Goal: Task Accomplishment & Management: Use online tool/utility

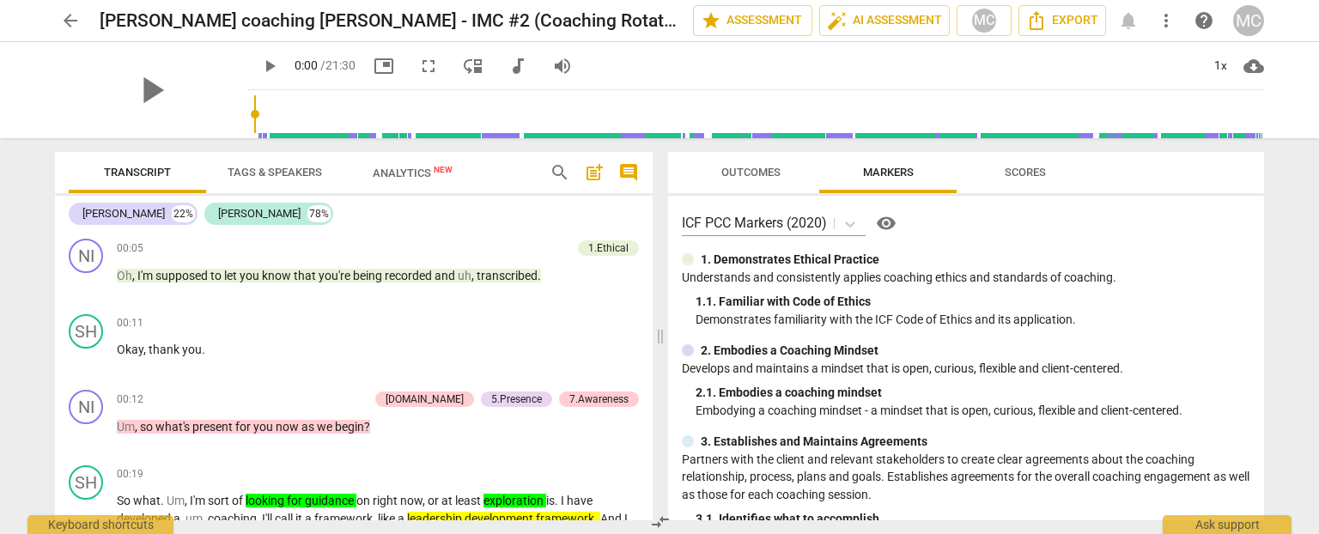
click at [62, 20] on span "arrow_back" at bounding box center [70, 20] width 21 height 21
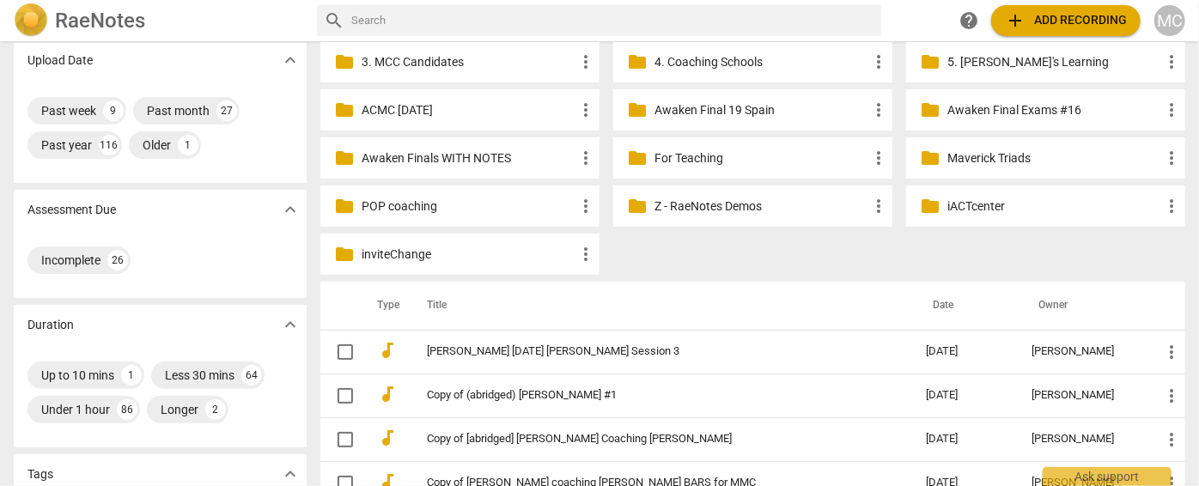
scroll to position [155, 0]
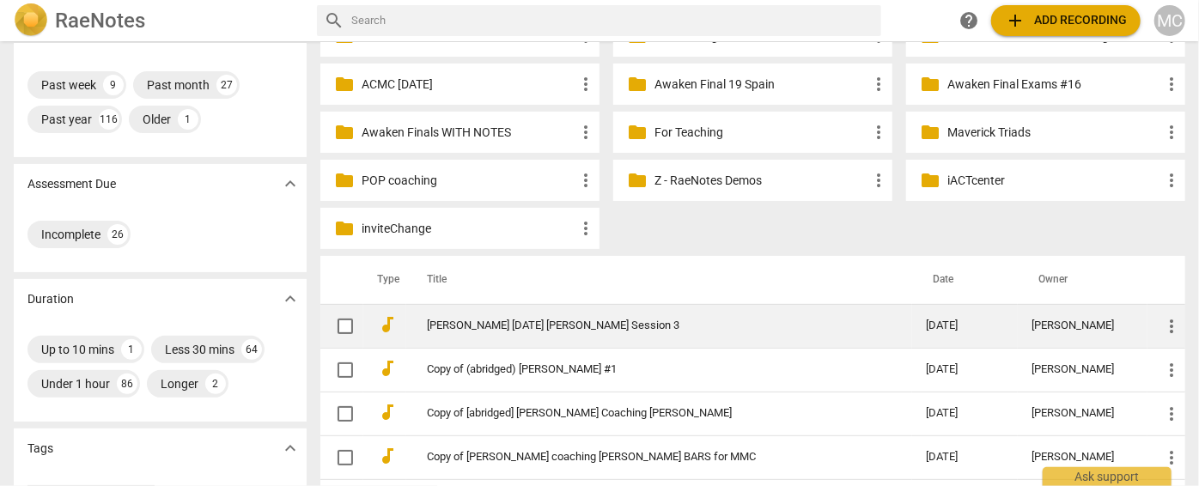
click at [540, 327] on link "[PERSON_NAME] [DATE] [PERSON_NAME] Session 3" at bounding box center [645, 326] width 437 height 13
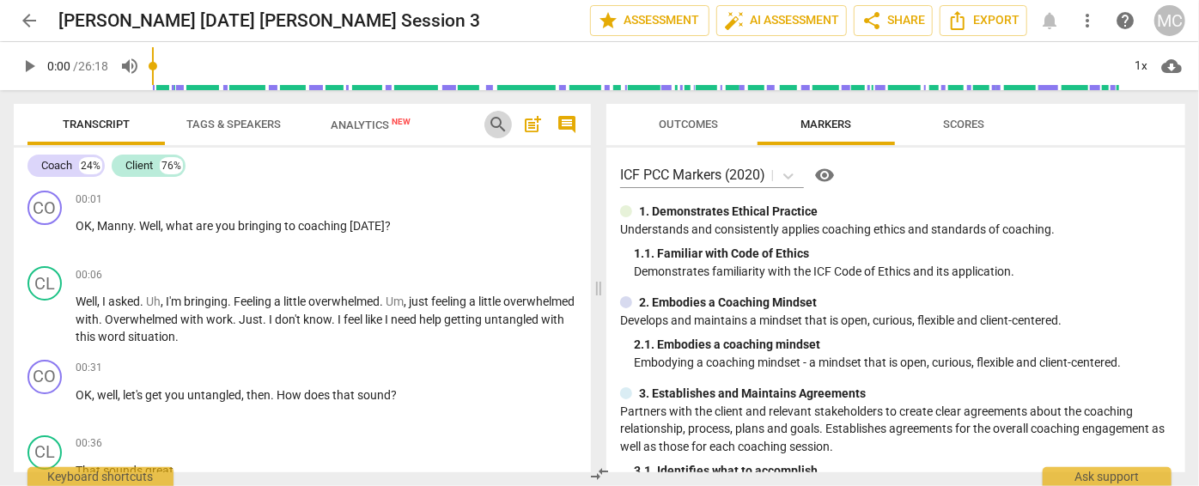
click at [496, 124] on span "search" at bounding box center [498, 124] width 21 height 21
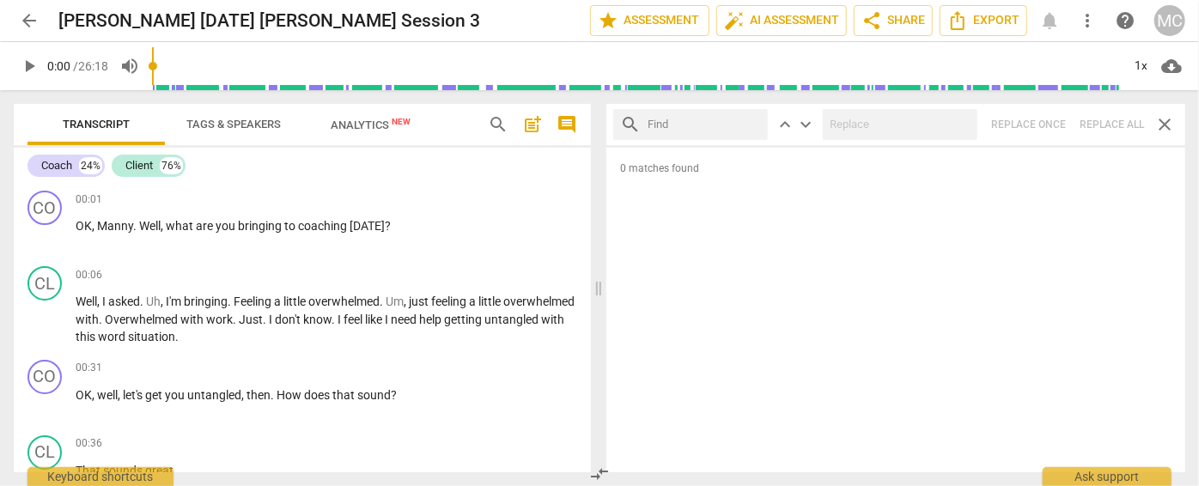
click at [667, 125] on input "text" at bounding box center [704, 124] width 113 height 27
type input "m"
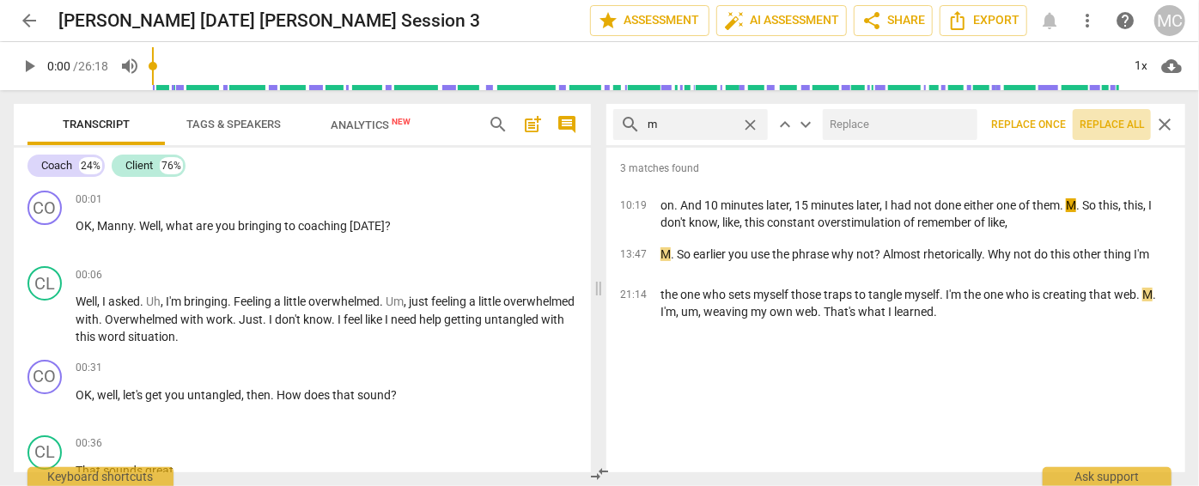
click at [1111, 130] on span "Replace all" at bounding box center [1112, 125] width 64 height 15
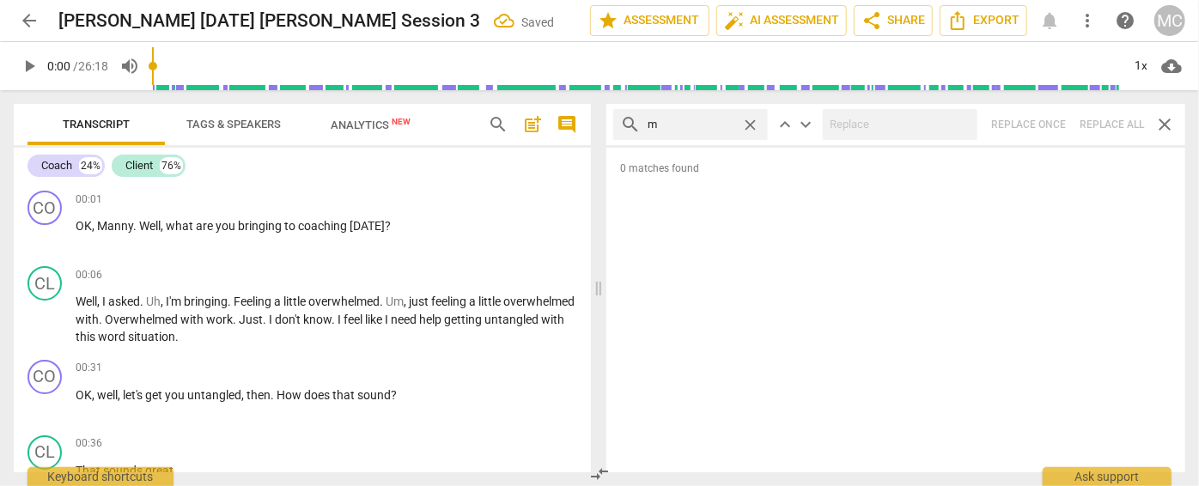
click at [748, 119] on span "close" at bounding box center [750, 125] width 18 height 18
click at [679, 119] on input "text" at bounding box center [704, 124] width 113 height 27
type input ","
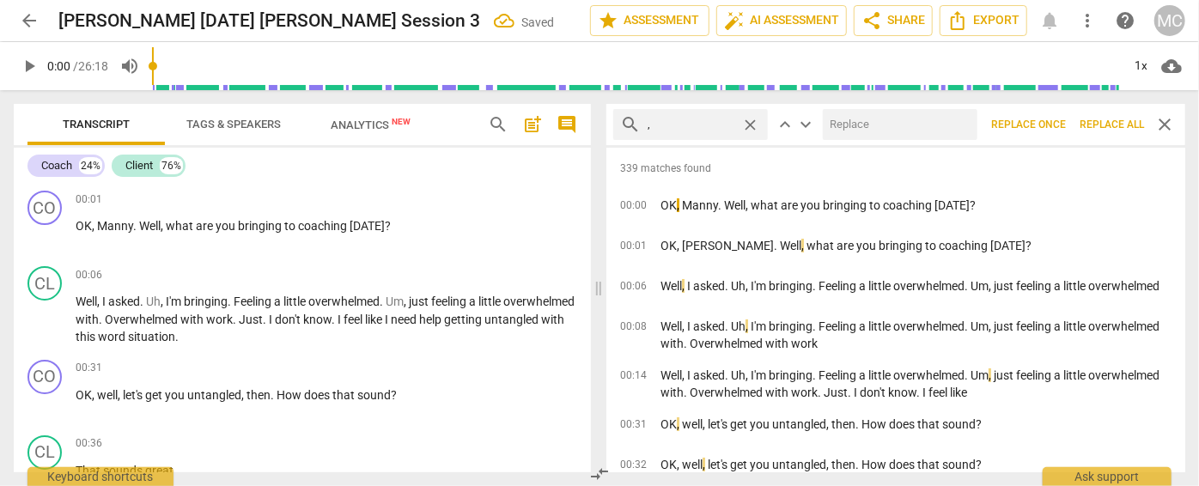
click at [1101, 125] on span "Replace all" at bounding box center [1112, 125] width 64 height 15
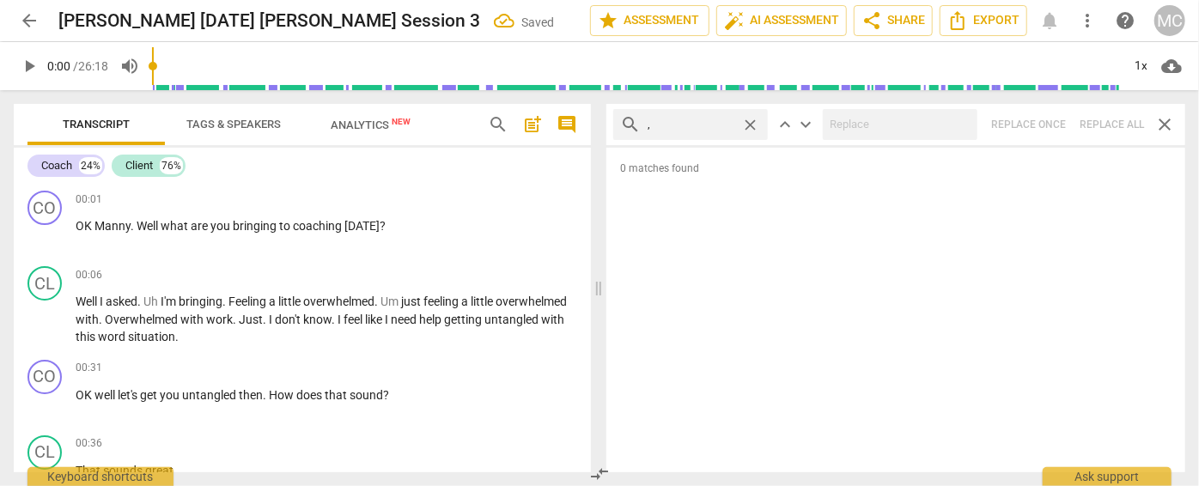
drag, startPoint x: 751, startPoint y: 122, endPoint x: 719, endPoint y: 124, distance: 31.8
click at [751, 123] on span "close" at bounding box center [750, 125] width 18 height 18
click at [697, 123] on input "text" at bounding box center [704, 124] width 113 height 27
type input ". like"
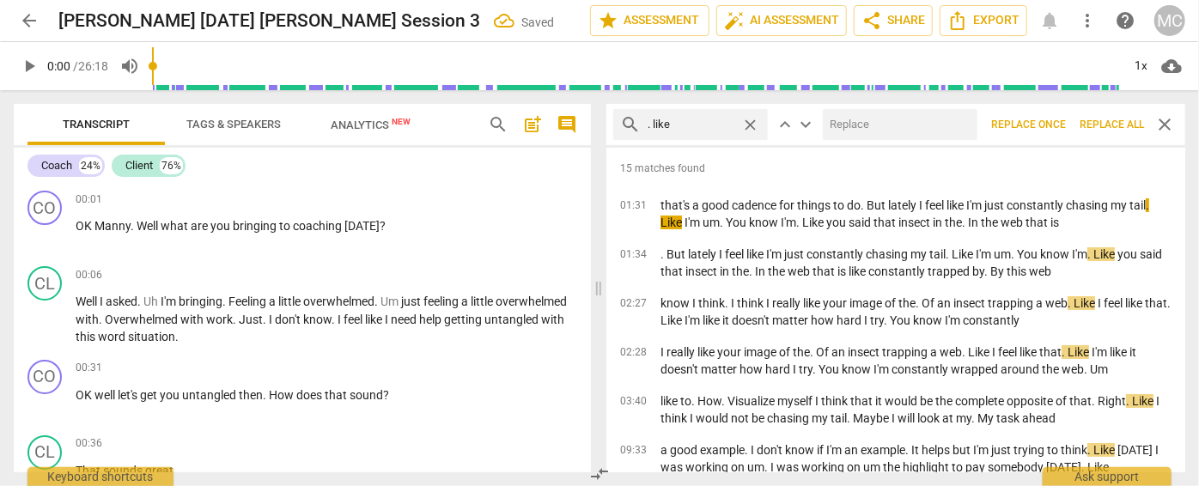
click at [863, 124] on input "text" at bounding box center [897, 124] width 148 height 27
type input "(like)"
click at [1101, 123] on span "Replace all" at bounding box center [1112, 125] width 64 height 15
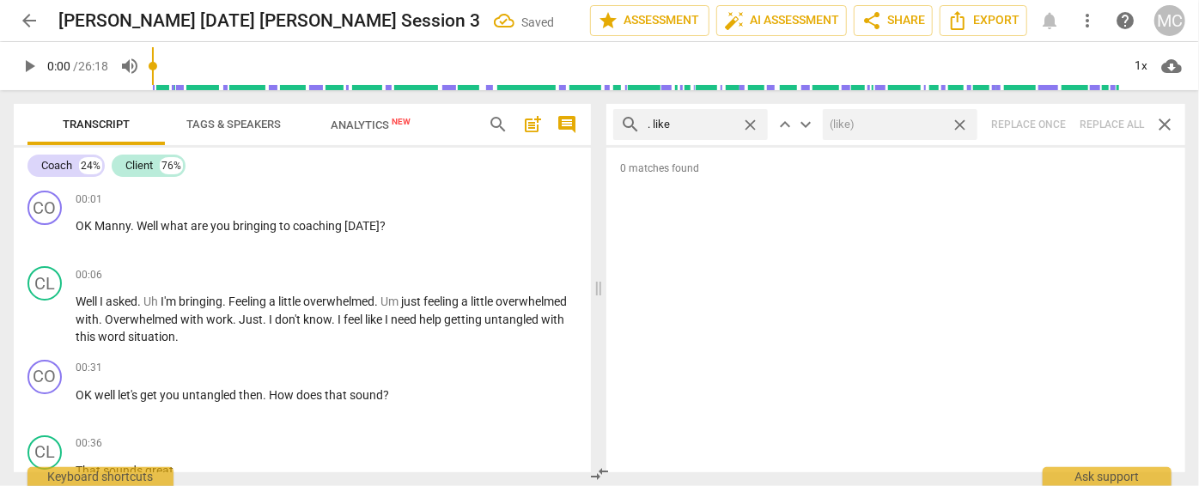
click at [962, 125] on span "close" at bounding box center [960, 125] width 18 height 18
click at [753, 125] on span "close" at bounding box center [750, 125] width 18 height 18
click at [685, 127] on input "text" at bounding box center [704, 124] width 113 height 27
type input ". um"
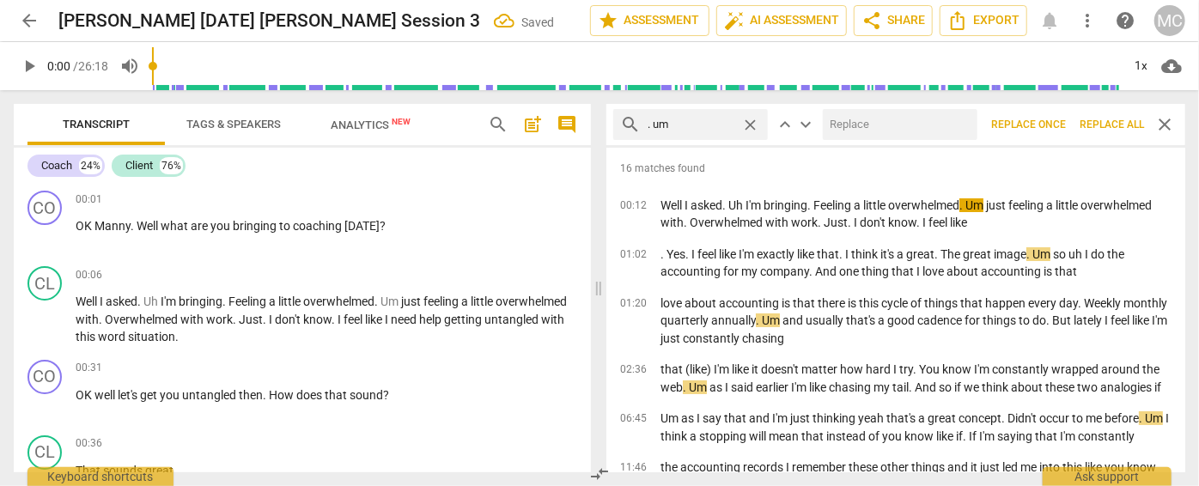
click at [843, 125] on input "text" at bounding box center [897, 124] width 148 height 27
type input "(umm)"
click at [1101, 122] on span "Replace all" at bounding box center [1112, 125] width 64 height 15
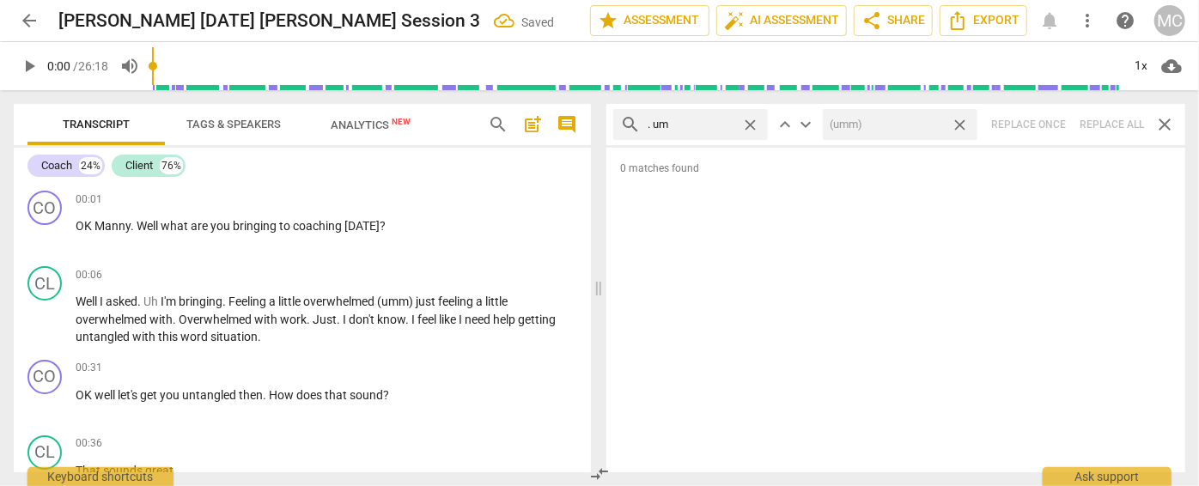
click at [961, 124] on span "close" at bounding box center [960, 125] width 18 height 18
click at [748, 119] on span "close" at bounding box center [750, 125] width 18 height 18
click at [707, 120] on input "text" at bounding box center [704, 124] width 113 height 27
type input ". uh"
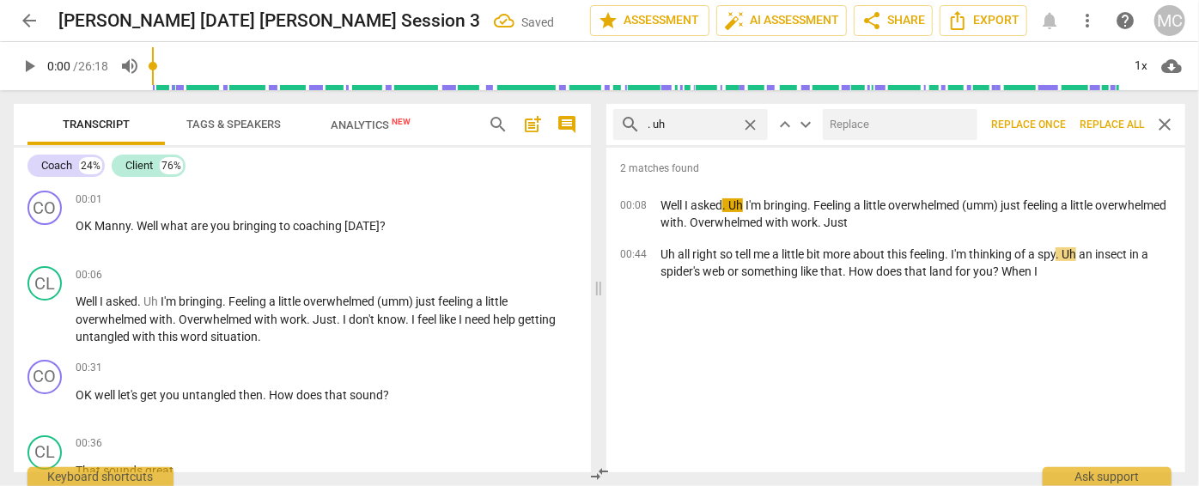
click at [851, 119] on input "text" at bounding box center [897, 124] width 148 height 27
type input "(uh)"
click at [1111, 124] on span "Replace all" at bounding box center [1112, 125] width 64 height 15
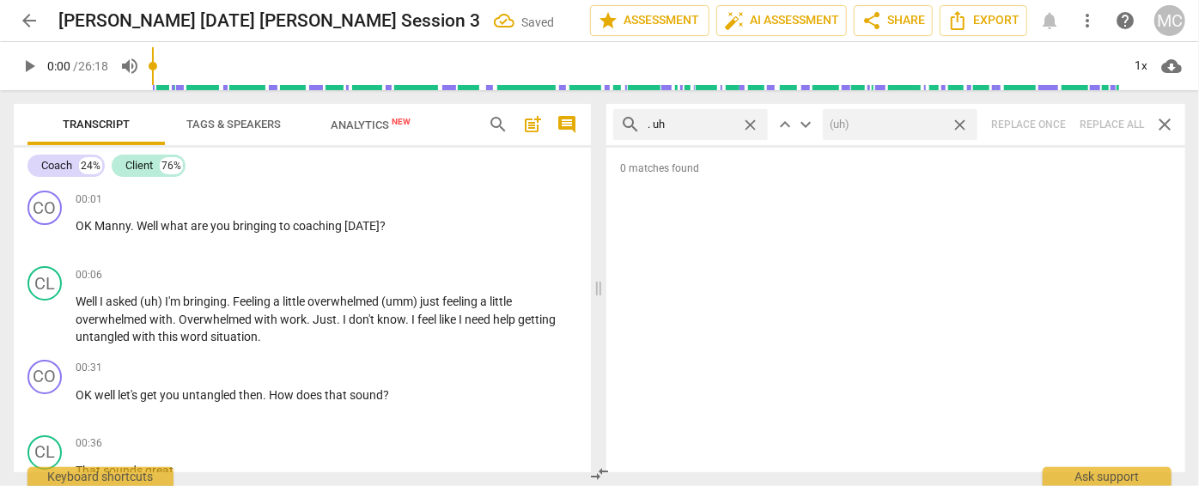
click at [963, 120] on span "close" at bounding box center [960, 125] width 18 height 18
click at [752, 121] on span "close" at bounding box center [750, 125] width 18 height 18
click at [697, 121] on input "text" at bounding box center [704, 124] width 113 height 27
type input "um"
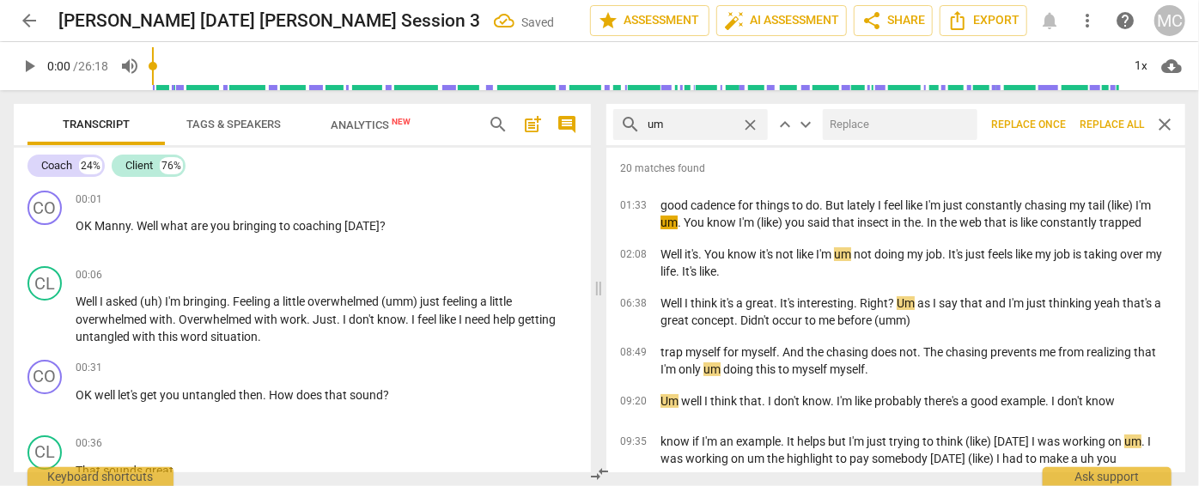
click at [845, 127] on input "text" at bounding box center [897, 124] width 148 height 27
type input "(umm)"
click at [1104, 130] on span "Replace all" at bounding box center [1112, 125] width 64 height 15
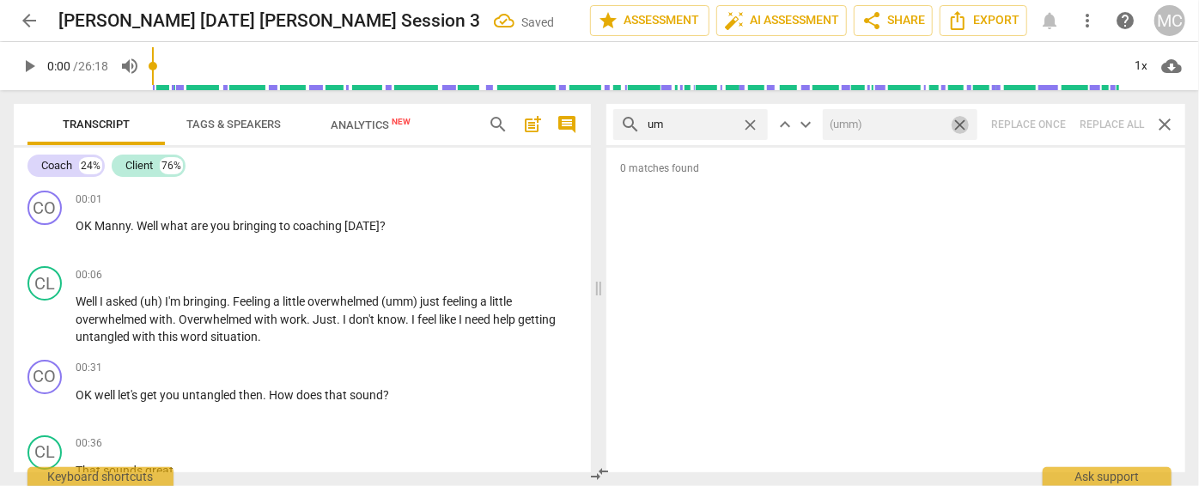
click at [959, 123] on span "close" at bounding box center [960, 125] width 18 height 18
click at [755, 123] on span "close" at bounding box center [750, 125] width 18 height 18
click at [722, 122] on input "text" at bounding box center [704, 124] width 113 height 27
type input "uh"
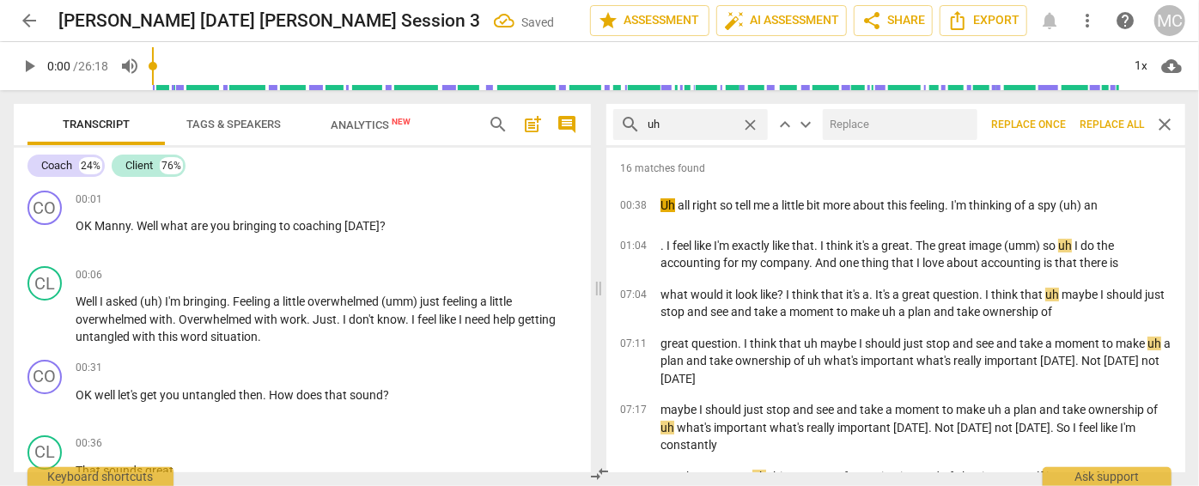
click at [871, 121] on input "text" at bounding box center [897, 124] width 148 height 27
type input "(uh)"
click at [1109, 124] on span "Replace all" at bounding box center [1112, 125] width 64 height 15
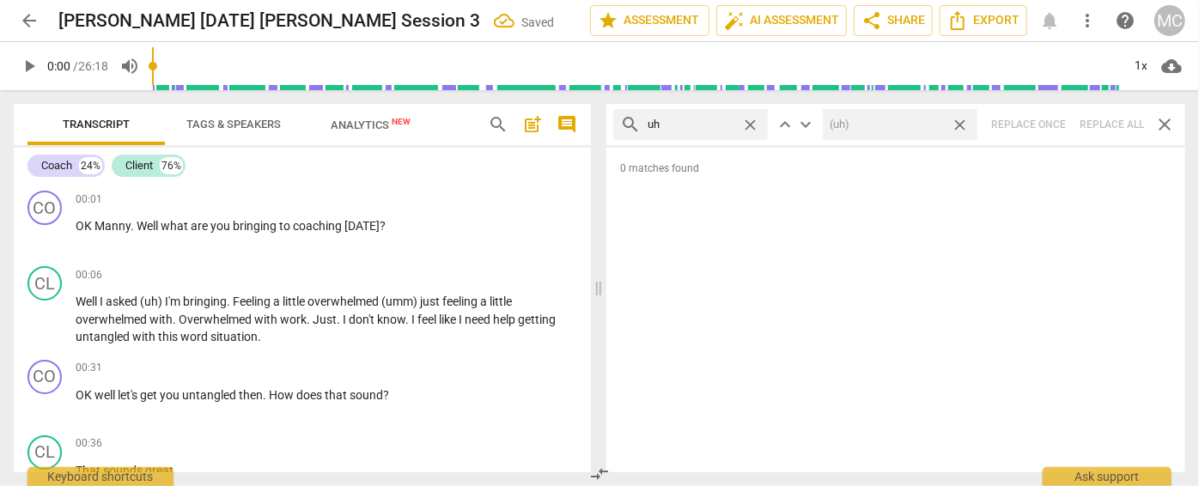
click at [964, 122] on span "close" at bounding box center [960, 125] width 18 height 18
click at [753, 123] on span "close" at bounding box center [750, 125] width 18 height 18
click at [709, 129] on input "text" at bounding box center [704, 124] width 113 height 27
type input "kind of"
click at [1106, 125] on div "search kind of close keyboard_arrow_up keyboard_arrow_down Replace once Replace…" at bounding box center [895, 124] width 579 height 41
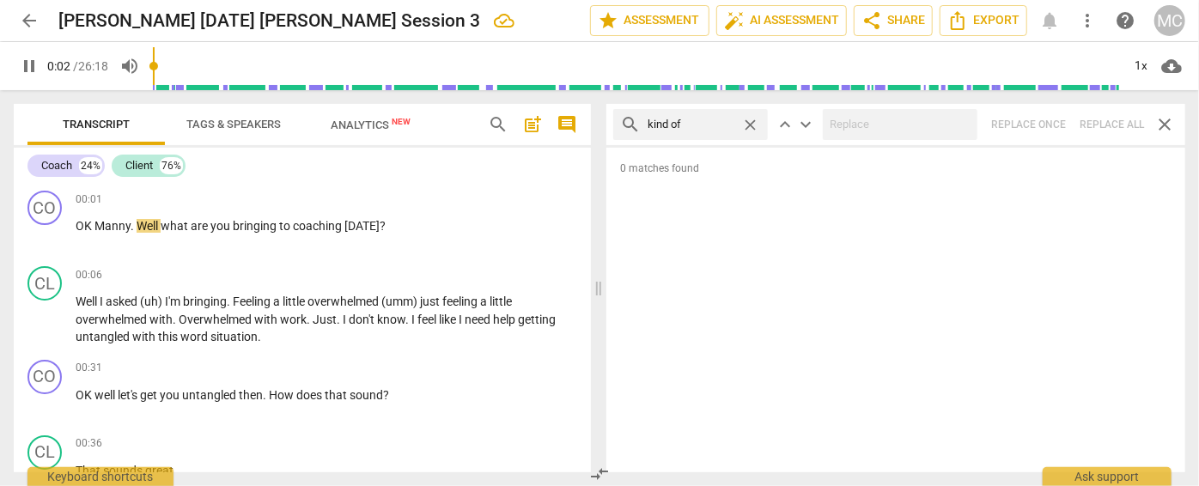
type input "2"
click at [753, 121] on span "close" at bounding box center [750, 125] width 18 height 18
click at [702, 125] on input "text" at bounding box center [691, 124] width 87 height 27
type input "3"
type input "so"
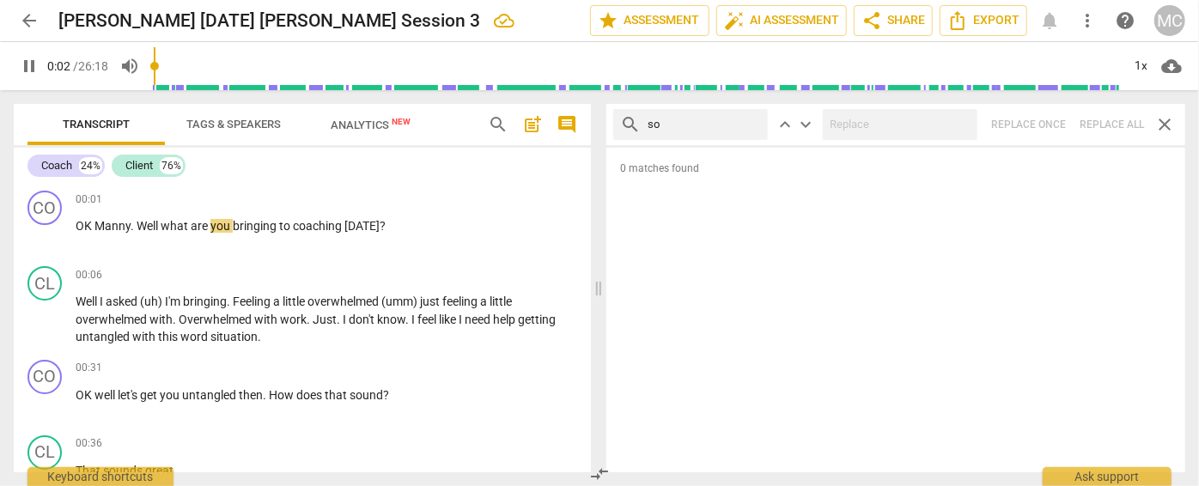
type input "3"
type input "sort o"
type input "3"
type input "sort of"
type input "4"
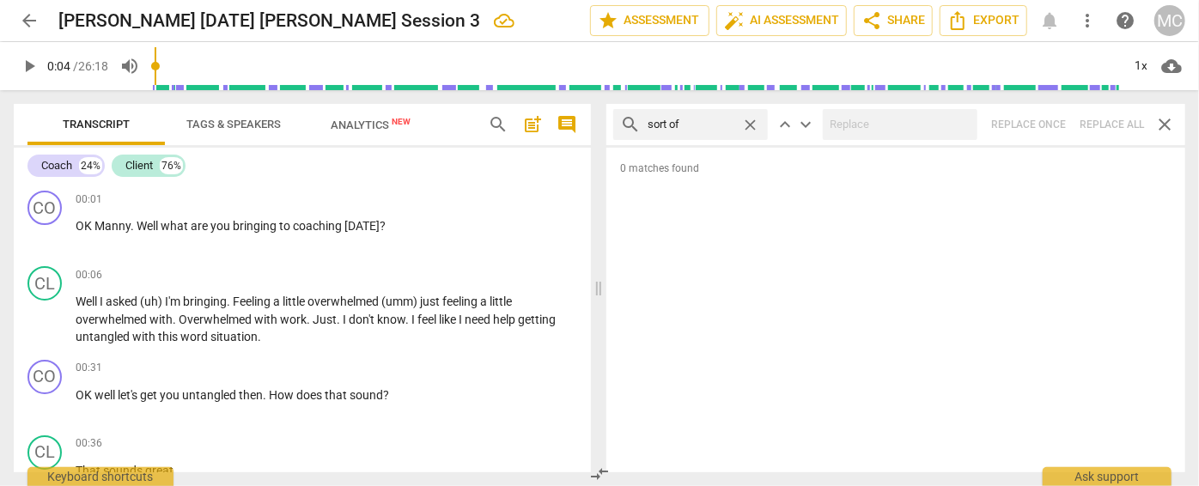
click at [1108, 127] on div "search sort of close keyboard_arrow_up keyboard_arrow_down Replace once Replace…" at bounding box center [895, 124] width 579 height 41
click at [751, 122] on span "close" at bounding box center [750, 125] width 18 height 18
click at [709, 120] on input "text" at bounding box center [704, 124] width 113 height 27
type input "and then"
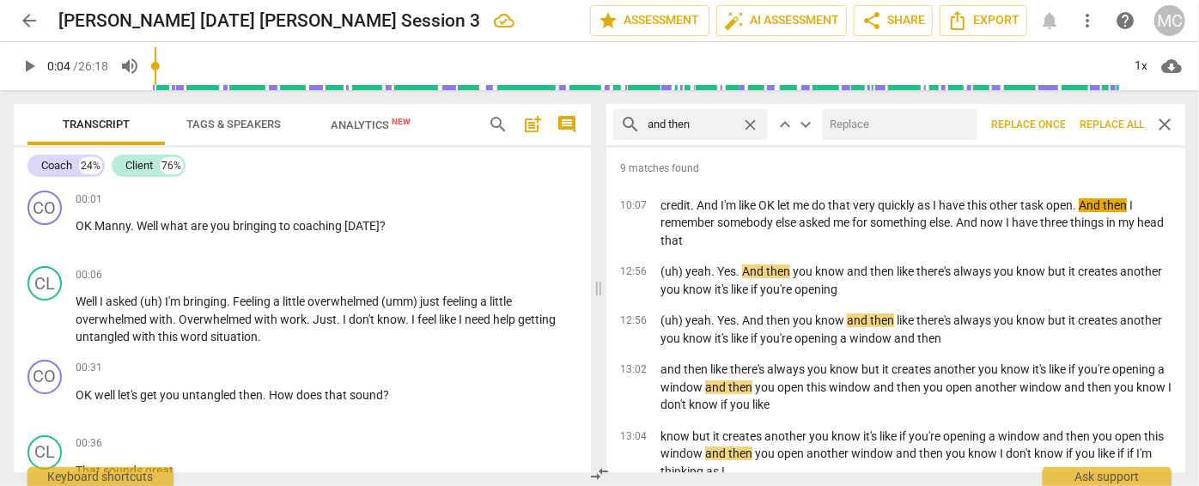
click at [843, 119] on input "text" at bounding box center [897, 124] width 148 height 27
type input "(then)"
click at [1109, 122] on span "Replace all" at bounding box center [1112, 125] width 64 height 15
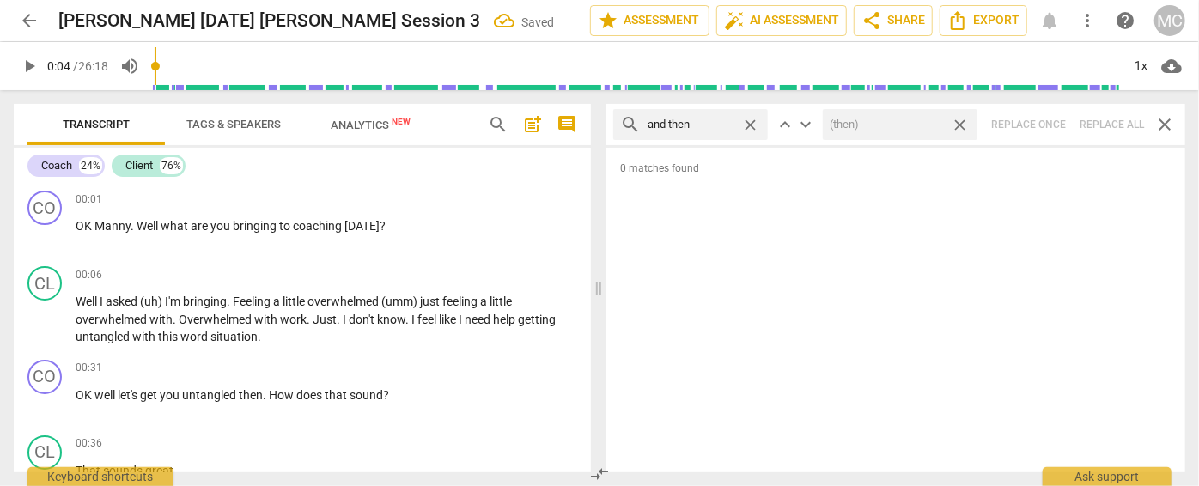
click at [959, 124] on span "close" at bounding box center [960, 125] width 18 height 18
click at [748, 122] on span "close" at bounding box center [750, 125] width 18 height 18
click at [718, 120] on input "text" at bounding box center [704, 124] width 113 height 27
type input "like"
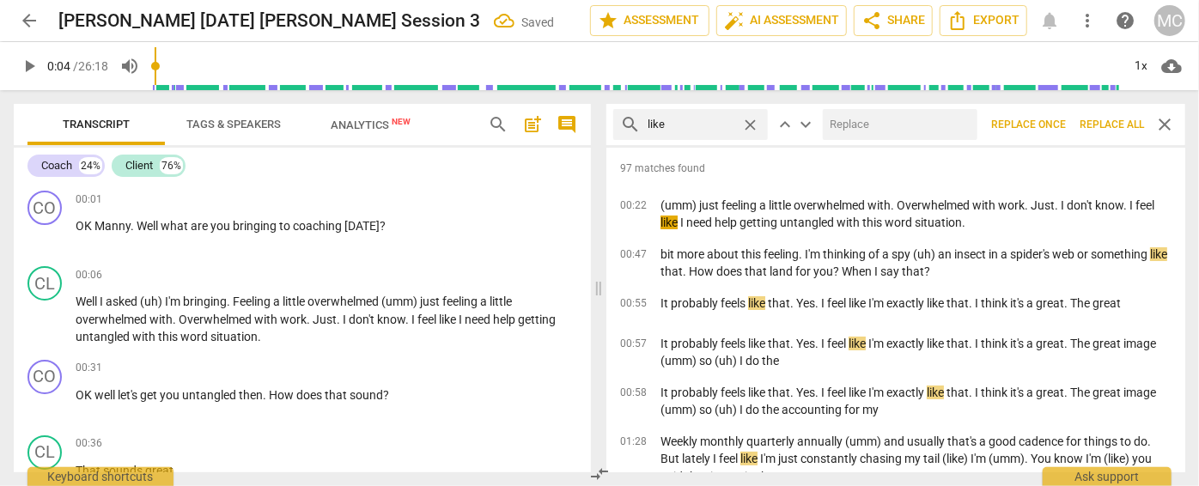
click at [890, 123] on input "text" at bounding box center [897, 124] width 148 height 27
type input "(like)"
click at [1118, 125] on span "Replace all" at bounding box center [1112, 125] width 64 height 15
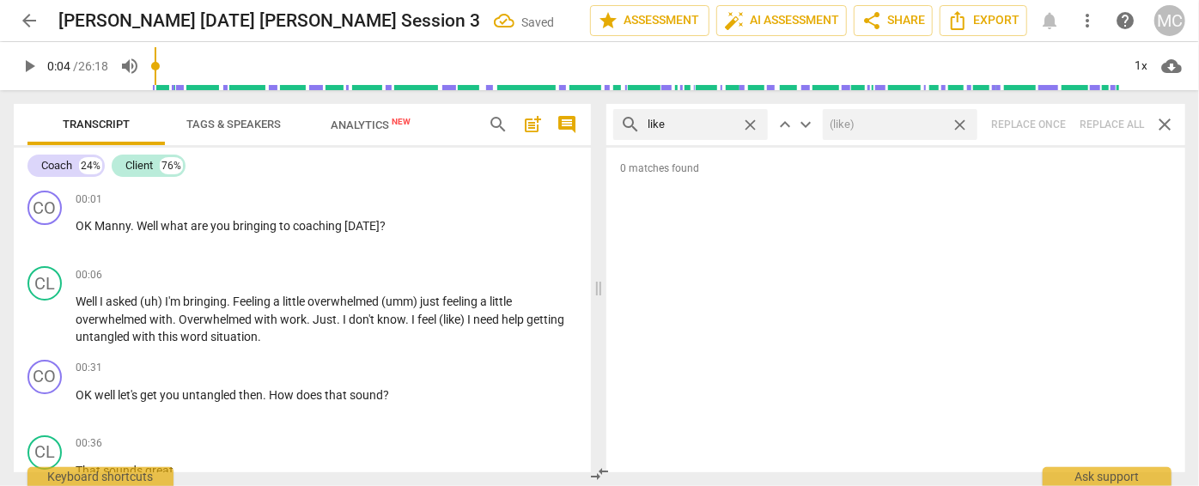
click at [962, 120] on span "close" at bounding box center [960, 125] width 18 height 18
click at [753, 125] on span "close" at bounding box center [750, 125] width 18 height 18
click at [702, 123] on input "text" at bounding box center [704, 124] width 113 height 27
type input "just"
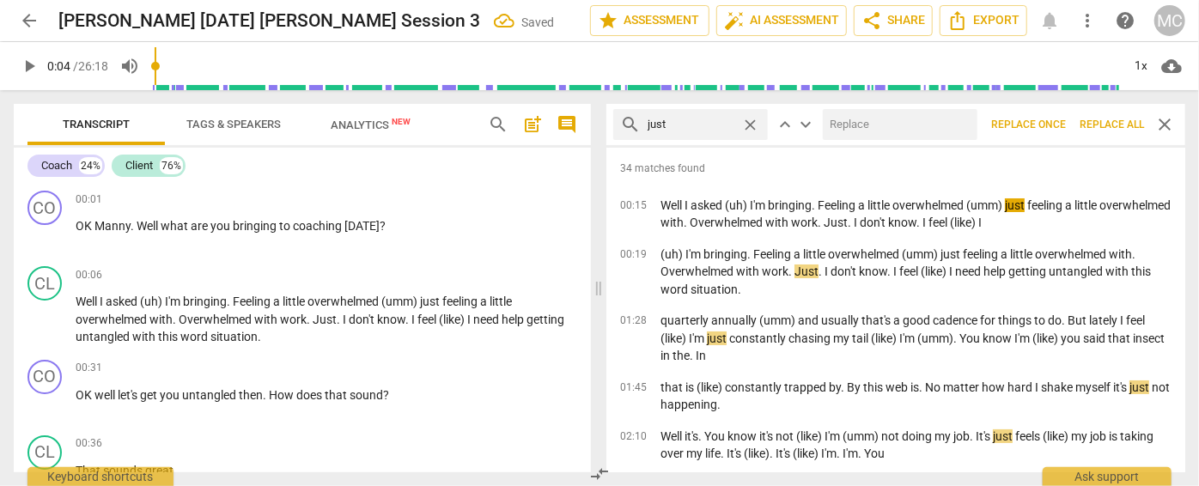
click at [854, 120] on input "text" at bounding box center [897, 124] width 148 height 27
type input "(just)"
click at [1104, 121] on span "Replace all" at bounding box center [1112, 125] width 64 height 15
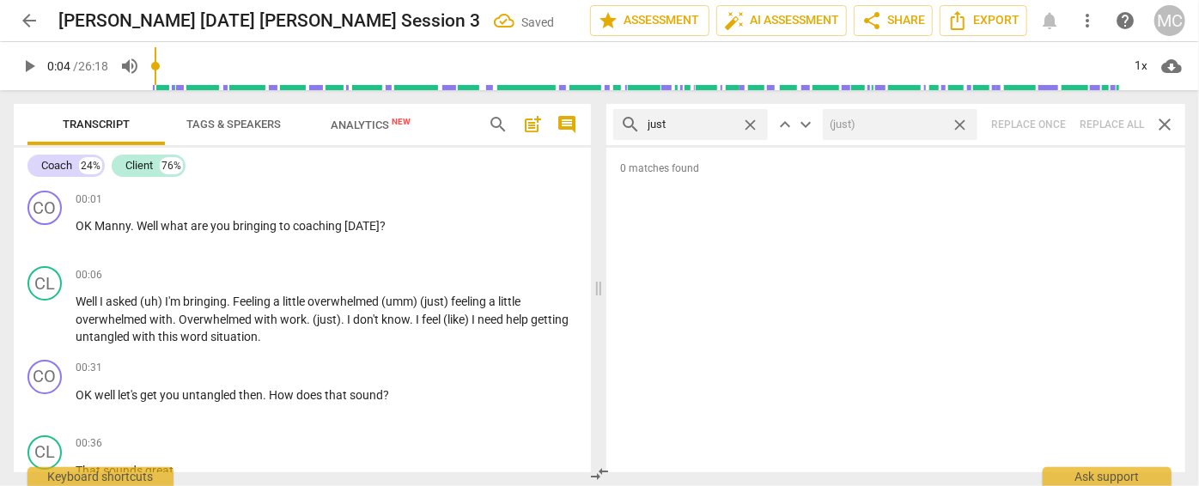
click at [959, 122] on span "close" at bounding box center [960, 125] width 18 height 18
click at [749, 120] on span "close" at bounding box center [750, 125] width 18 height 18
click at [699, 120] on input "text" at bounding box center [704, 124] width 113 height 27
type input "you know"
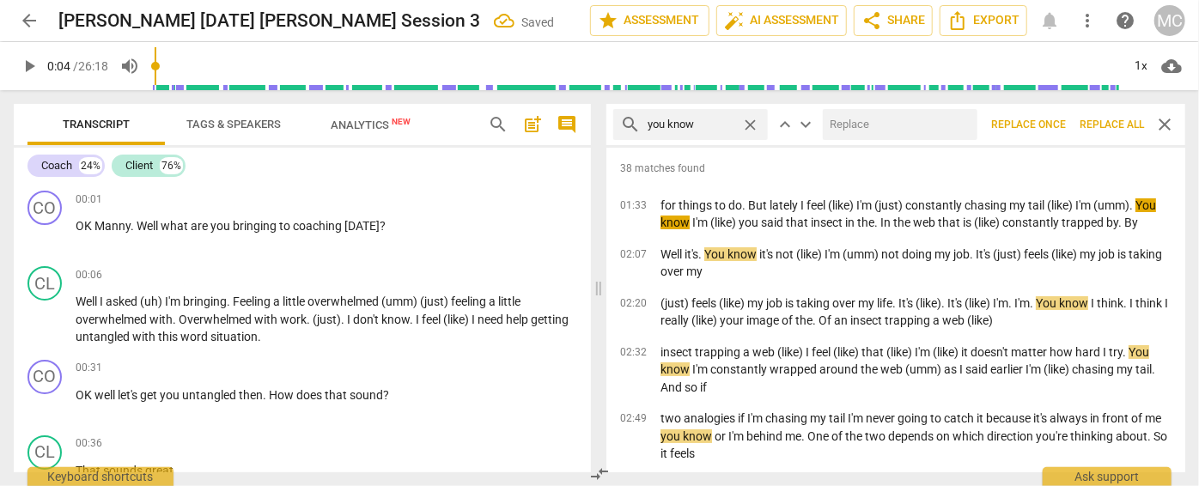
click at [874, 126] on input "text" at bounding box center [897, 124] width 148 height 27
type input "(you know)"
click at [1115, 119] on span "Replace all" at bounding box center [1112, 125] width 64 height 15
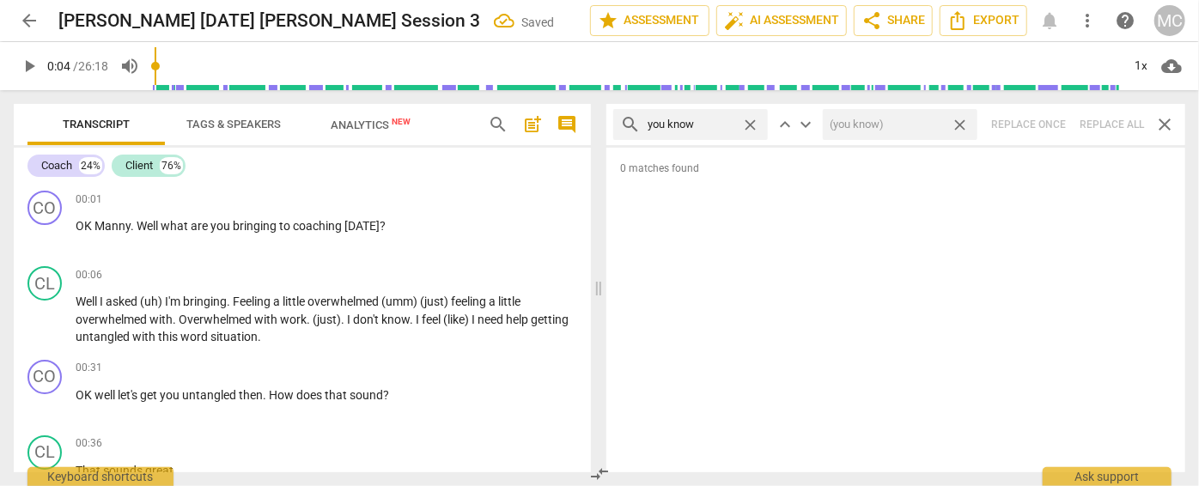
click at [962, 123] on span "close" at bounding box center [960, 125] width 18 height 18
drag, startPoint x: 753, startPoint y: 125, endPoint x: 712, endPoint y: 127, distance: 41.3
click at [753, 125] on span "close" at bounding box center [750, 125] width 18 height 18
click at [707, 127] on input "text" at bounding box center [704, 124] width 113 height 27
type input "I guess"
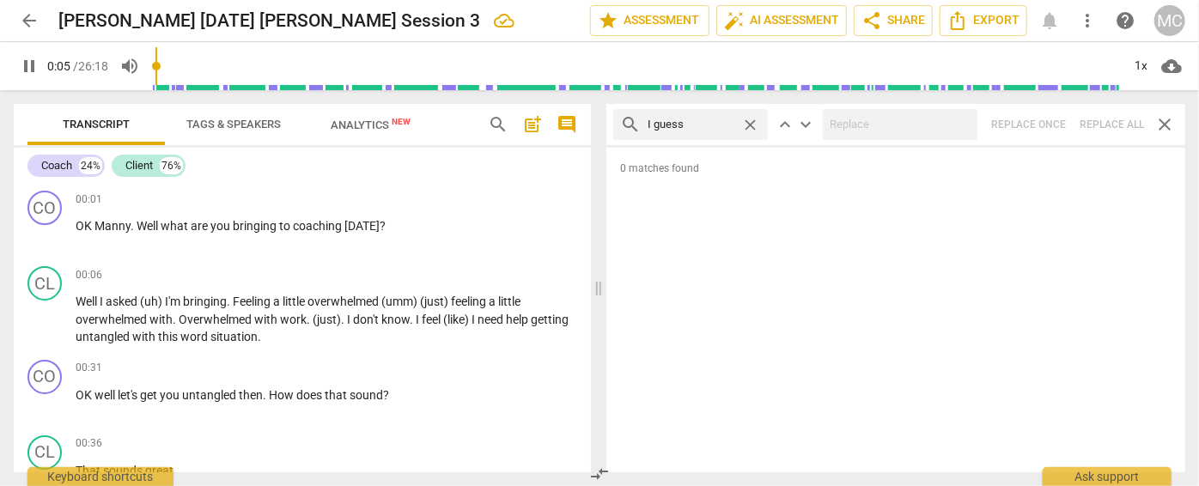
click at [1097, 124] on div "search I guess close keyboard_arrow_up keyboard_arrow_down Replace once Replace…" at bounding box center [895, 124] width 579 height 41
type input "7"
click at [749, 120] on span "close" at bounding box center [750, 125] width 18 height 18
click at [694, 120] on input "text" at bounding box center [704, 124] width 113 height 27
type input "8"
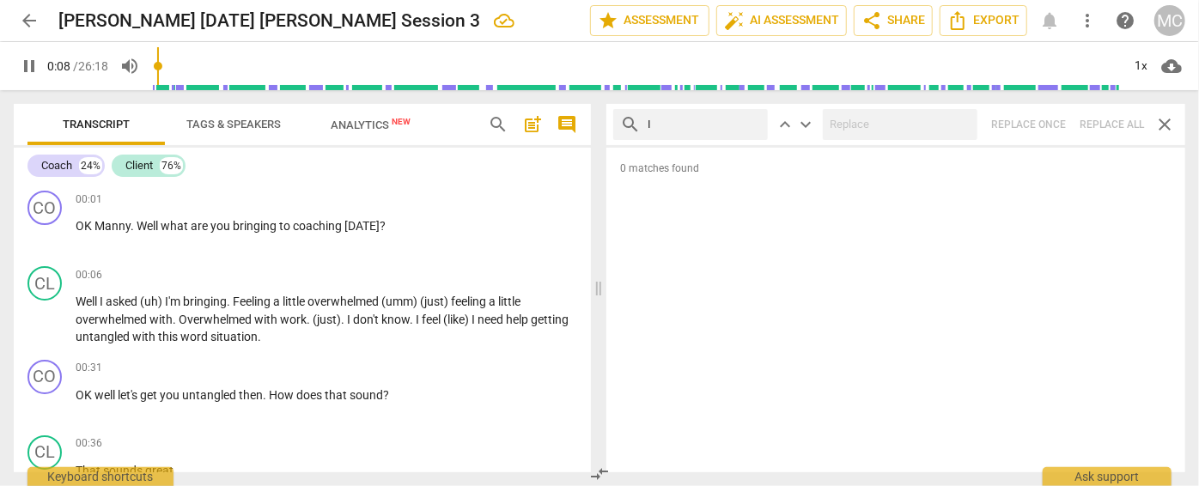
type input "I"
type input "9"
type input "I mean"
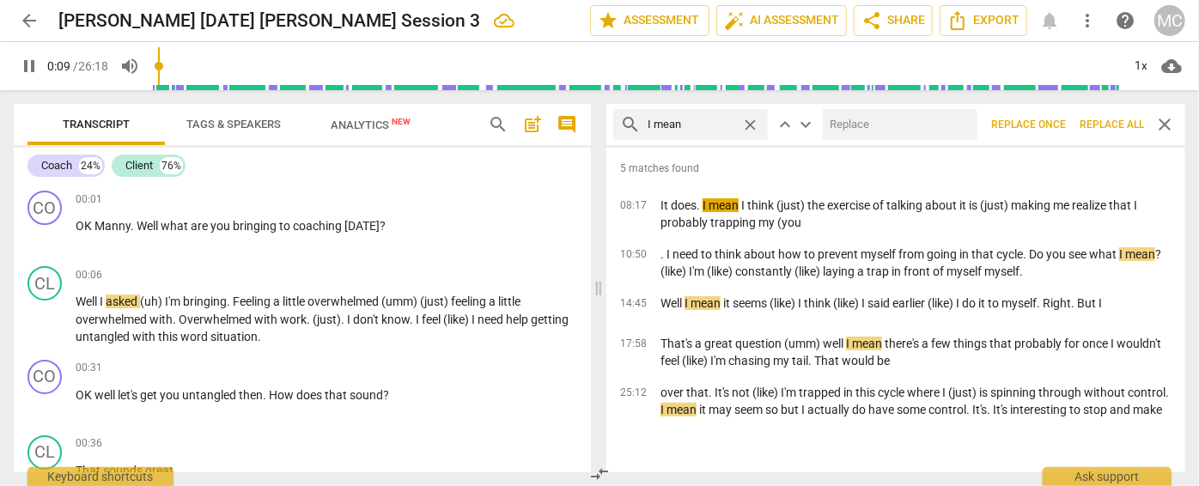
click at [880, 119] on input "text" at bounding box center [897, 124] width 148 height 27
type input "10"
type input "(I"
type input "10"
type input "(I mean"
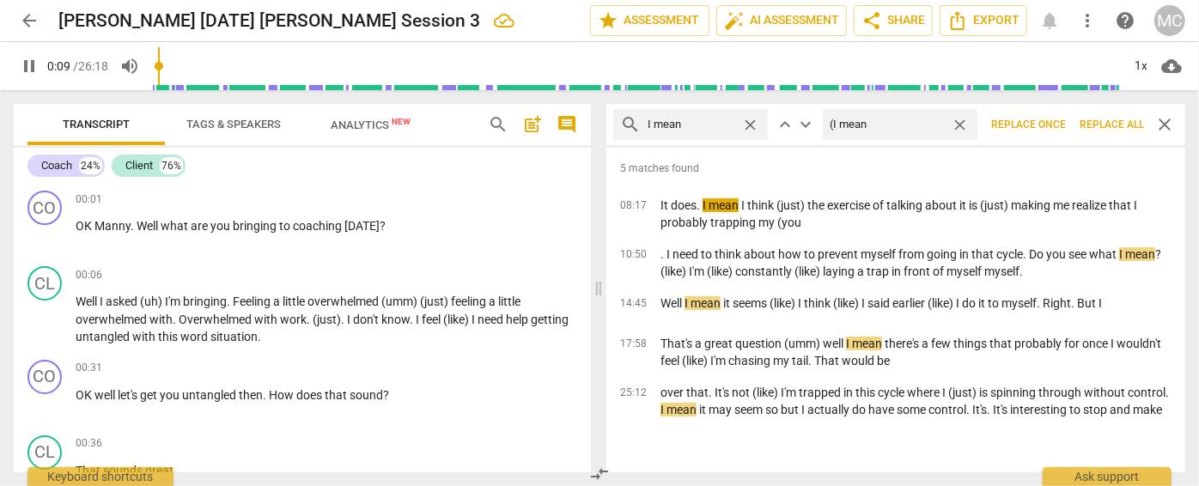
type input "10"
type input "(I mean)"
type input "11"
type input "(I mean)"
click at [1098, 125] on span "Replace all" at bounding box center [1112, 125] width 64 height 15
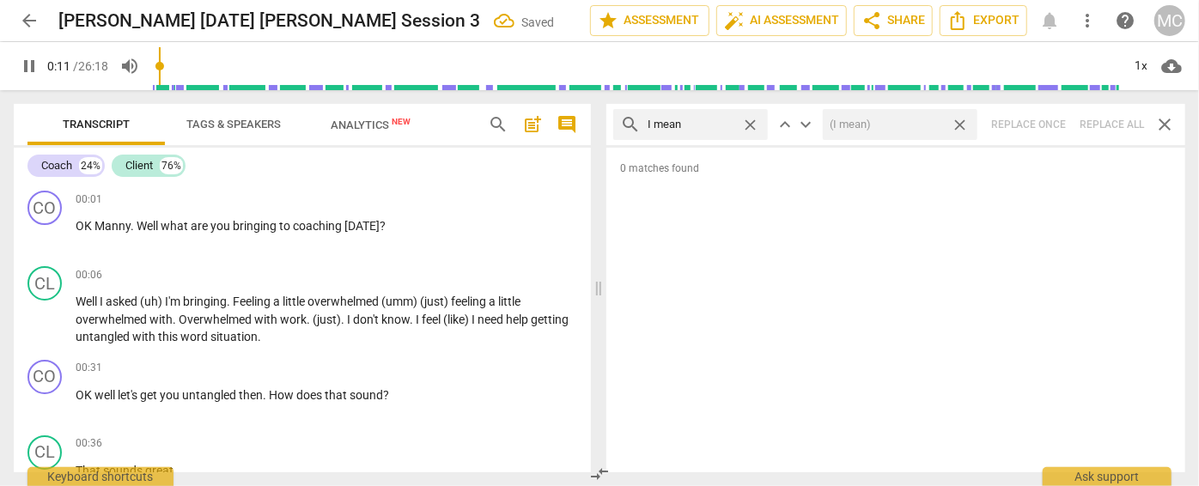
click at [959, 121] on span "close" at bounding box center [960, 125] width 18 height 18
type input "12"
click at [752, 123] on span "close" at bounding box center [750, 125] width 18 height 18
type input "13"
click at [703, 123] on input "text" at bounding box center [704, 124] width 113 height 27
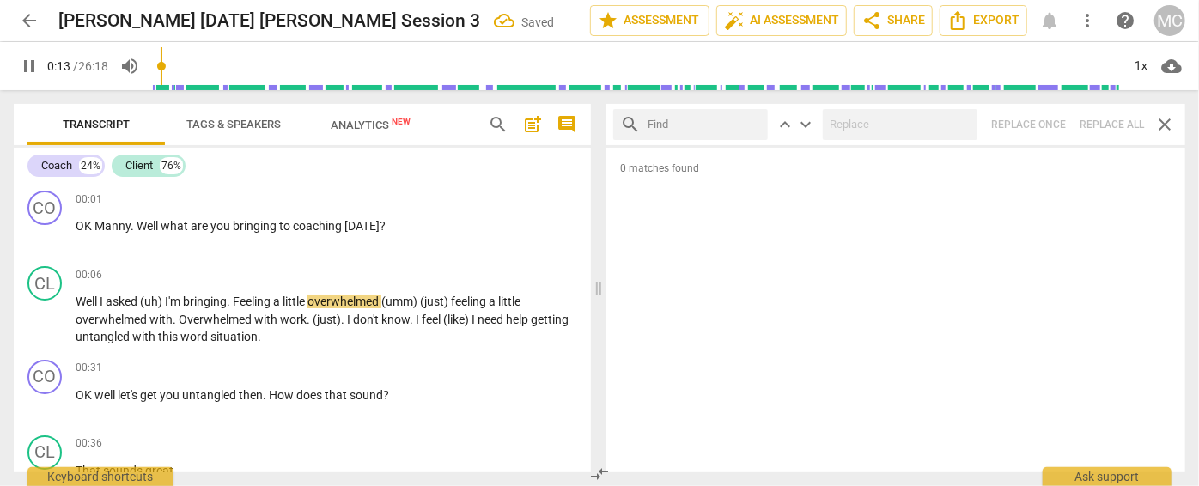
type input "14"
type input "you"
type input "14"
type input "you know"
type input "14"
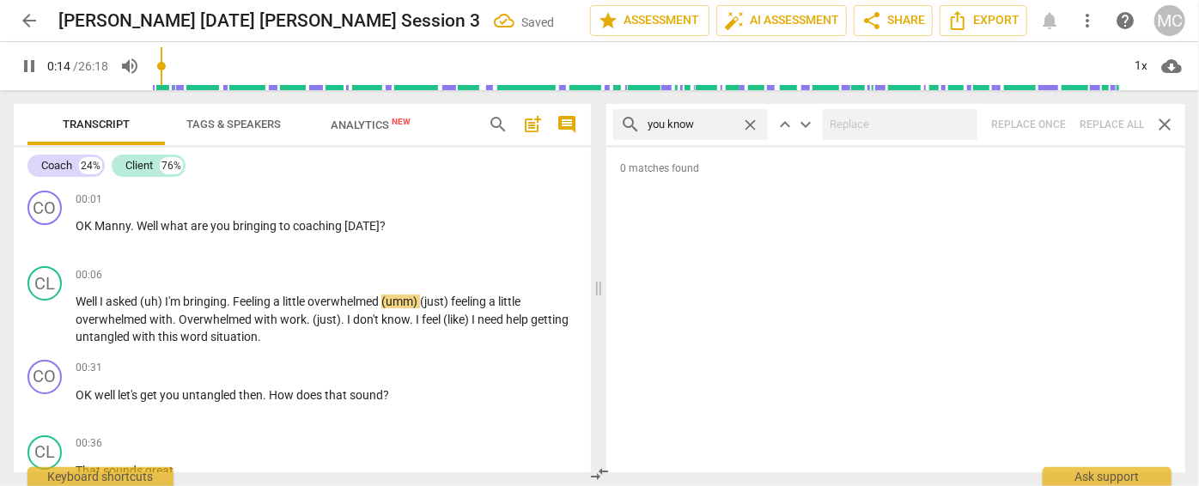
type input "you know"
type input "15"
click at [747, 125] on span "close" at bounding box center [750, 125] width 18 height 18
click at [695, 130] on input "text" at bounding box center [704, 124] width 113 height 27
type input "16"
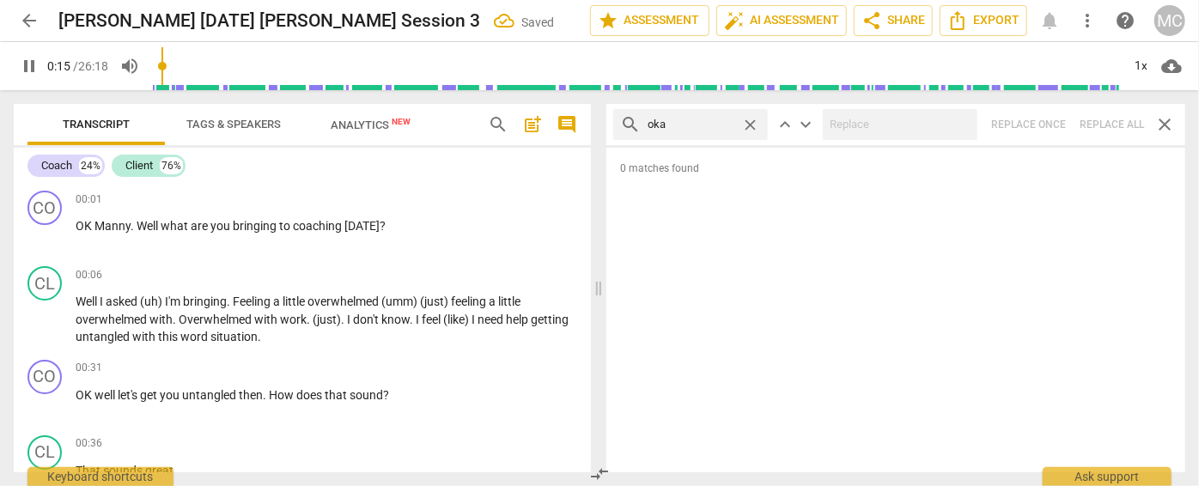
type input "okay"
type input "16"
type input "okay"
click at [1112, 125] on div "search okay close keyboard_arrow_up keyboard_arrow_down Replace once Replace al…" at bounding box center [895, 124] width 579 height 41
type input "19"
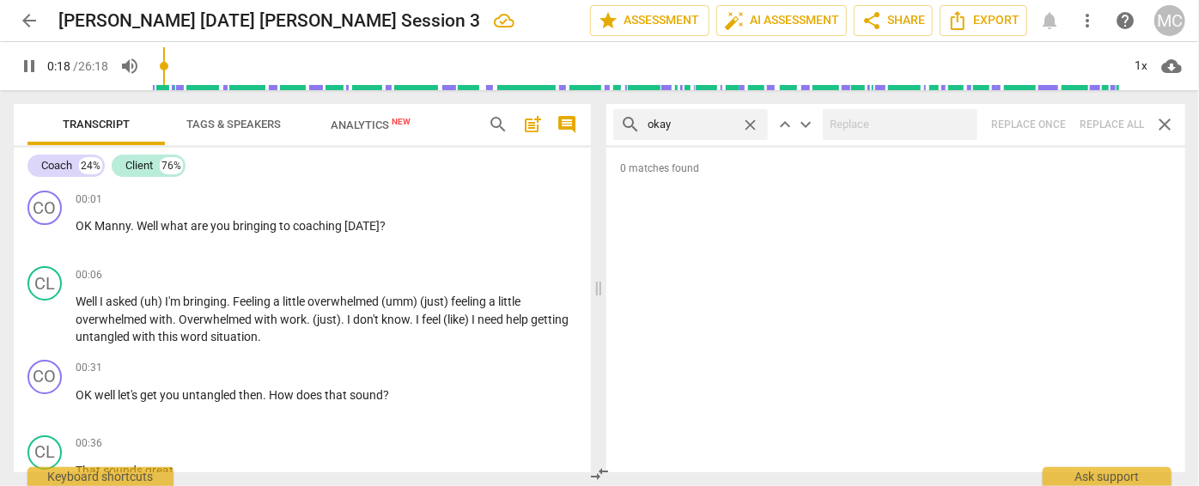
click at [751, 121] on span "close" at bounding box center [750, 125] width 18 height 18
click at [698, 123] on input "text" at bounding box center [704, 124] width 113 height 27
type input "20"
type input "maybe"
type input "20"
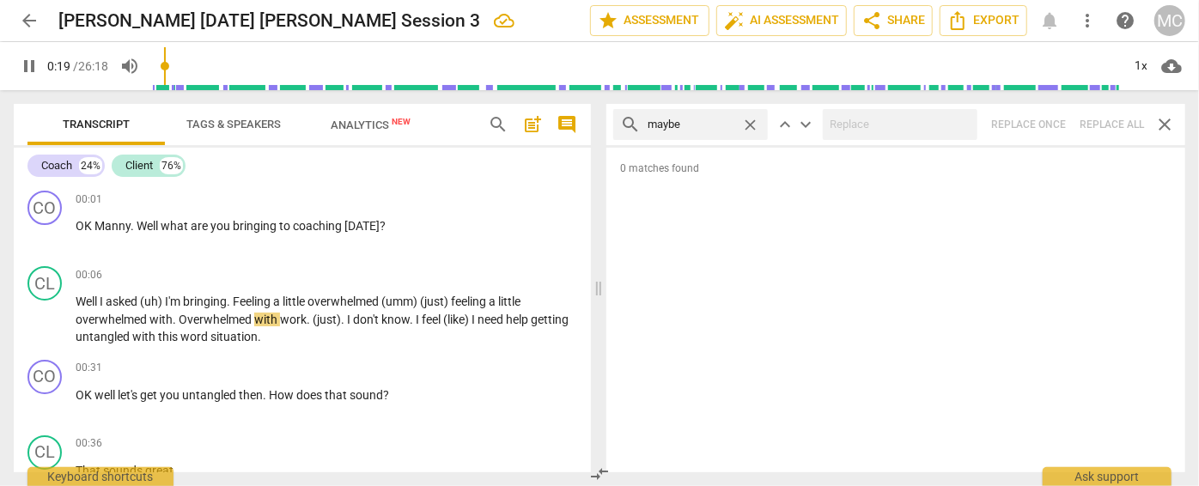
type input "maybe"
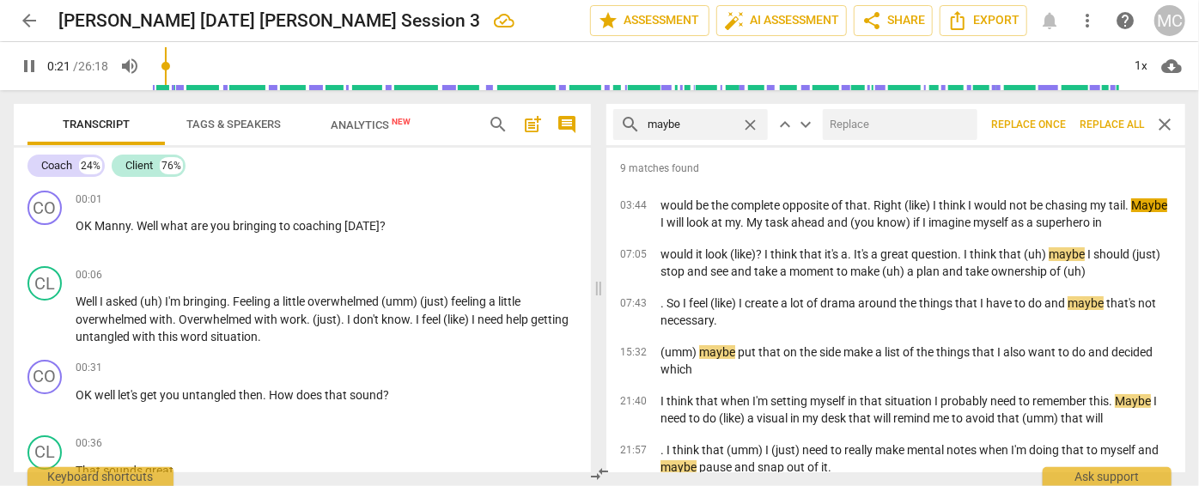
click at [847, 129] on input "text" at bounding box center [897, 124] width 148 height 27
type input "22"
type input "(may"
type input "22"
type input "(maybe)"
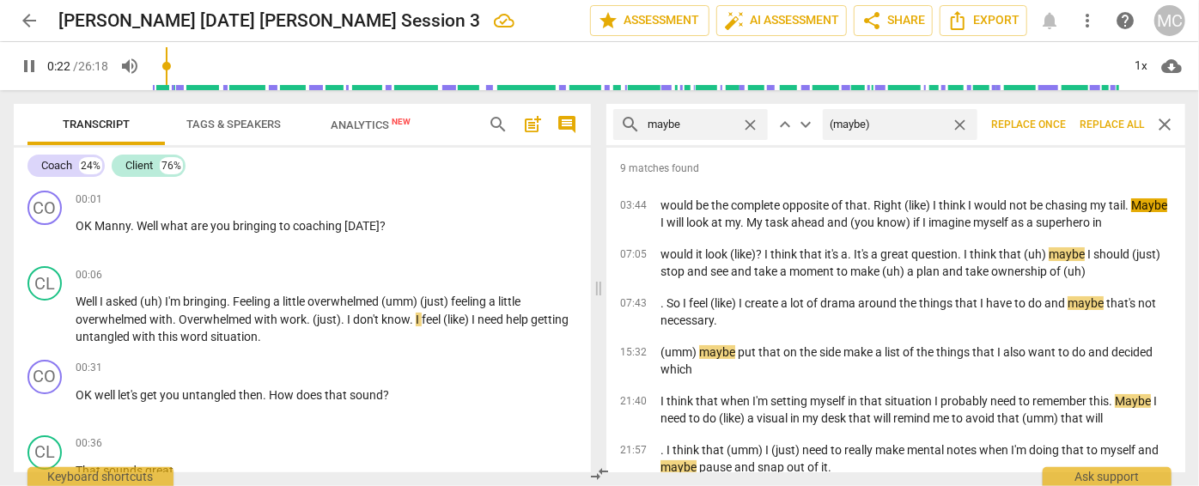
type input "23"
type input "(maybe)"
click at [1098, 118] on span "Replace all" at bounding box center [1112, 125] width 64 height 15
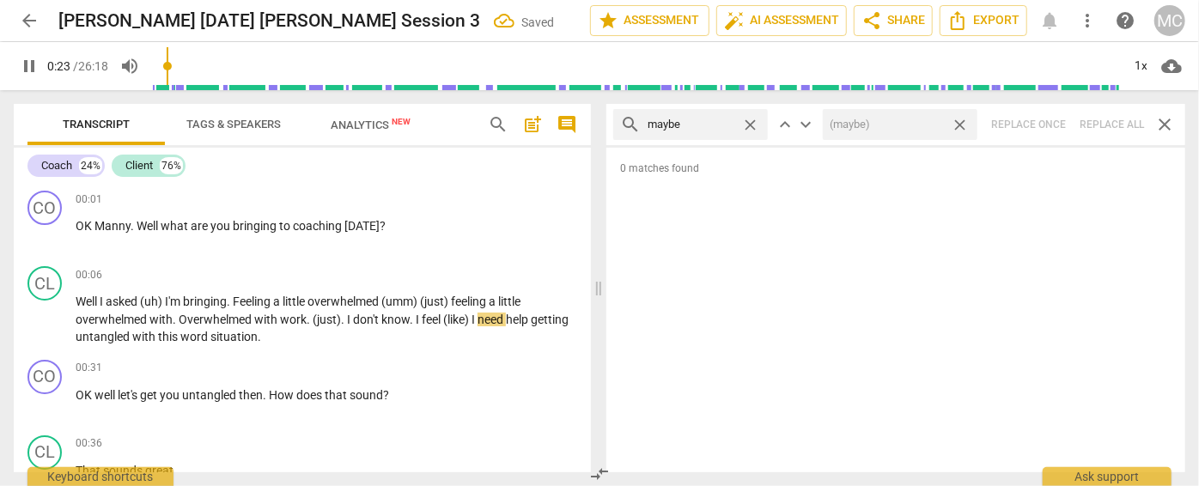
type input "24"
drag, startPoint x: 962, startPoint y: 123, endPoint x: 862, endPoint y: 127, distance: 99.7
click at [962, 123] on span "close" at bounding box center [960, 125] width 18 height 18
type input "24"
click at [757, 123] on span "close" at bounding box center [750, 125] width 18 height 18
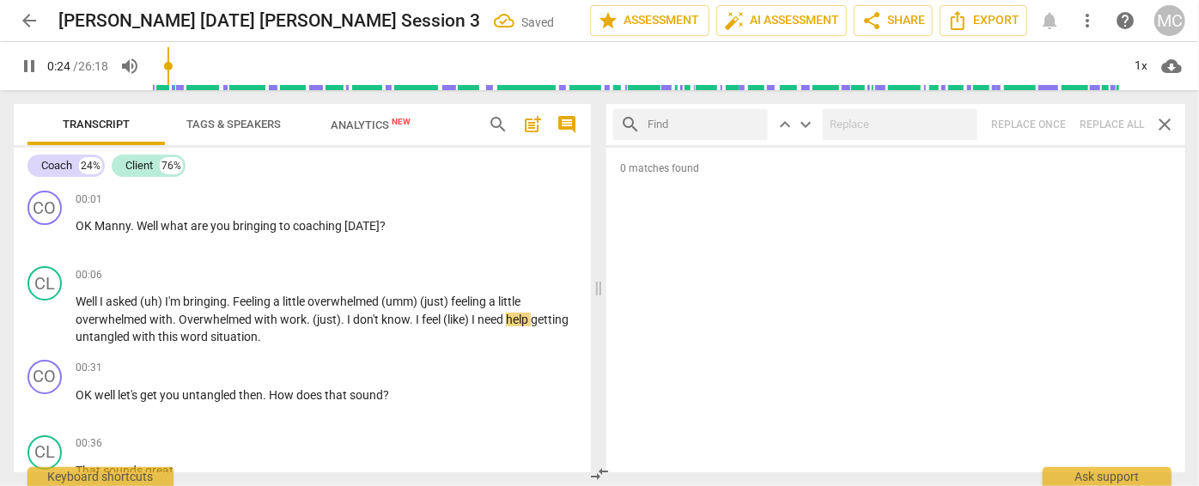
click at [713, 124] on input "text" at bounding box center [704, 124] width 113 height 27
type input "25"
type input "p"
type input "25"
type input "perhap"
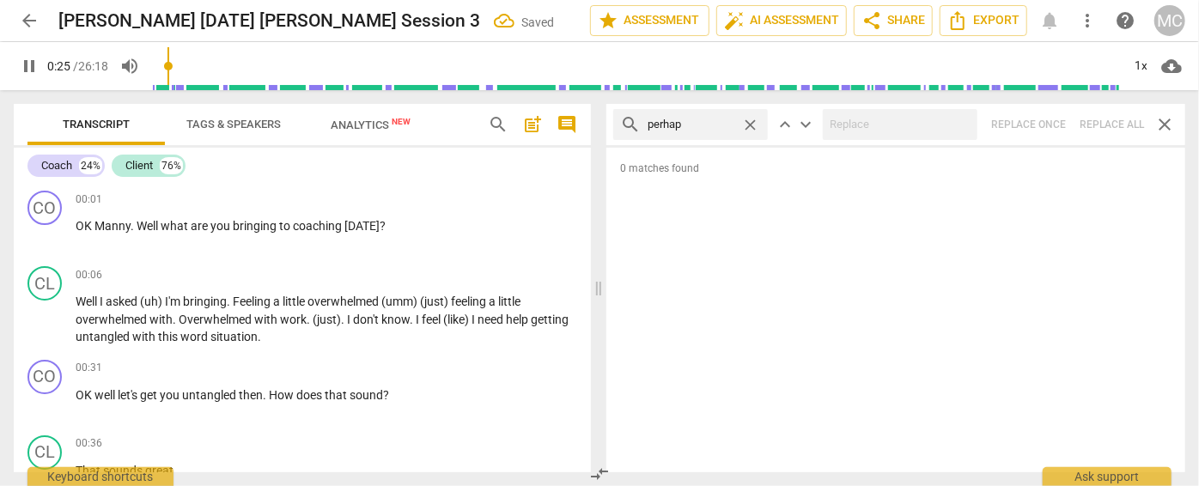
type input "25"
type input "perhaps"
click at [1113, 126] on div "search perhaps close keyboard_arrow_up keyboard_arrow_down Replace once Replace…" at bounding box center [895, 124] width 579 height 41
type input "29"
click at [747, 120] on span "close" at bounding box center [750, 125] width 18 height 18
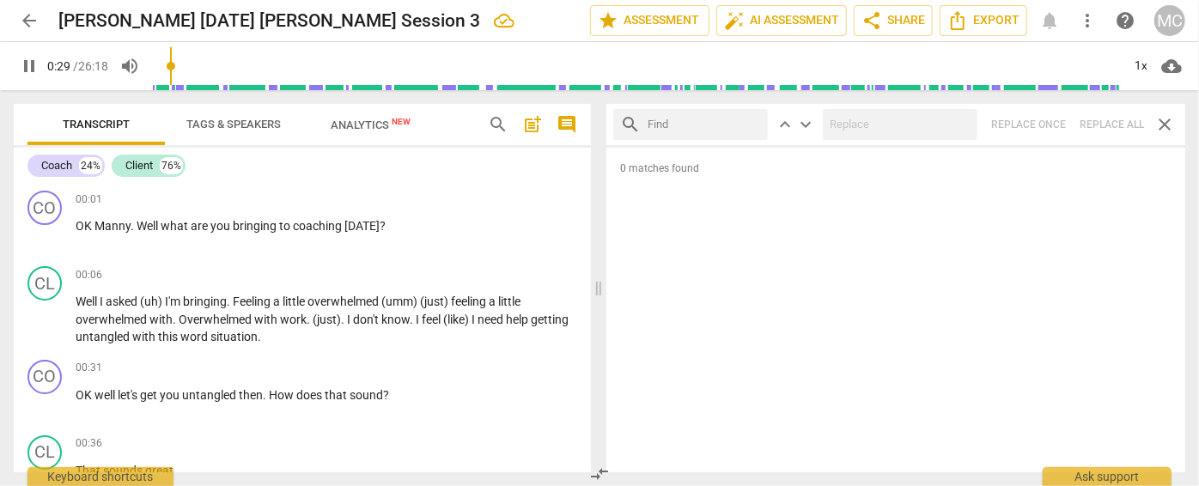
click at [730, 122] on input "text" at bounding box center [704, 124] width 113 height 27
type input "30"
type input "aklmo"
type input "30"
type input "a"
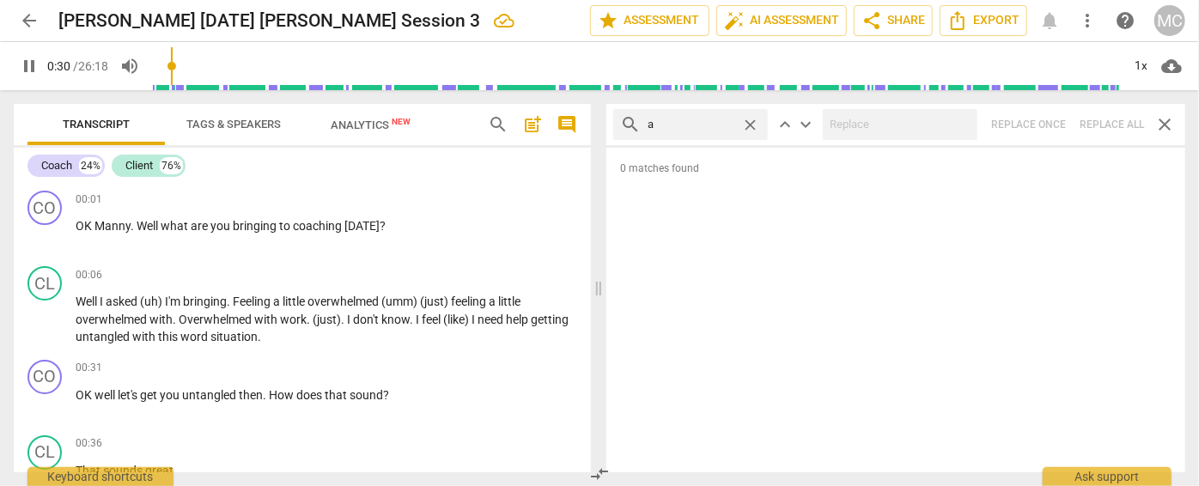
type input "30"
type input "al"
type input "31"
type input "almost"
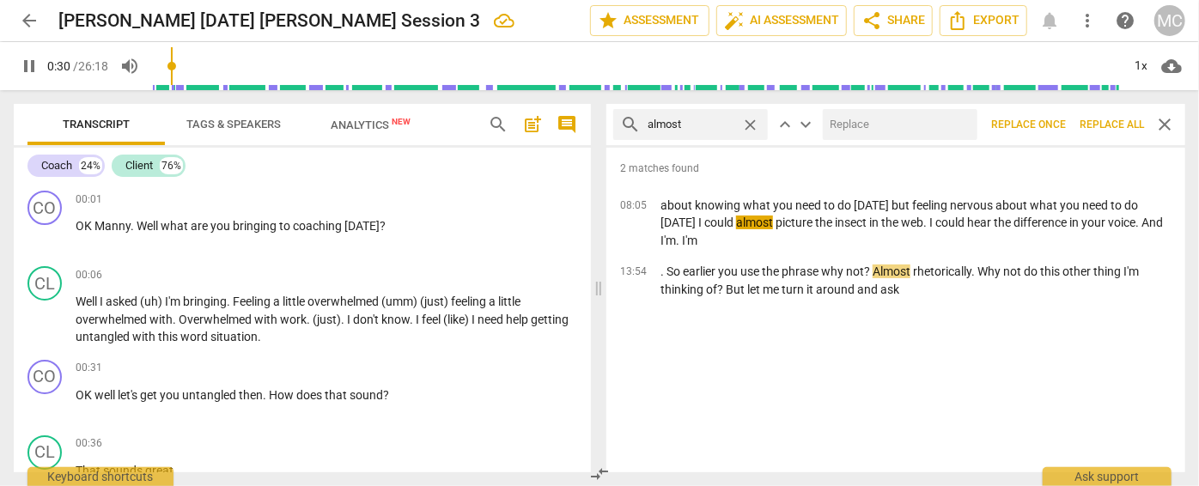
click at [865, 118] on input "text" at bounding box center [897, 124] width 148 height 27
type input "31"
type input "(al"
type input "32"
type input "(almost"
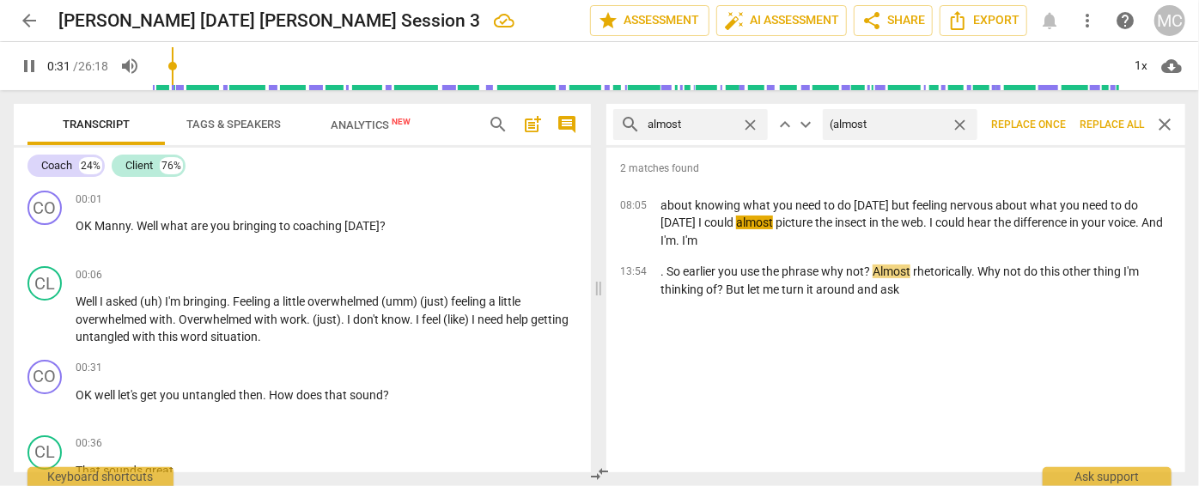
type input "32"
type input "(almost)"
type input "32"
type input "(almost)"
click at [1135, 125] on span "Replace all" at bounding box center [1112, 125] width 64 height 15
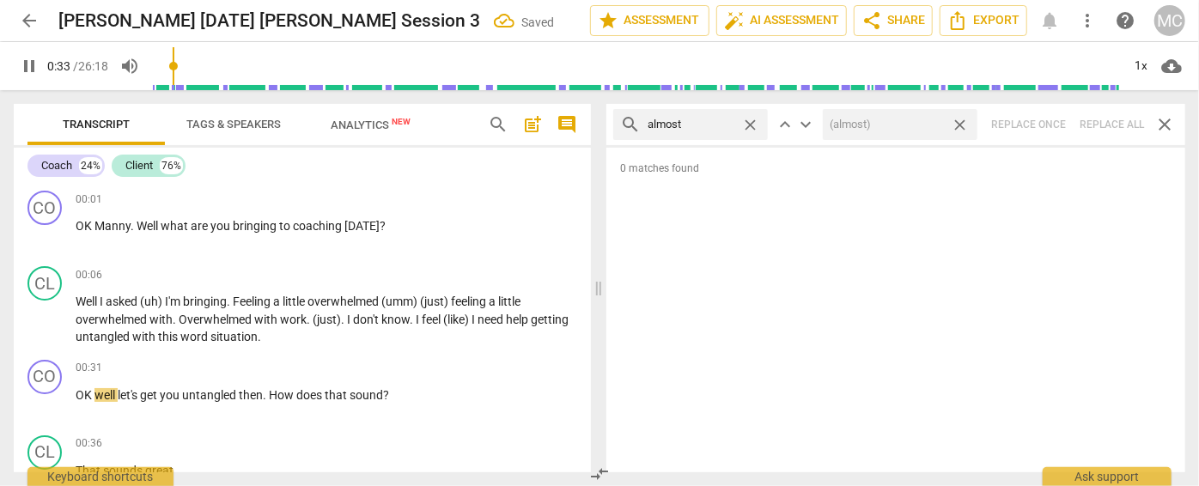
click at [1107, 122] on div "search almost close keyboard_arrow_up keyboard_arrow_down (almost) close Replac…" at bounding box center [895, 124] width 579 height 41
type input "34"
click at [960, 119] on span "close" at bounding box center [960, 125] width 18 height 18
type input "34"
click at [749, 123] on span "close" at bounding box center [750, 125] width 18 height 18
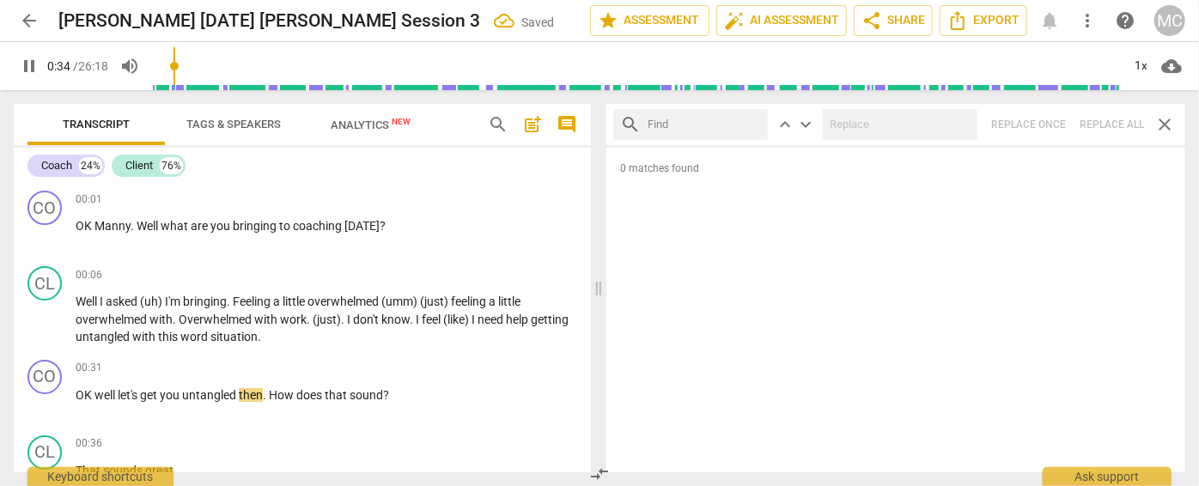
click at [687, 126] on input "text" at bounding box center [704, 124] width 113 height 27
type input "35"
type input "I"
type input "35"
type input "I thin"
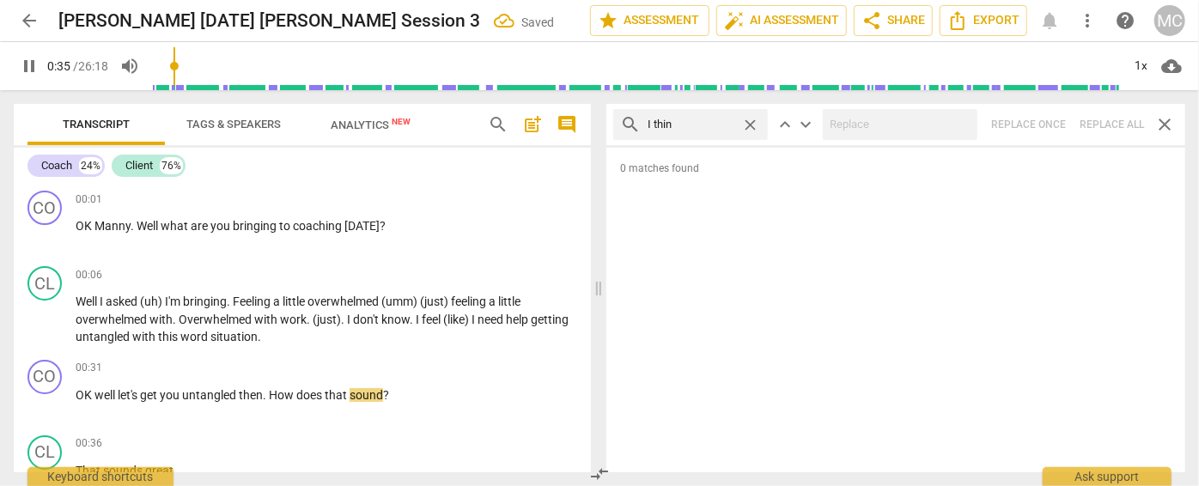
type input "36"
type input "I think"
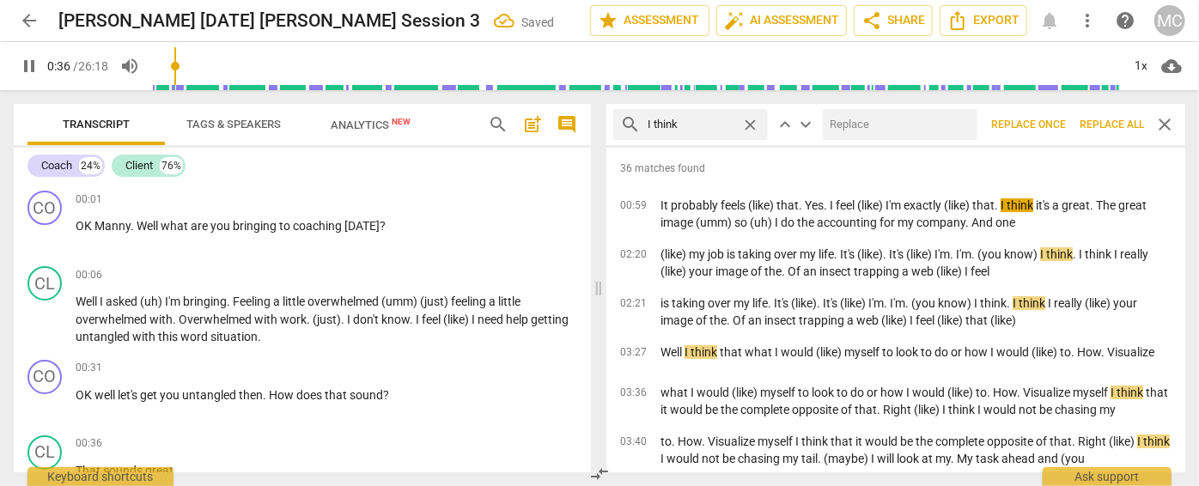
click at [877, 134] on input "text" at bounding box center [897, 124] width 148 height 27
type input "37"
type input "("
type input "37"
type input "(I t"
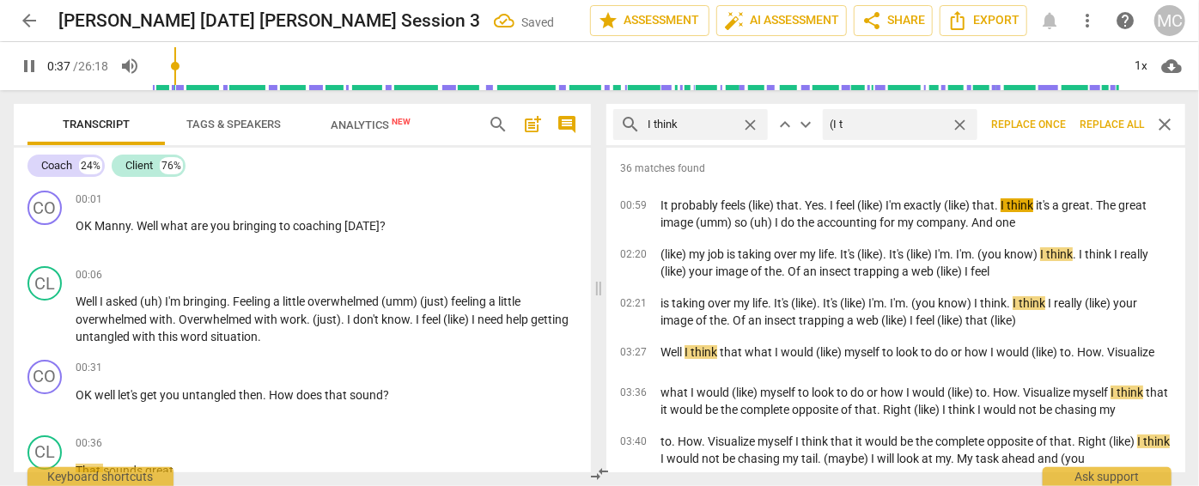
type input "37"
type input "(I think"
type input "38"
type input "(I think)"
type input "38"
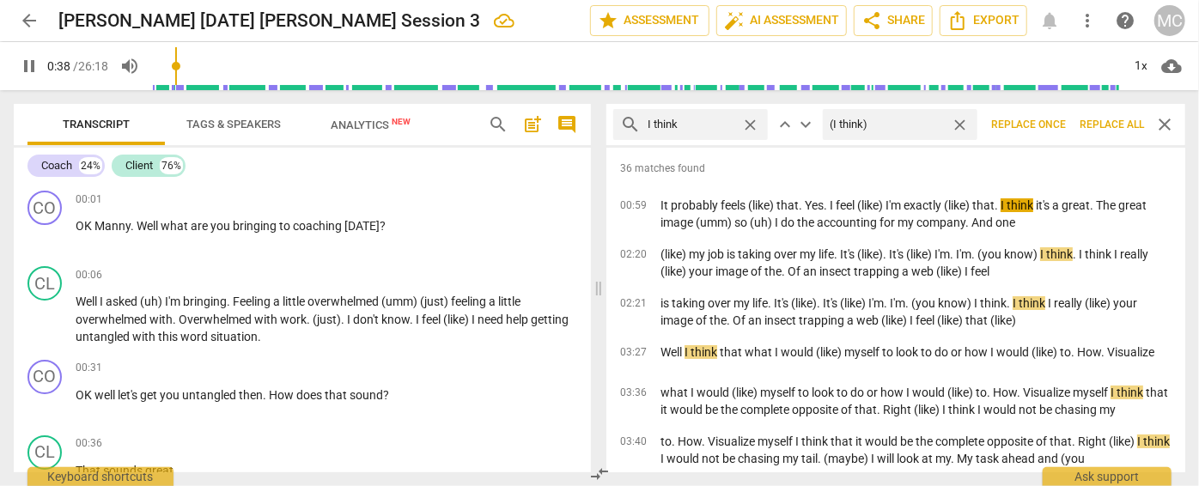
type input "(I think)"
click at [1115, 119] on span "Replace all" at bounding box center [1112, 125] width 64 height 15
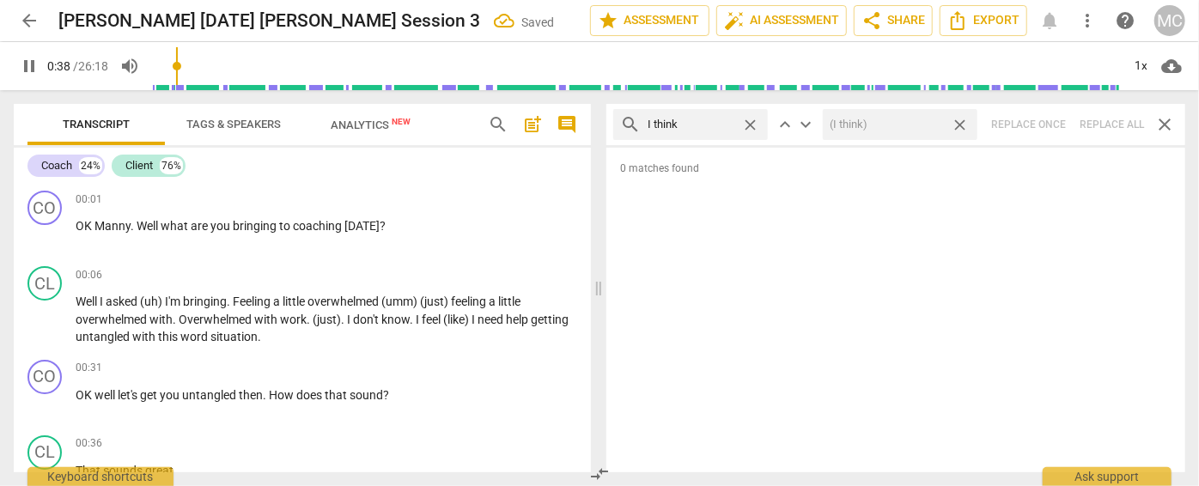
type input "39"
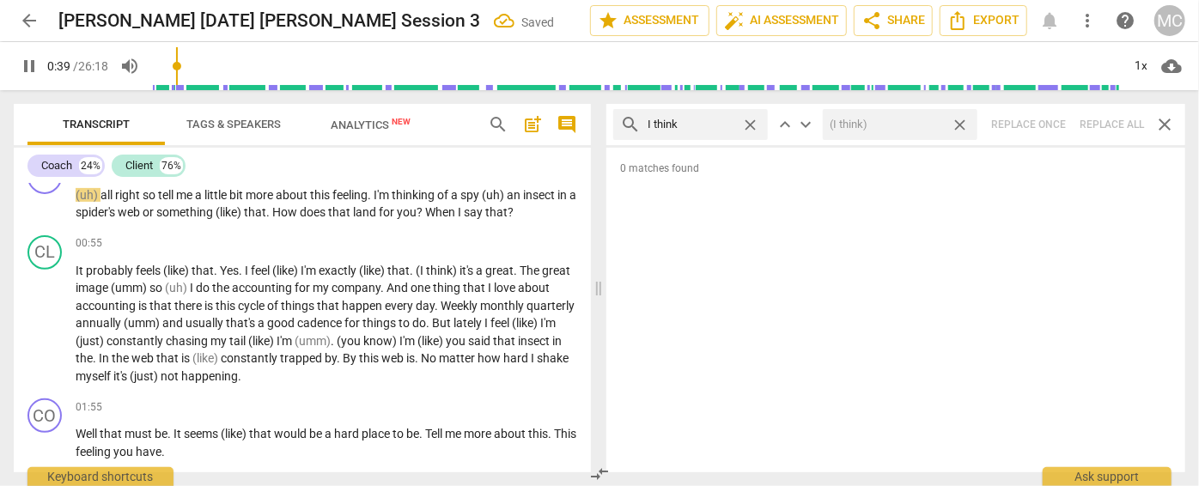
click at [962, 122] on span "close" at bounding box center [960, 125] width 18 height 18
type input "40"
click at [750, 120] on span "close" at bounding box center [750, 125] width 18 height 18
click at [716, 122] on input "text" at bounding box center [704, 124] width 113 height 27
type input "40"
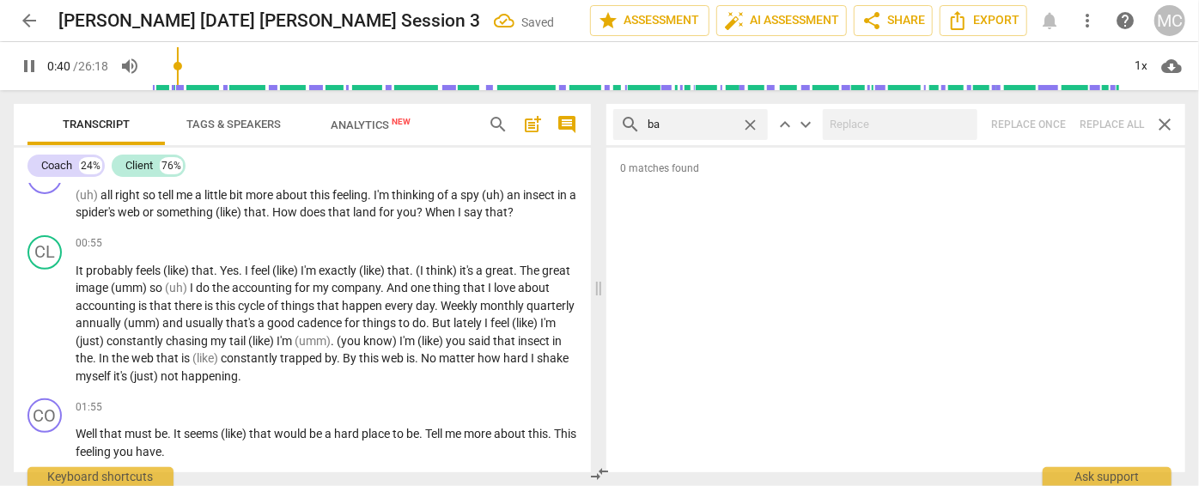
type input "bas"
type input "41"
type input "basicall"
type input "41"
type input "basically"
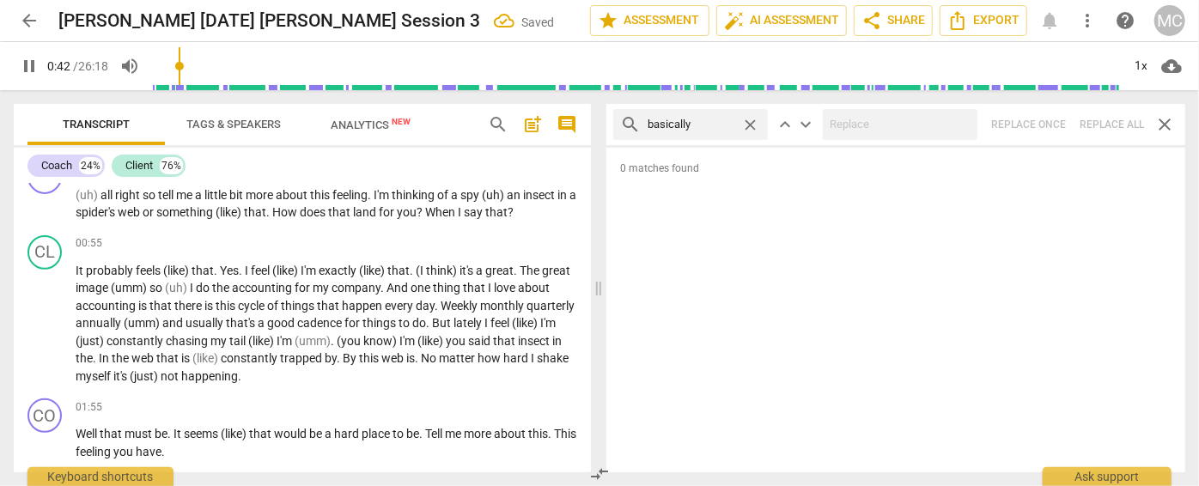
click at [1105, 122] on div "search basically close keyboard_arrow_up keyboard_arrow_down Replace once Repla…" at bounding box center [895, 124] width 579 height 41
type input "45"
click at [749, 123] on span "close" at bounding box center [750, 125] width 18 height 18
click at [687, 125] on input "text" at bounding box center [704, 124] width 113 height 27
type input "45"
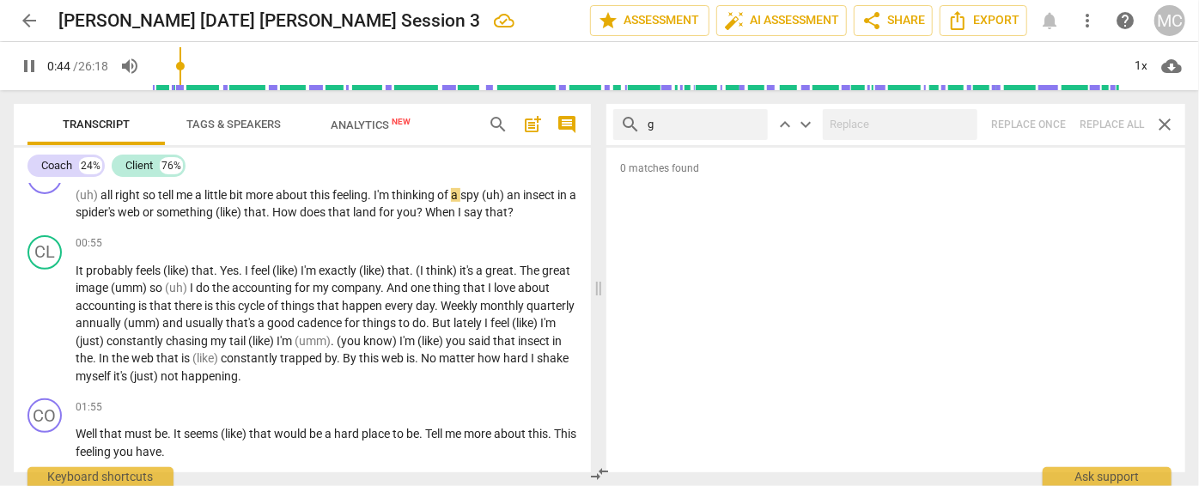
type input "go"
type input "45"
type input "gonna"
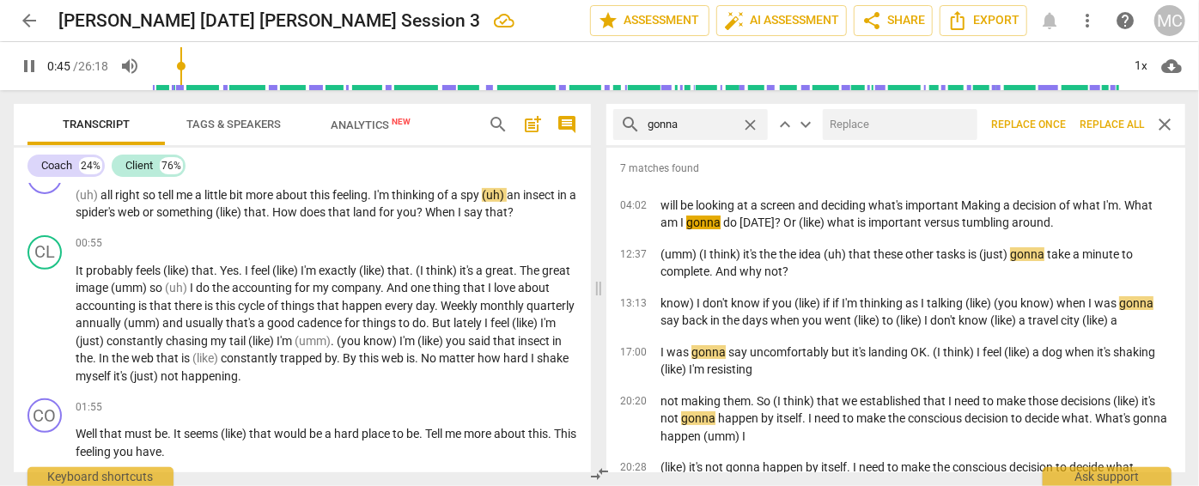
click at [853, 119] on input "text" at bounding box center [897, 124] width 148 height 27
type input "46"
type input "go"
type input "46"
type input "going to"
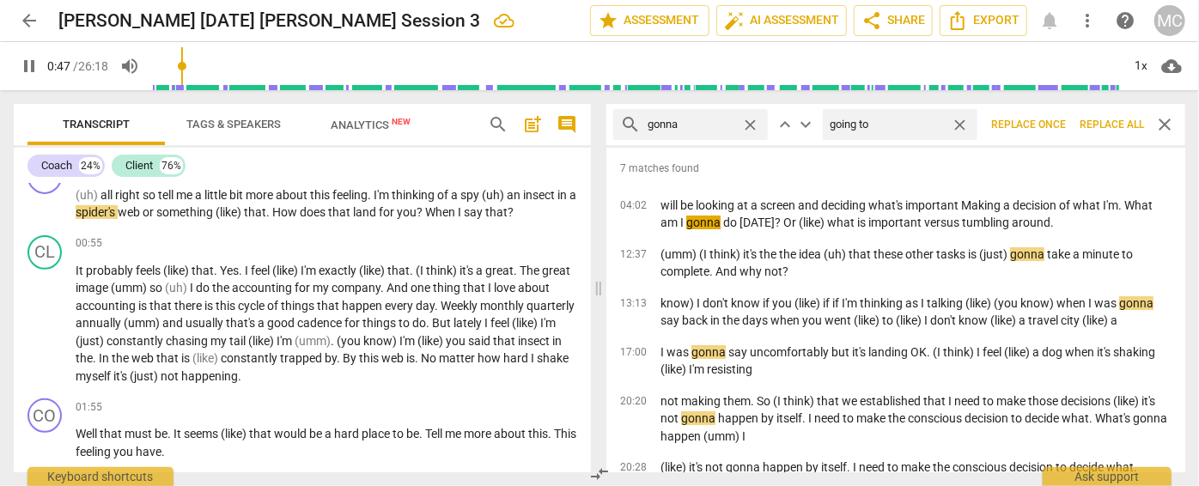
type input "47"
type input "going to"
click at [1088, 120] on span "Replace all" at bounding box center [1112, 125] width 64 height 15
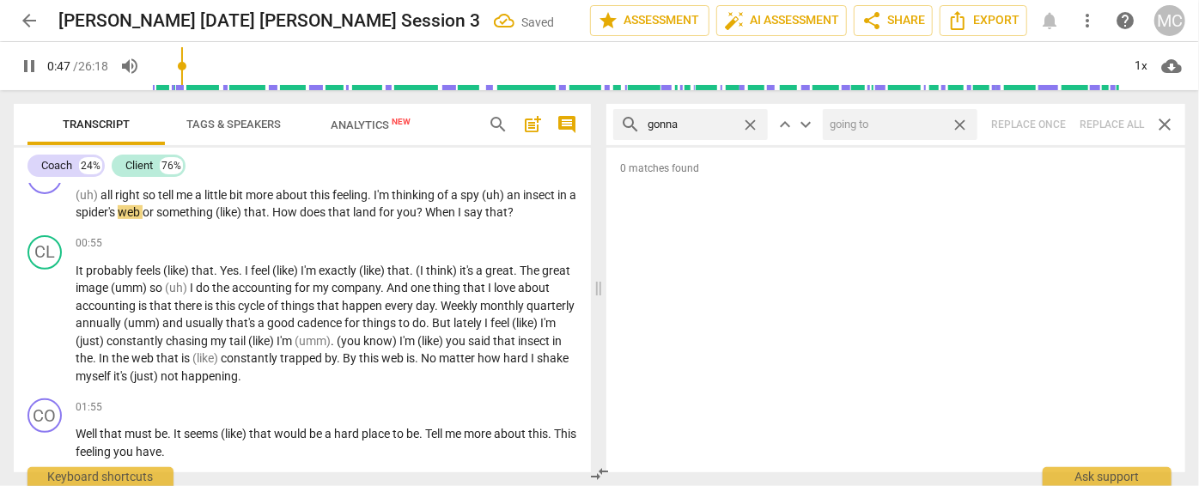
type input "48"
click at [959, 120] on span "close" at bounding box center [960, 125] width 18 height 18
click at [752, 122] on span "close" at bounding box center [750, 125] width 18 height 18
type input "49"
click at [719, 122] on input "text" at bounding box center [704, 124] width 113 height 27
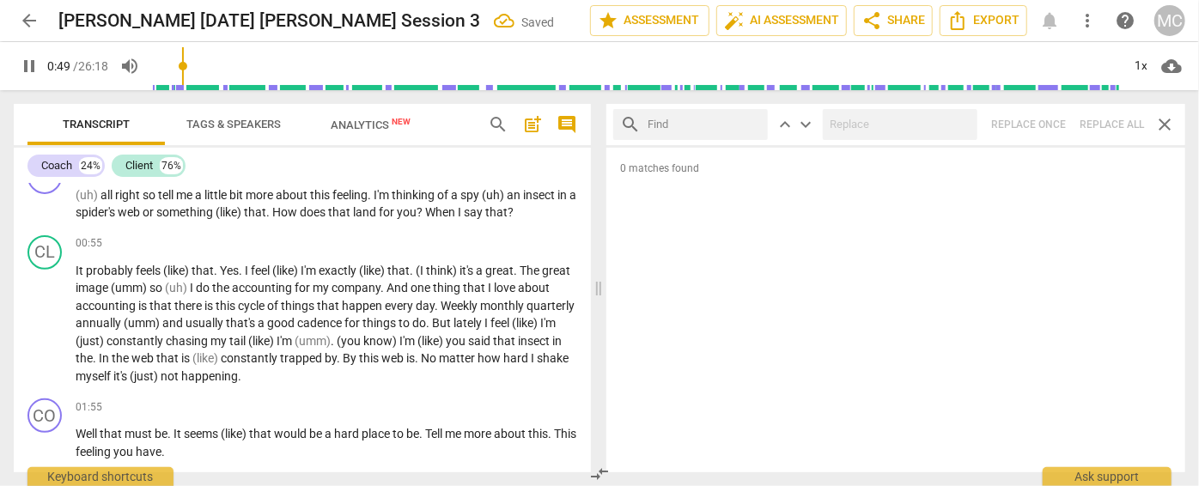
type input "49"
type input "wa"
type input "50"
type input "wanna"
type input "51"
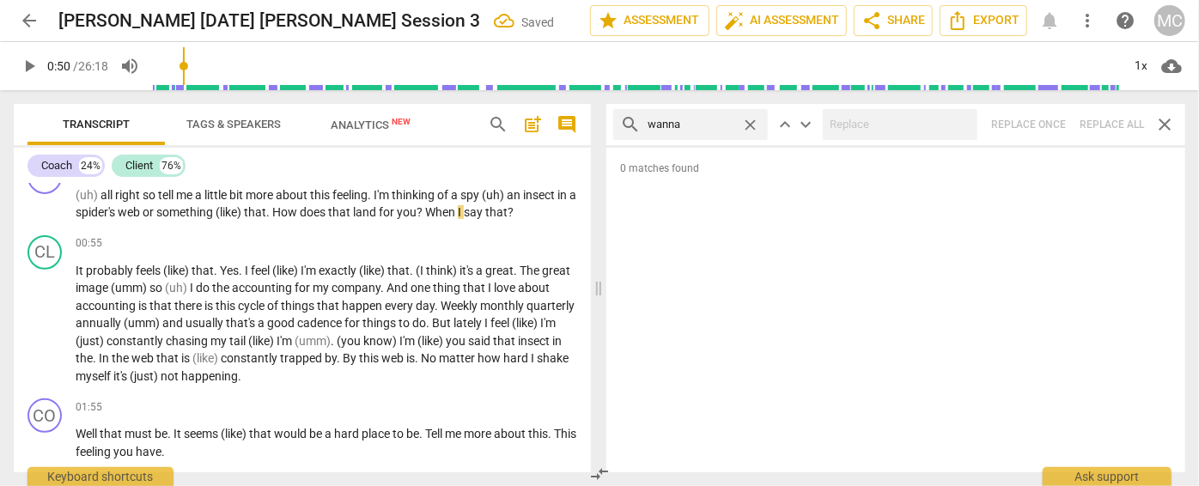
click at [1102, 120] on div "search wanna close keyboard_arrow_up keyboard_arrow_down Replace once Replace a…" at bounding box center [895, 124] width 579 height 41
click at [749, 119] on span "close" at bounding box center [750, 125] width 18 height 18
click at [697, 122] on input "text" at bounding box center [704, 124] width 113 height 27
type input "gotcha"
click at [1099, 123] on div "search gotcha close keyboard_arrow_up keyboard_arrow_down Replace once Replace …" at bounding box center [895, 124] width 579 height 41
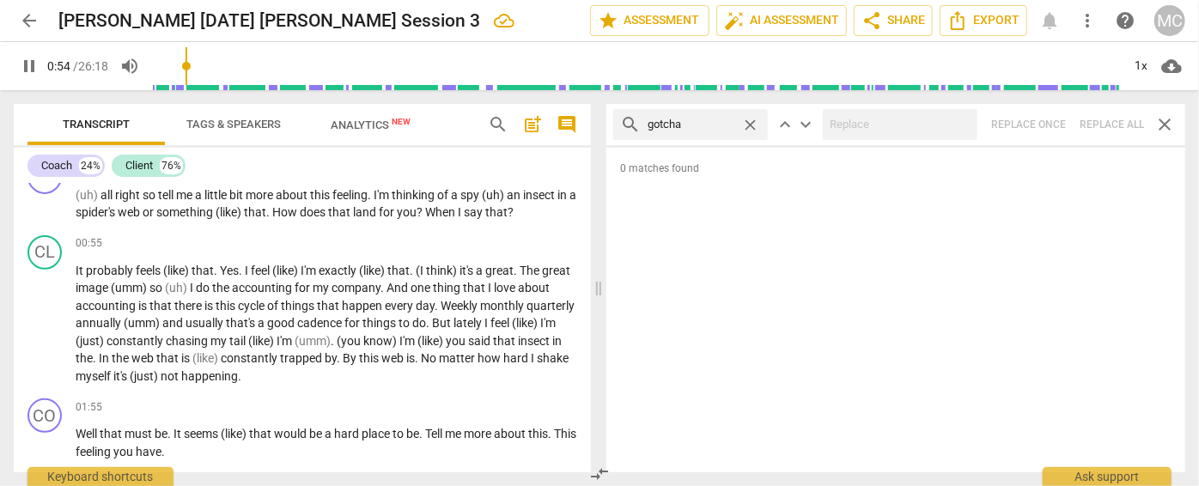
type input "55"
click at [751, 120] on span "close" at bounding box center [750, 125] width 18 height 18
click at [697, 125] on input "text" at bounding box center [704, 124] width 113 height 27
type input "56"
type input "g"
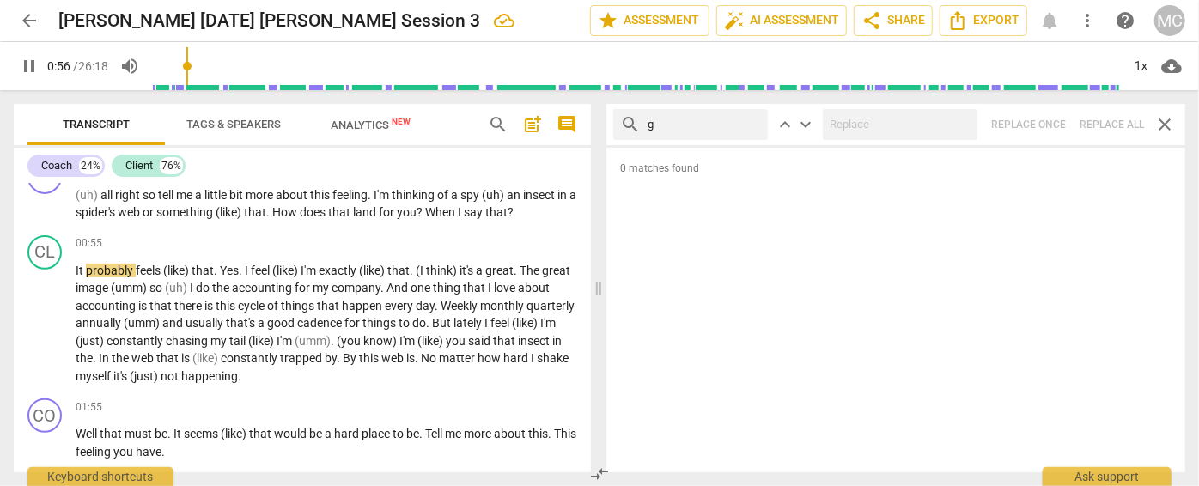
type input "56"
type input "[DEMOGRAPHIC_DATA]"
type input "57"
type input "gotta"
type input "58"
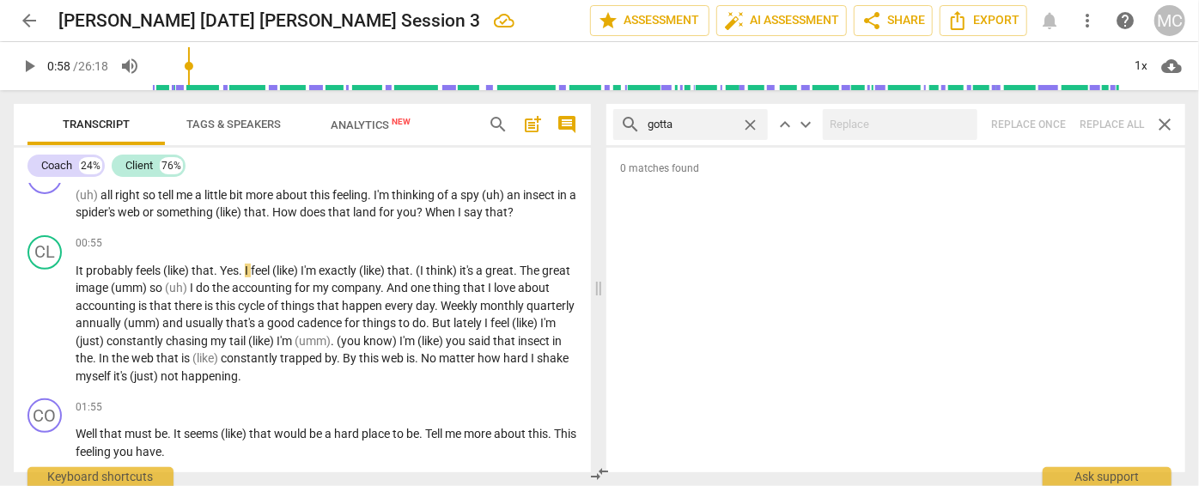
click at [1113, 119] on div "search gotta close keyboard_arrow_up keyboard_arrow_down Replace once Replace a…" at bounding box center [895, 124] width 579 height 41
click at [751, 120] on span "close" at bounding box center [750, 125] width 18 height 18
click at [719, 124] on input "text" at bounding box center [704, 124] width 113 height 27
type input ". and"
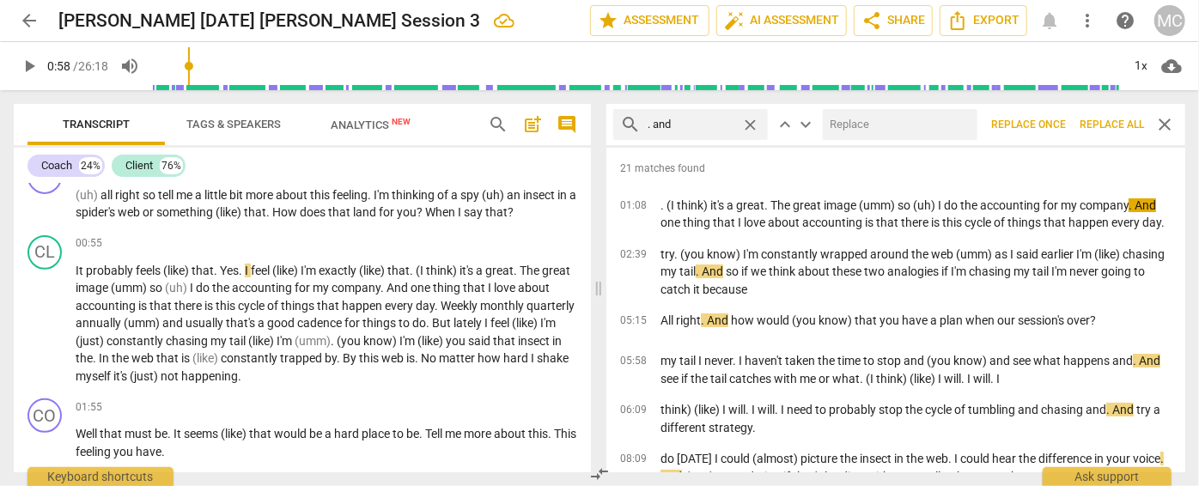
click at [925, 130] on input "text" at bounding box center [897, 124] width 148 height 27
type input "(and)"
click at [1104, 123] on span "Replace all" at bounding box center [1112, 125] width 64 height 15
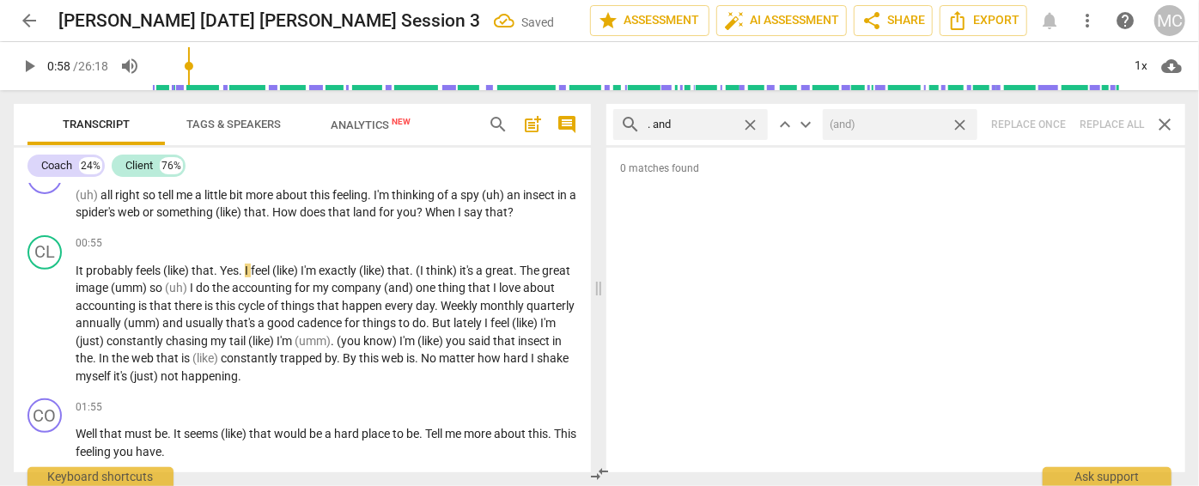
click at [963, 125] on span "close" at bounding box center [960, 125] width 18 height 18
click at [754, 122] on span "close" at bounding box center [750, 125] width 18 height 18
click at [706, 123] on input "text" at bounding box center [704, 124] width 113 height 27
type input ". but"
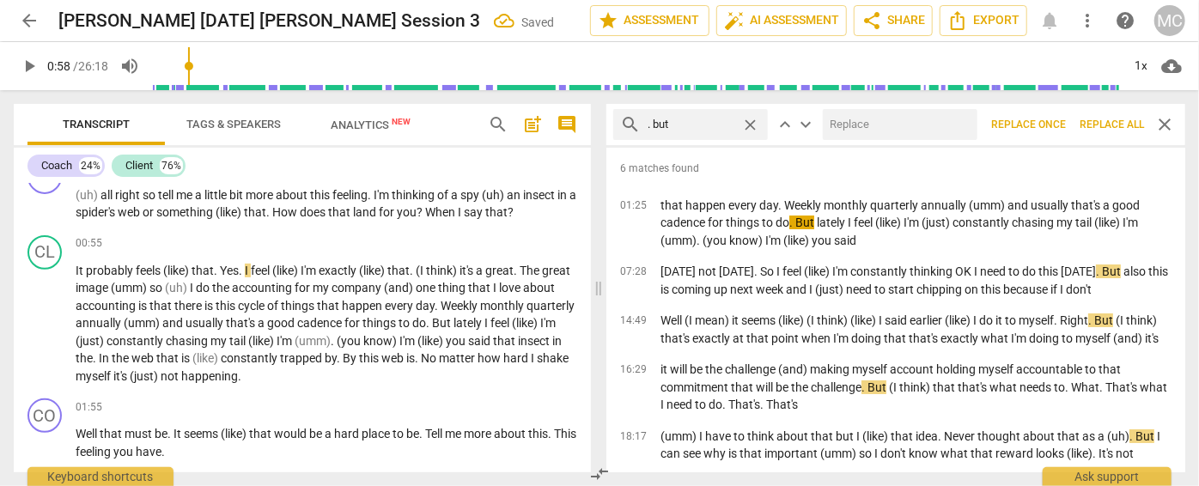
click at [866, 123] on input "text" at bounding box center [897, 124] width 148 height 27
type input ", but"
click at [1109, 131] on span "Replace all" at bounding box center [1112, 125] width 64 height 15
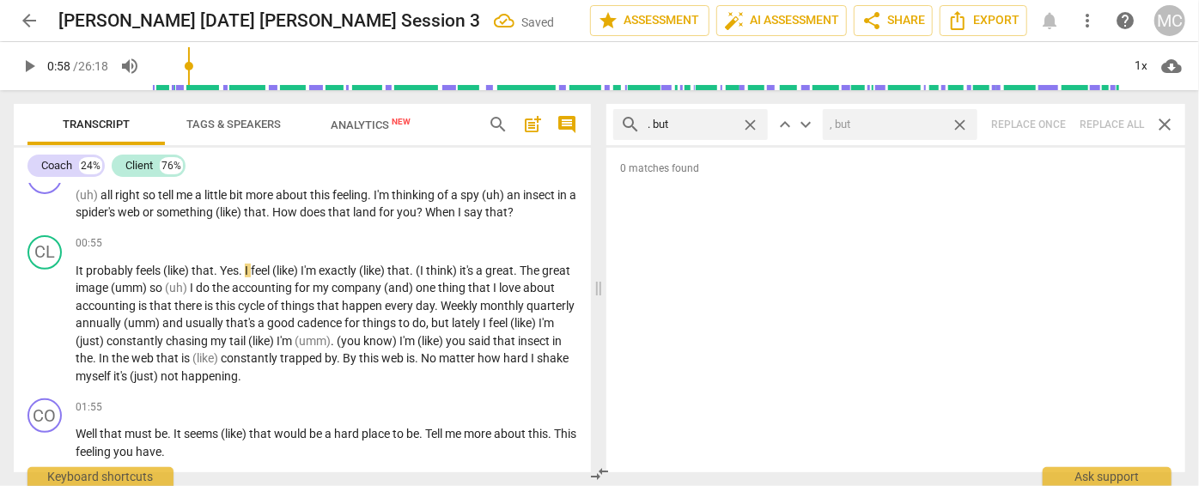
click at [964, 121] on span "close" at bounding box center [960, 125] width 18 height 18
click at [751, 120] on span "close" at bounding box center [750, 125] width 18 height 18
click at [715, 121] on input "text" at bounding box center [704, 124] width 113 height 27
type input ". so"
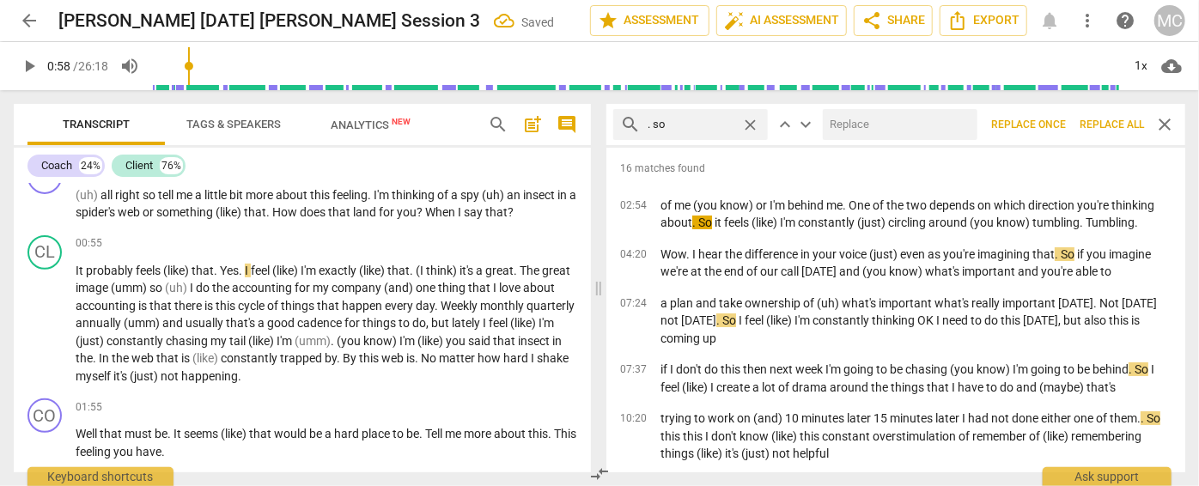
click at [888, 120] on input "text" at bounding box center [897, 124] width 148 height 27
type input "(so)"
click at [1115, 126] on span "Replace all" at bounding box center [1112, 125] width 64 height 15
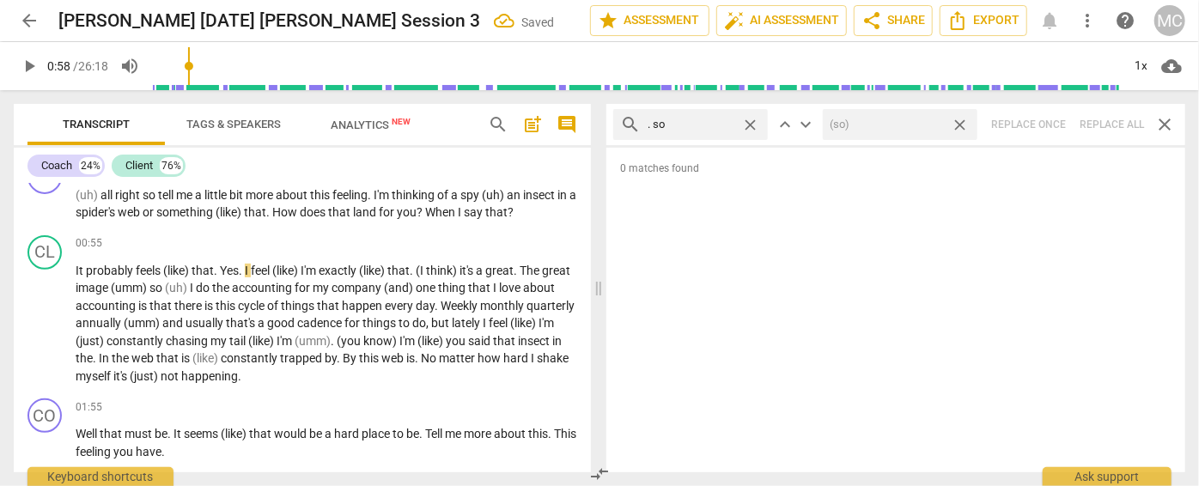
click at [960, 121] on span "close" at bounding box center [960, 125] width 18 height 18
click at [752, 123] on span "close" at bounding box center [750, 125] width 18 height 18
click at [686, 124] on input "text" at bounding box center [704, 124] width 113 height 27
type input ". or"
click at [1106, 123] on div "search . or close keyboard_arrow_up keyboard_arrow_down Replace once Replace al…" at bounding box center [895, 124] width 579 height 41
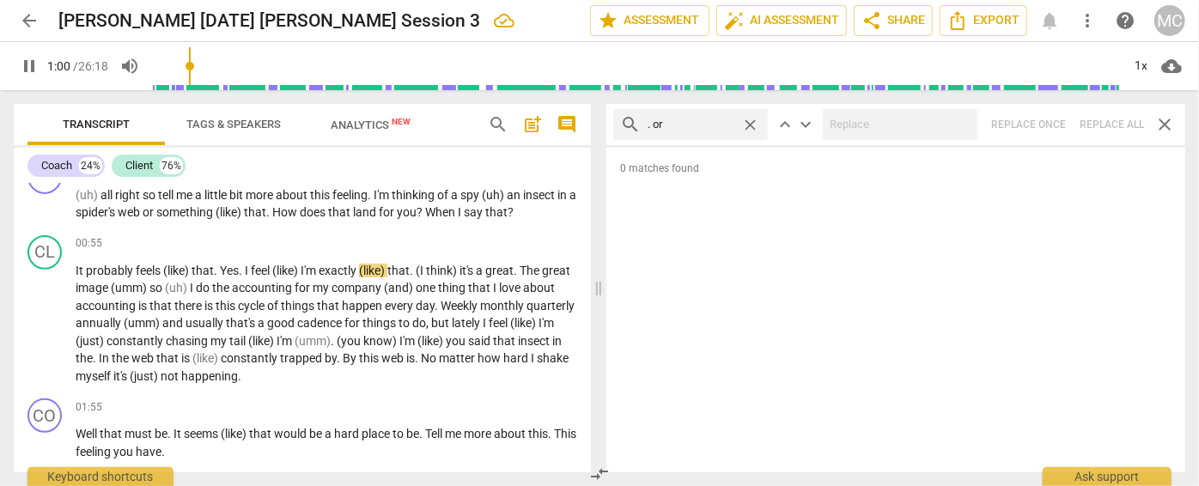
type input "60"
drag, startPoint x: 756, startPoint y: 124, endPoint x: 737, endPoint y: 124, distance: 18.9
click at [756, 124] on span "close" at bounding box center [750, 125] width 18 height 18
click at [719, 125] on input "text" at bounding box center [704, 124] width 113 height 27
type input "61"
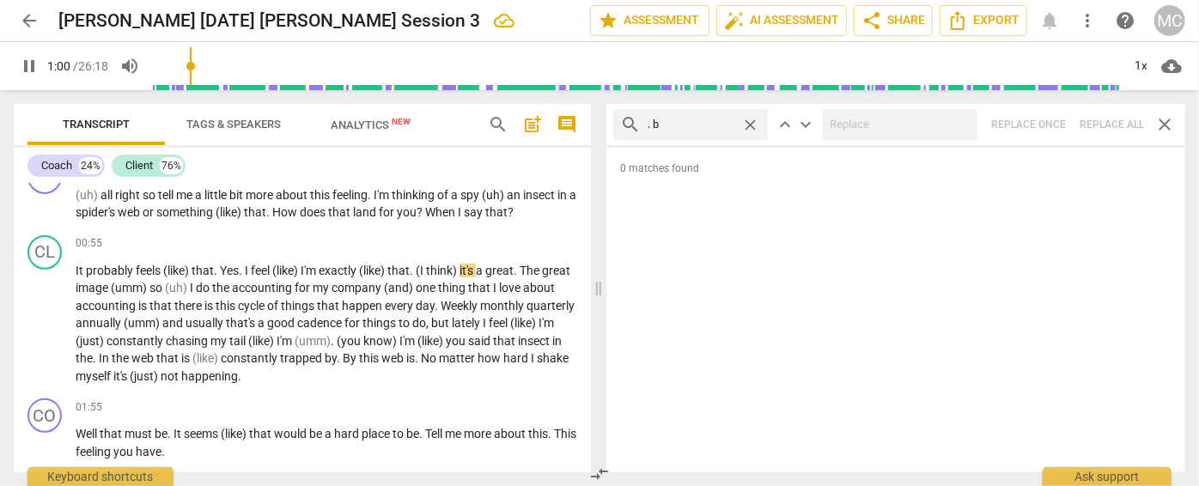
type input ". be"
type input "61"
type input ". becaus"
type input "61"
type input ". because"
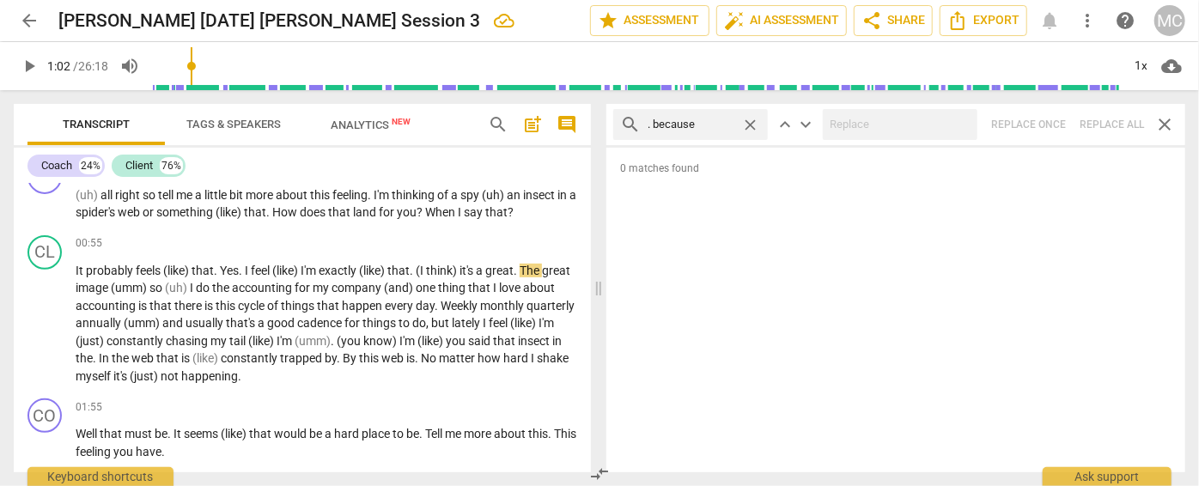
type input "62"
click at [1118, 119] on div "search . because close keyboard_arrow_up keyboard_arrow_down Replace once Repla…" at bounding box center [895, 124] width 579 height 41
click at [751, 120] on span "close" at bounding box center [750, 125] width 18 height 18
click at [710, 121] on input "text" at bounding box center [704, 124] width 113 height 27
type input "? And"
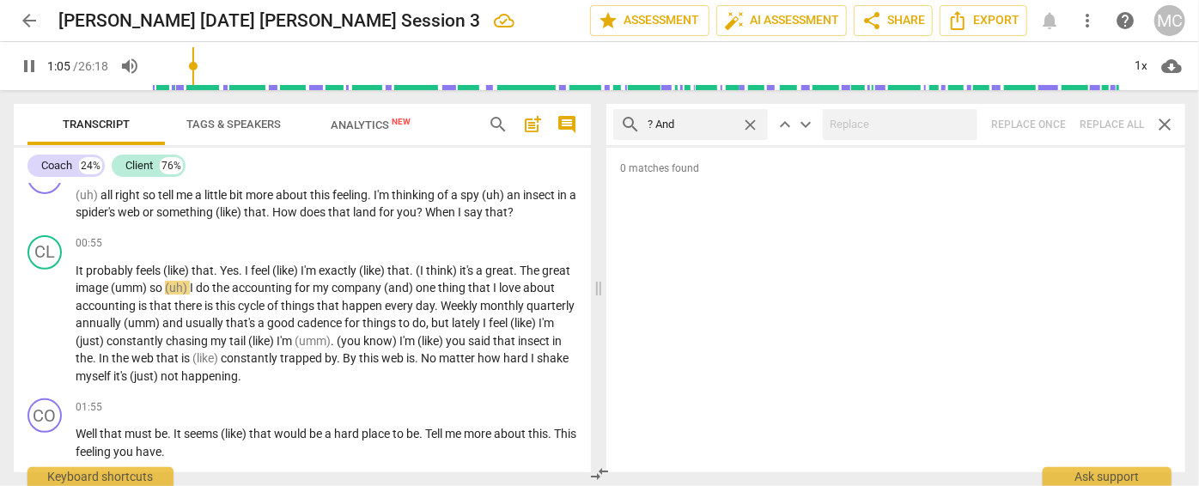
drag, startPoint x: 1104, startPoint y: 116, endPoint x: 1094, endPoint y: 116, distance: 9.4
click at [1104, 116] on div "search ? And close keyboard_arrow_up keyboard_arrow_down Replace once Replace a…" at bounding box center [895, 124] width 579 height 41
type input "67"
click at [749, 119] on span "close" at bounding box center [750, 125] width 18 height 18
click at [703, 125] on input "text" at bounding box center [704, 124] width 113 height 27
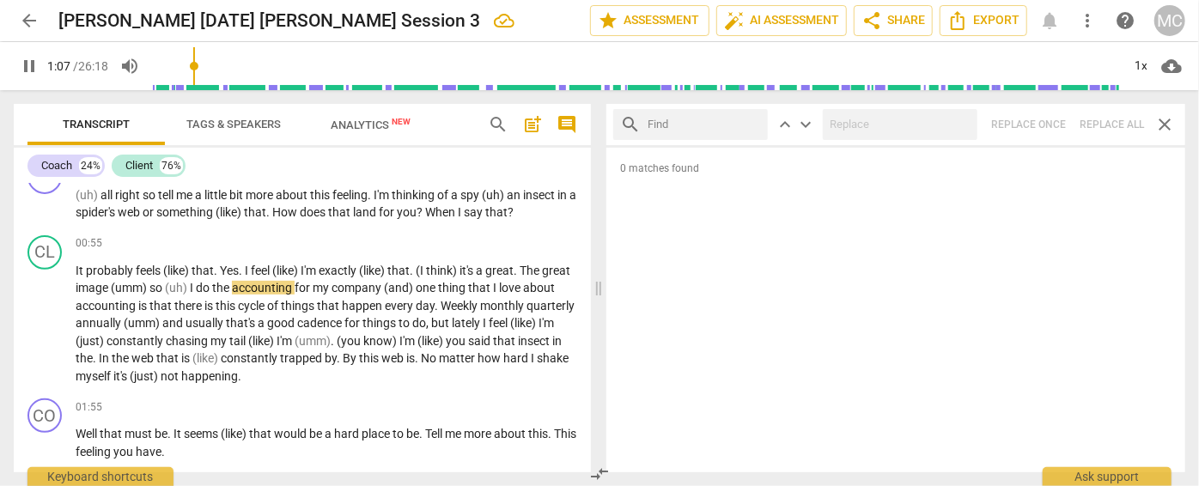
type input "68"
type input "?"
type input "68"
type input "? Bu"
type input "68"
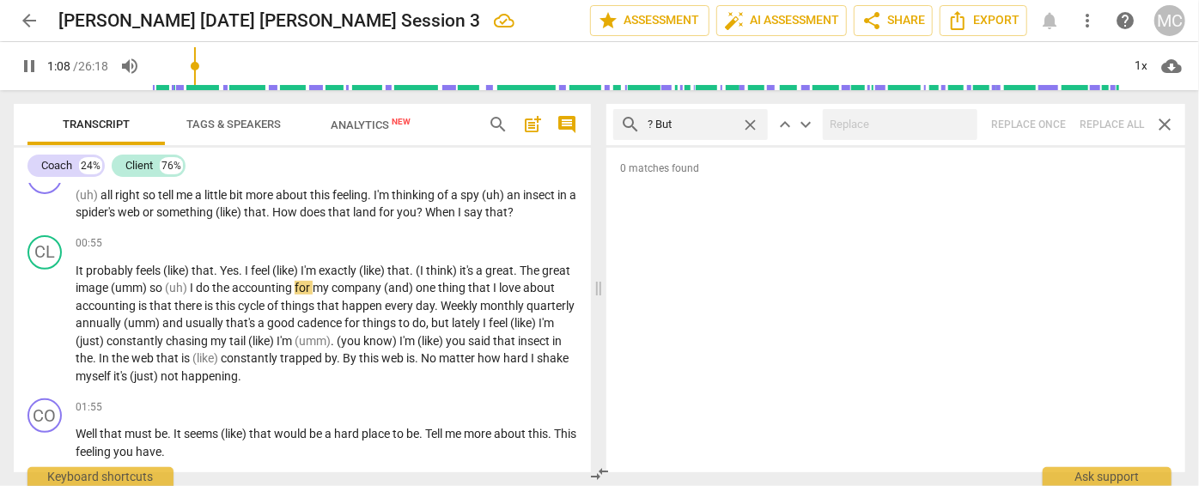
type input "? But"
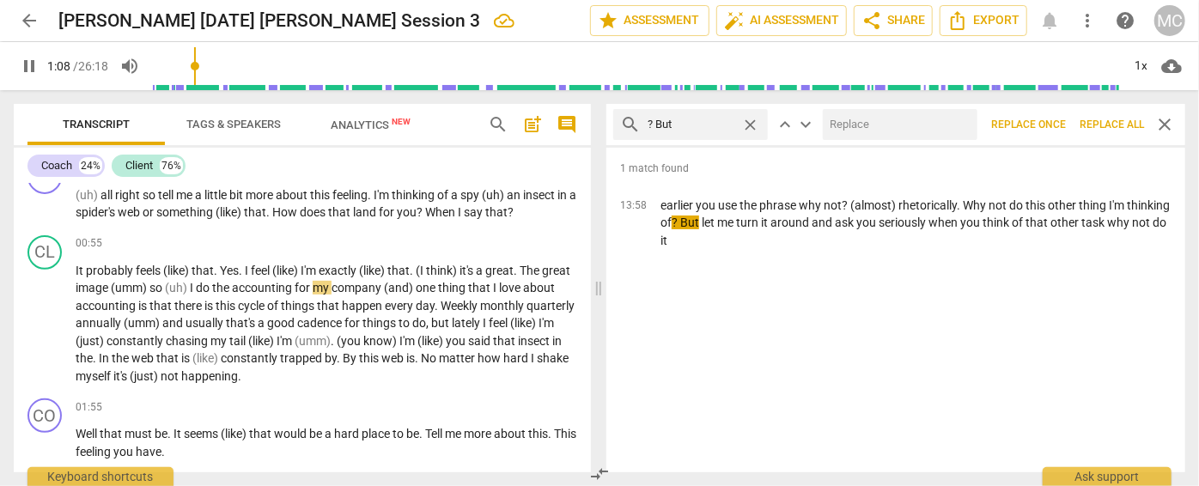
click at [873, 114] on input "text" at bounding box center [897, 124] width 148 height 27
type input "69"
click at [1117, 119] on span "Replace all" at bounding box center [1112, 125] width 64 height 15
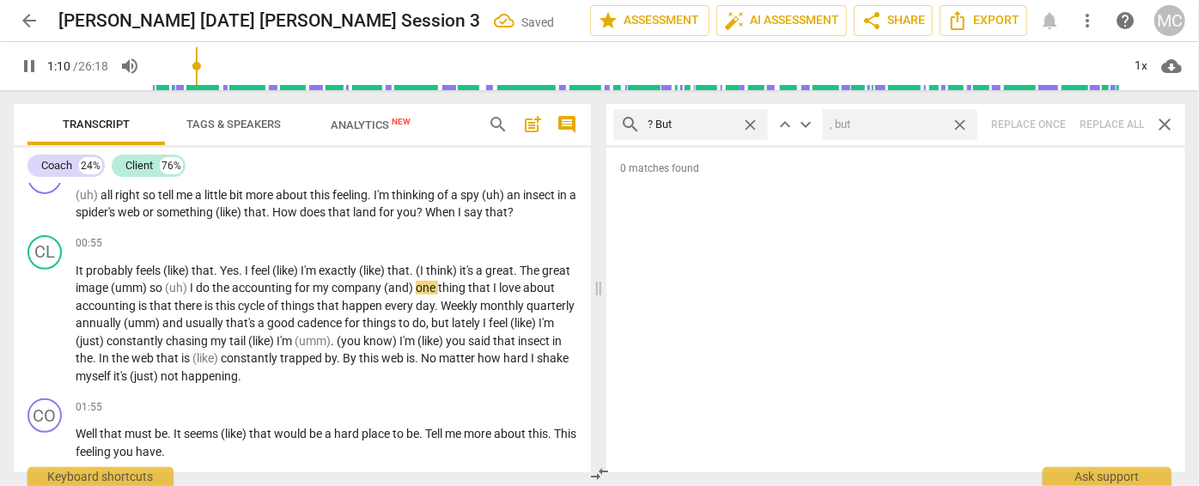
click at [958, 123] on span "close" at bounding box center [960, 125] width 18 height 18
click at [754, 120] on span "close" at bounding box center [750, 125] width 18 height 18
click at [693, 123] on input "text" at bounding box center [704, 124] width 113 height 27
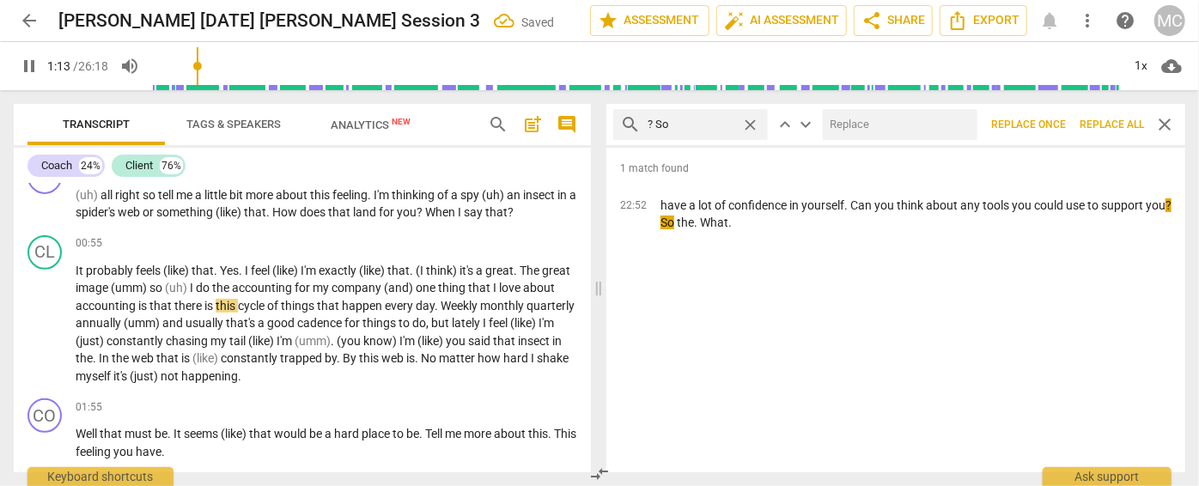
click at [838, 126] on input "text" at bounding box center [897, 124] width 148 height 27
click at [1113, 123] on span "Replace all" at bounding box center [1112, 125] width 64 height 15
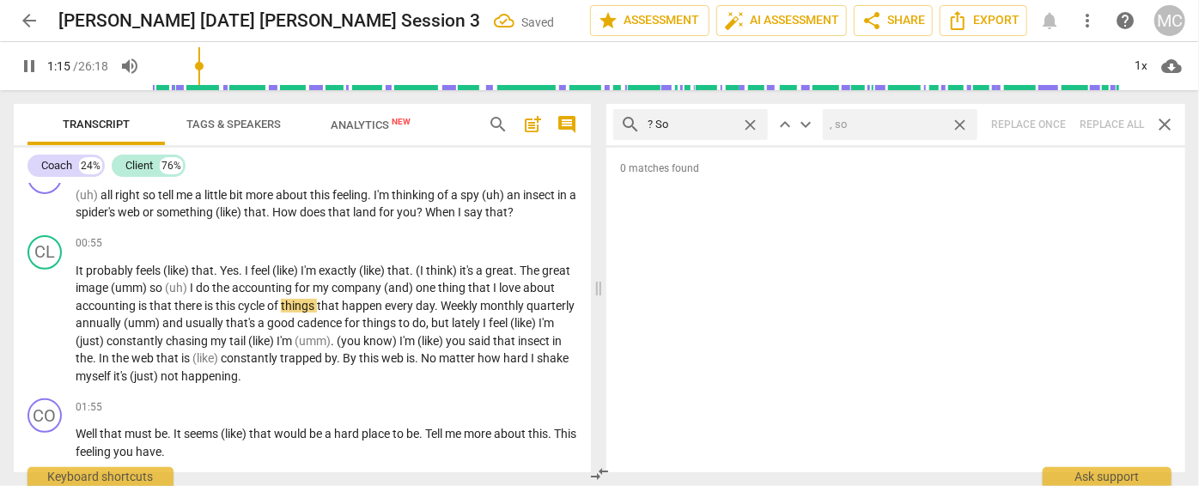
click at [957, 122] on span "close" at bounding box center [960, 125] width 18 height 18
click at [750, 121] on span "close" at bounding box center [750, 125] width 18 height 18
click at [701, 123] on input "text" at bounding box center [704, 124] width 113 height 27
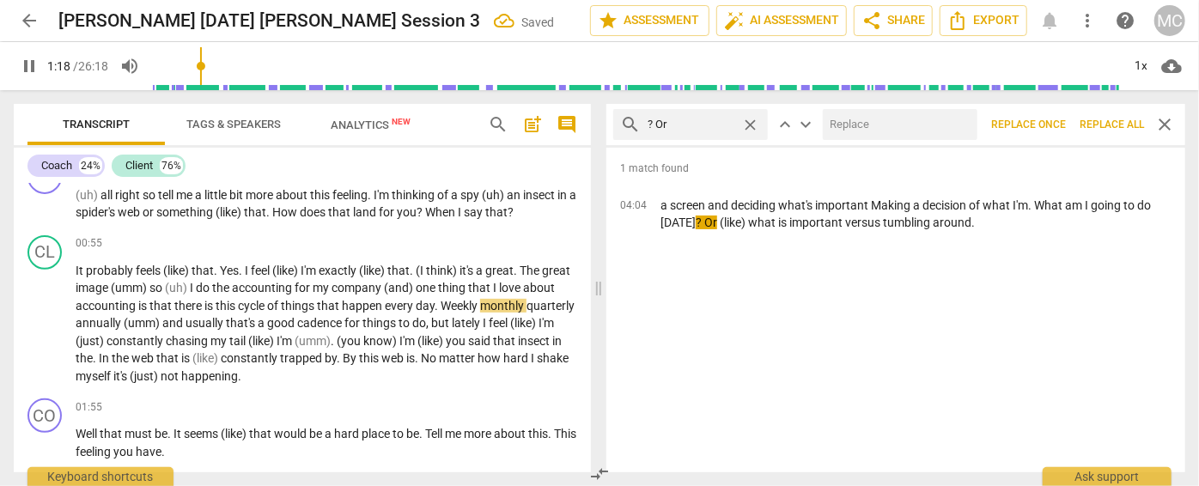
click at [833, 119] on input "text" at bounding box center [897, 124] width 148 height 27
click at [1097, 118] on span "Replace all" at bounding box center [1112, 125] width 64 height 15
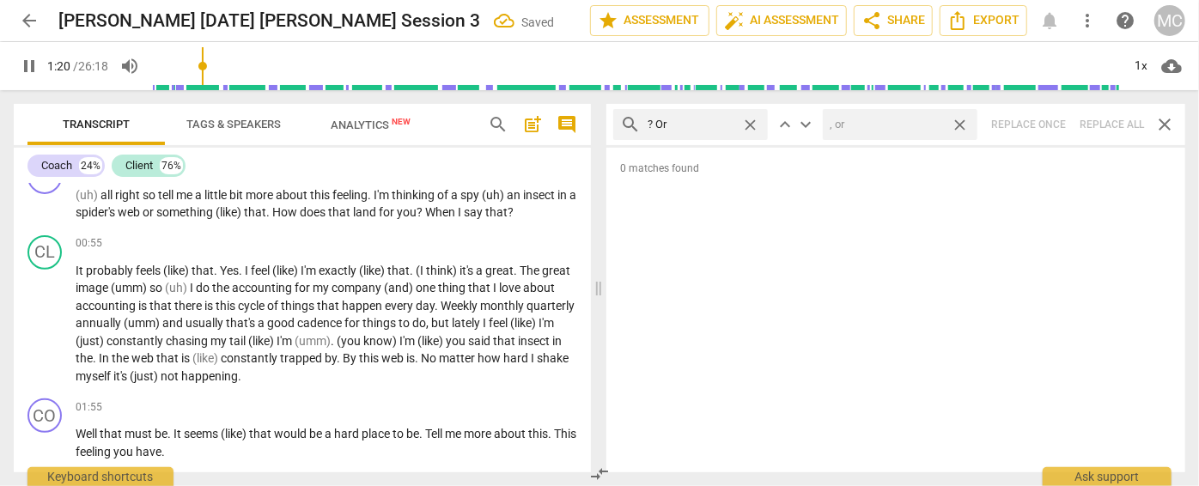
click at [959, 121] on span "close" at bounding box center [960, 125] width 18 height 18
click at [751, 119] on span "close" at bounding box center [750, 125] width 18 height 18
click at [682, 125] on input "text" at bounding box center [704, 124] width 113 height 27
click at [1101, 119] on div "search ? Because close keyboard_arrow_up keyboard_arrow_down Replace once Repla…" at bounding box center [895, 124] width 579 height 41
click at [747, 120] on span "close" at bounding box center [750, 125] width 18 height 18
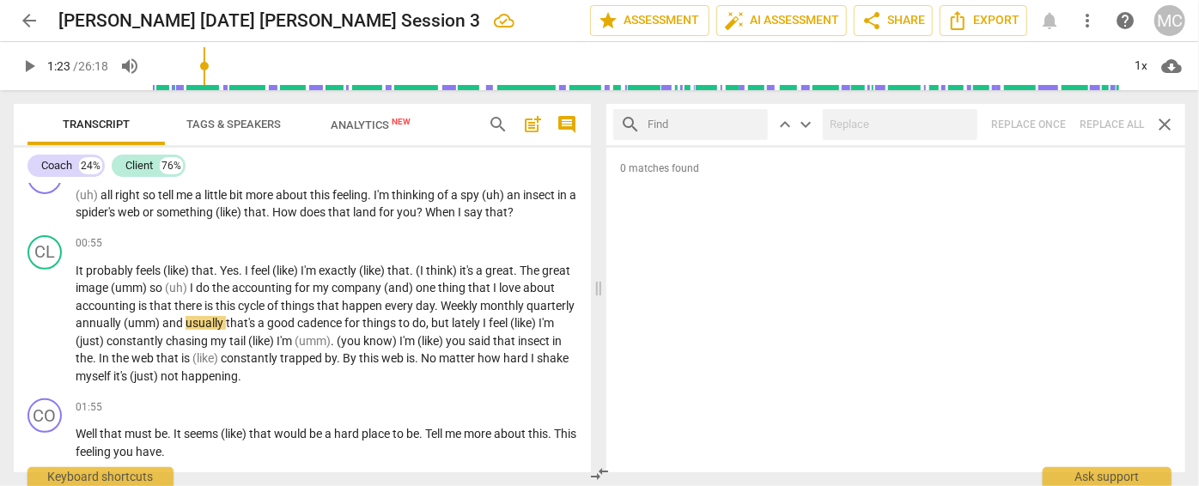
click at [685, 125] on input "text" at bounding box center [704, 124] width 113 height 27
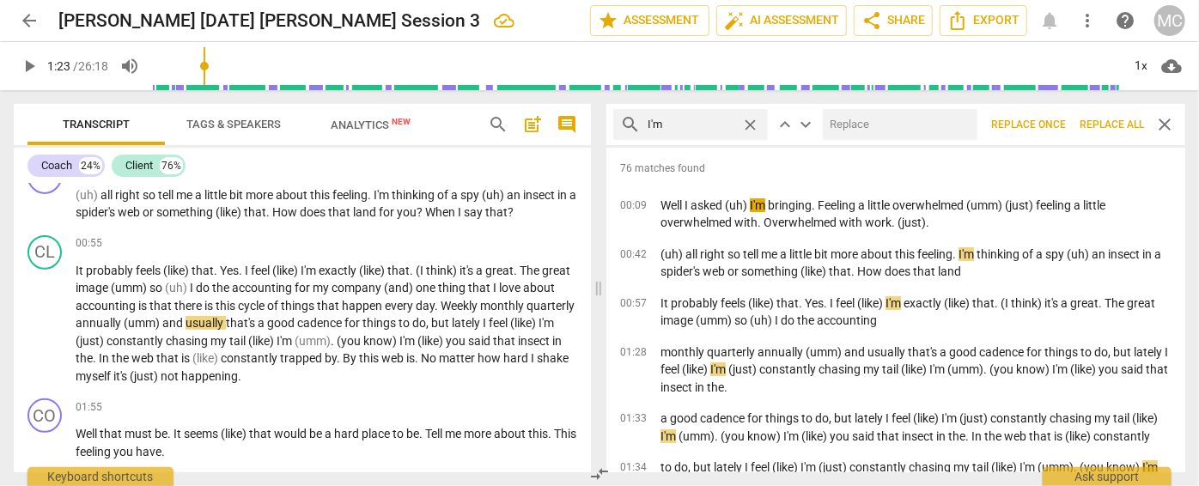
click at [875, 131] on input "text" at bounding box center [897, 124] width 148 height 27
click at [1099, 118] on span "Replace all" at bounding box center [1112, 125] width 64 height 15
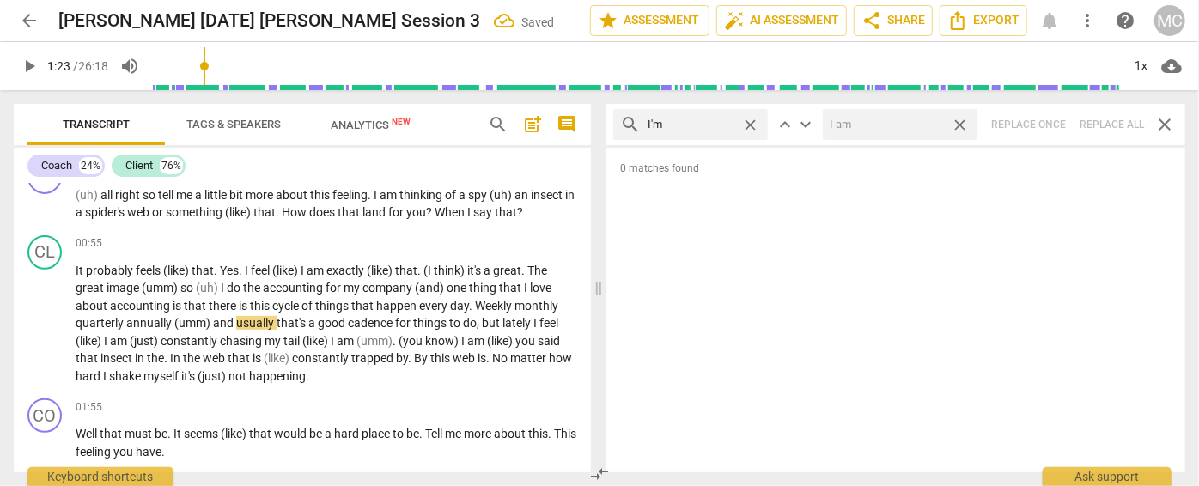
click at [964, 124] on span "close" at bounding box center [960, 125] width 18 height 18
click at [751, 120] on span "close" at bounding box center [750, 125] width 18 height 18
click at [659, 125] on input "text" at bounding box center [704, 124] width 113 height 27
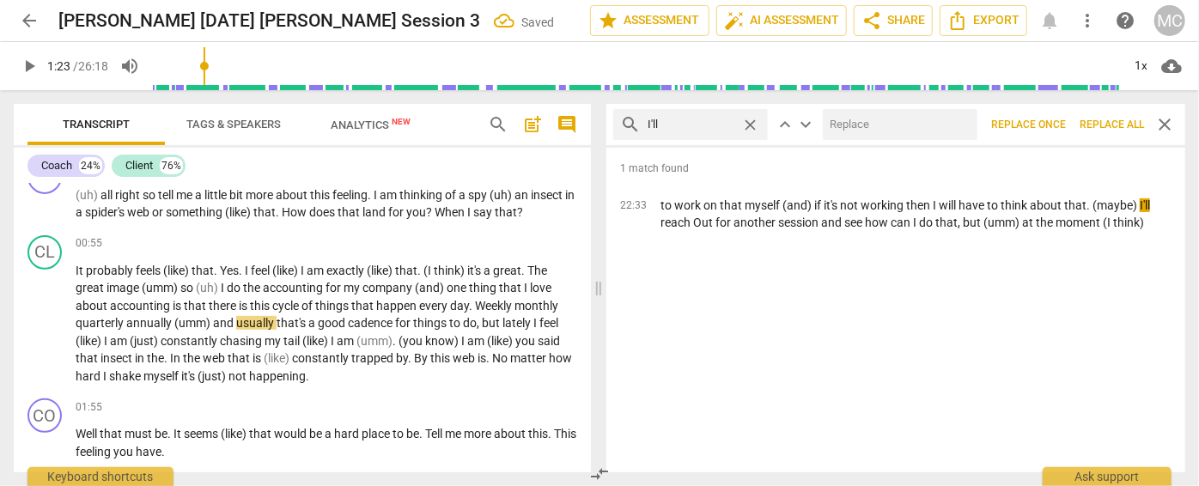
click at [861, 119] on input "text" at bounding box center [897, 124] width 148 height 27
click at [1099, 123] on span "Replace all" at bounding box center [1112, 125] width 64 height 15
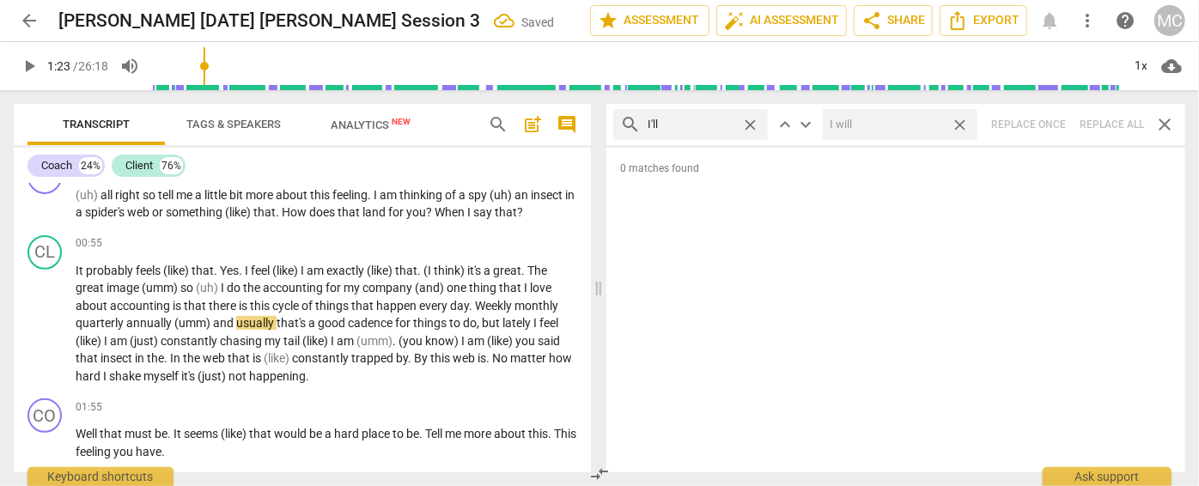
click at [961, 120] on span "close" at bounding box center [960, 125] width 18 height 18
click at [751, 122] on span "close" at bounding box center [750, 125] width 18 height 18
click at [719, 124] on input "text" at bounding box center [704, 124] width 113 height 27
click at [1108, 125] on div "search you'll close keyboard_arrow_up keyboard_arrow_down Replace once Replace …" at bounding box center [895, 124] width 579 height 41
click at [749, 121] on span "close" at bounding box center [750, 125] width 18 height 18
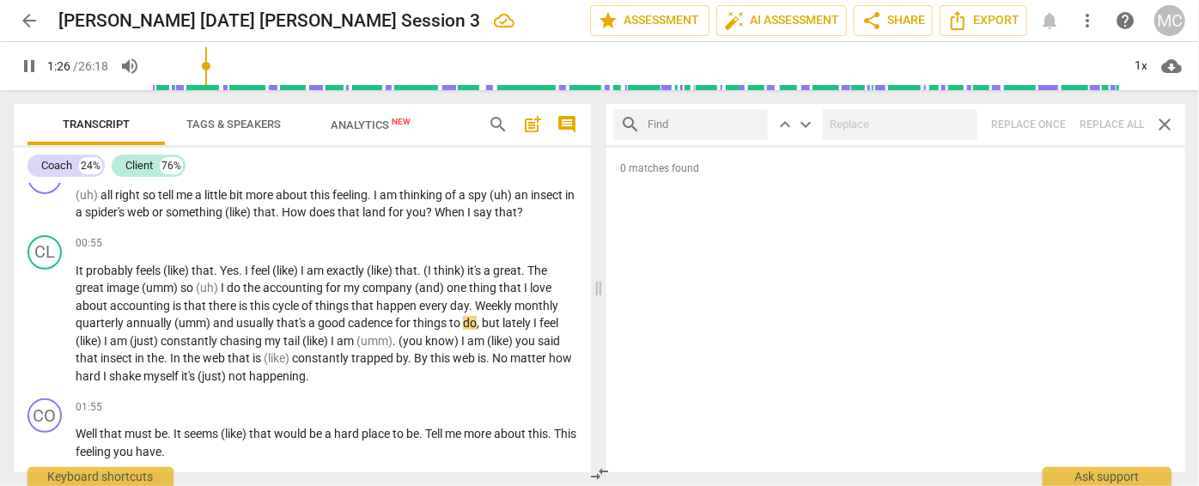
click at [705, 125] on input "text" at bounding box center [704, 124] width 113 height 27
click at [1095, 119] on div "search he'll close keyboard_arrow_up keyboard_arrow_down Replace once Replace a…" at bounding box center [895, 124] width 579 height 41
click at [751, 123] on span "close" at bounding box center [750, 125] width 18 height 18
click at [734, 123] on input "text" at bounding box center [704, 124] width 113 height 27
click at [1117, 120] on div "search she'll close keyboard_arrow_up keyboard_arrow_down Replace once Replace …" at bounding box center [895, 124] width 579 height 41
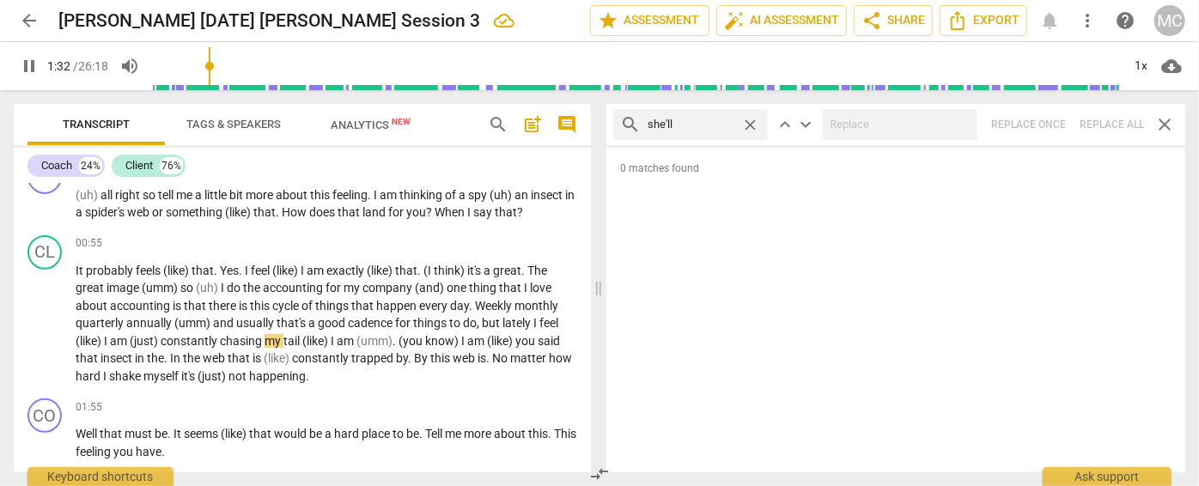
click at [752, 121] on span "close" at bounding box center [750, 125] width 18 height 18
click at [726, 121] on input "text" at bounding box center [704, 124] width 113 height 27
click at [1099, 123] on div "search it'll close keyboard_arrow_up keyboard_arrow_down Replace once Replace a…" at bounding box center [895, 124] width 579 height 41
click at [752, 123] on span "close" at bounding box center [750, 125] width 18 height 18
click at [708, 125] on input "text" at bounding box center [704, 124] width 113 height 27
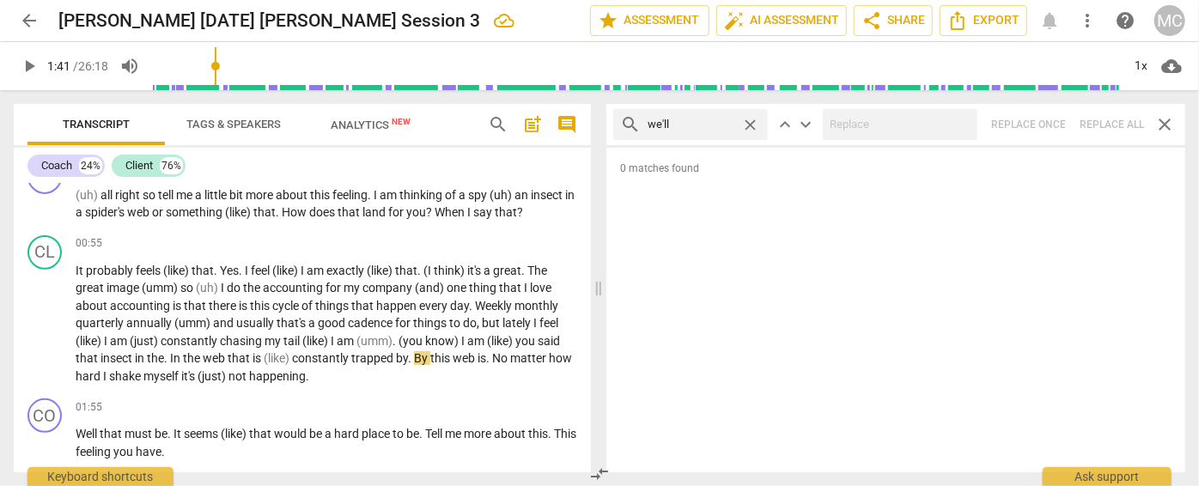
click at [1117, 119] on div "search we'll close keyboard_arrow_up keyboard_arrow_down Replace once Replace a…" at bounding box center [895, 124] width 579 height 41
click at [749, 123] on span "close" at bounding box center [750, 125] width 18 height 18
click at [721, 122] on input "text" at bounding box center [704, 124] width 113 height 27
click at [1087, 124] on div "search they'll close keyboard_arrow_up keyboard_arrow_down Replace once Replace…" at bounding box center [895, 124] width 579 height 41
click at [752, 123] on span "close" at bounding box center [750, 125] width 18 height 18
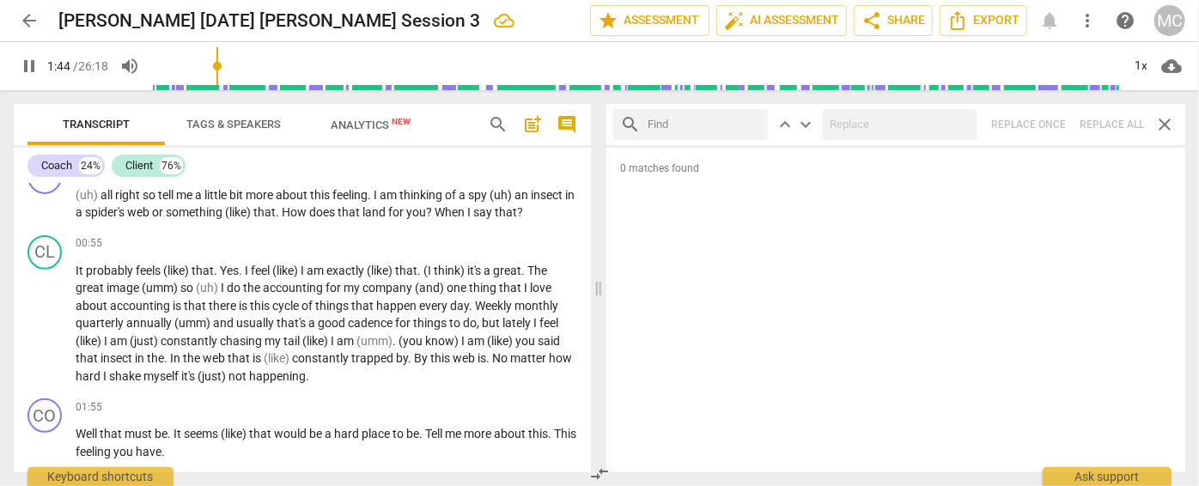
click at [679, 125] on input "text" at bounding box center [704, 124] width 113 height 27
click at [1099, 113] on div "search there'll close keyboard_arrow_up keyboard_arrow_down Replace once Replac…" at bounding box center [895, 124] width 579 height 41
click at [753, 119] on span "close" at bounding box center [750, 125] width 18 height 18
click at [712, 120] on input "text" at bounding box center [704, 124] width 113 height 27
click at [1108, 116] on div "search that'll close keyboard_arrow_up keyboard_arrow_down Replace once Replace…" at bounding box center [895, 124] width 579 height 41
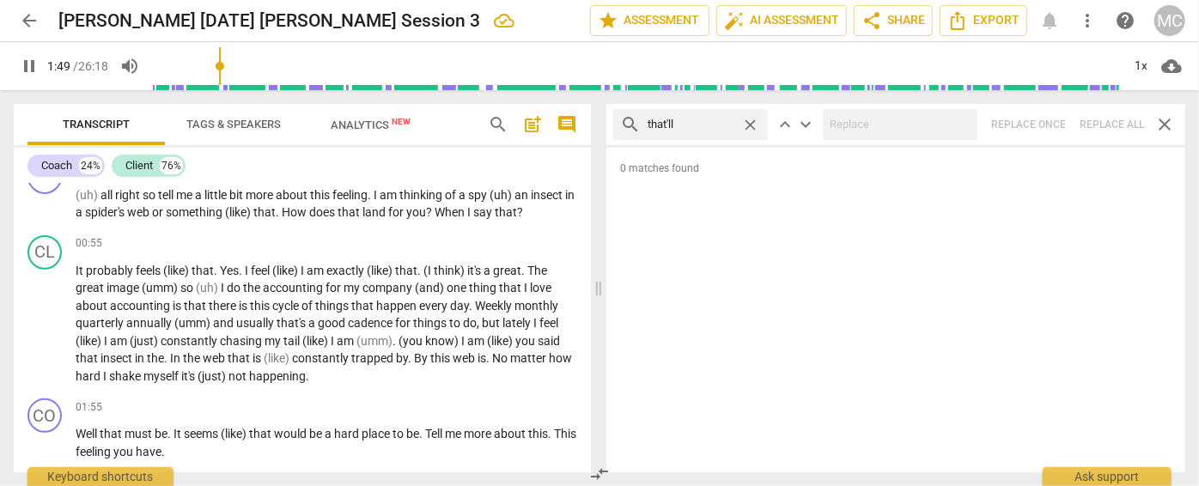
click at [754, 121] on span "close" at bounding box center [750, 125] width 18 height 18
click at [697, 125] on input "text" at bounding box center [704, 124] width 113 height 27
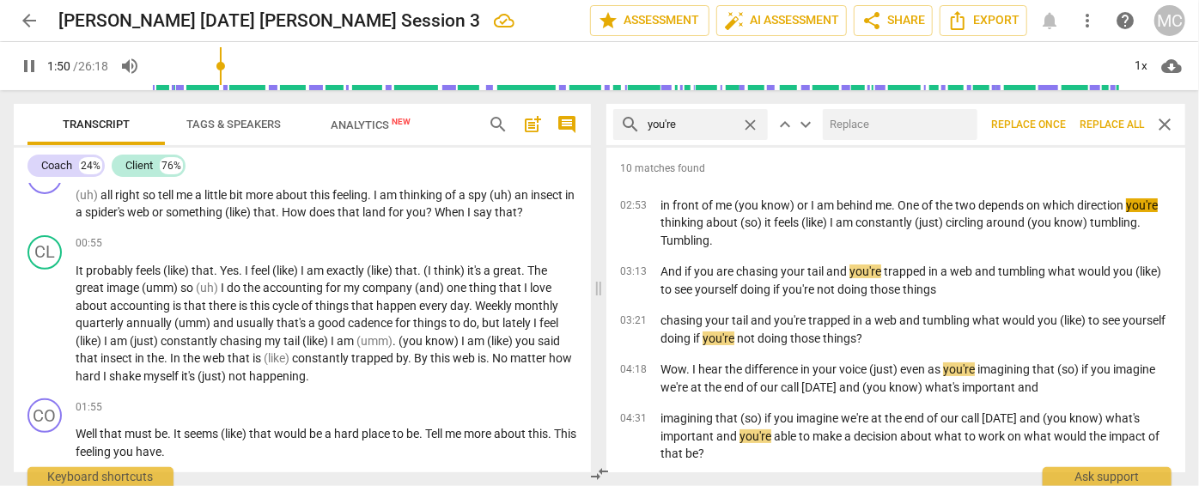
click at [918, 125] on input "text" at bounding box center [897, 124] width 148 height 27
click at [1105, 119] on span "Replace all" at bounding box center [1112, 125] width 64 height 15
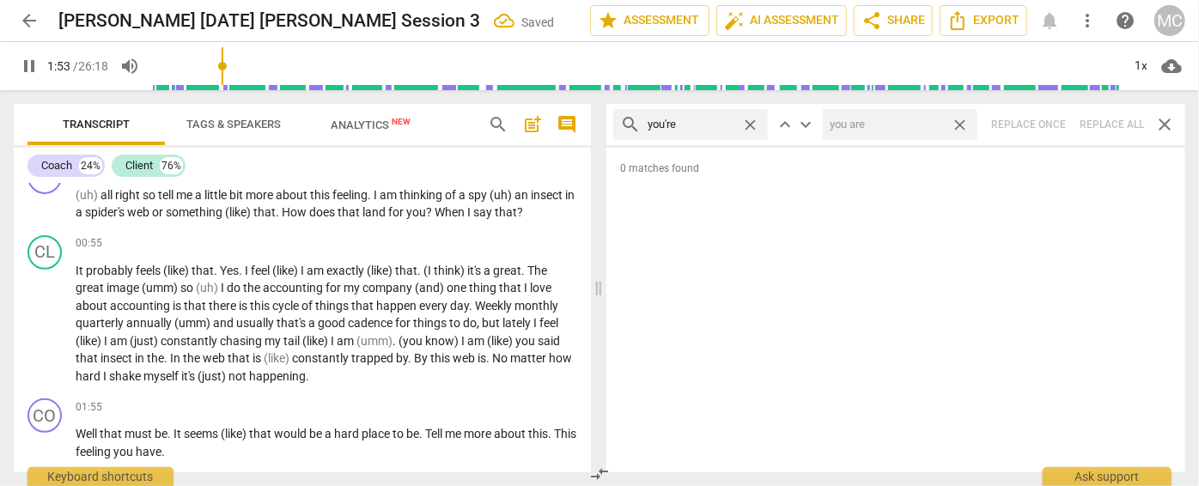
click at [959, 122] on span "close" at bounding box center [960, 125] width 18 height 18
click at [751, 123] on span "close" at bounding box center [750, 125] width 18 height 18
drag, startPoint x: 691, startPoint y: 124, endPoint x: 680, endPoint y: 141, distance: 20.5
click at [691, 125] on input "text" at bounding box center [704, 124] width 113 height 27
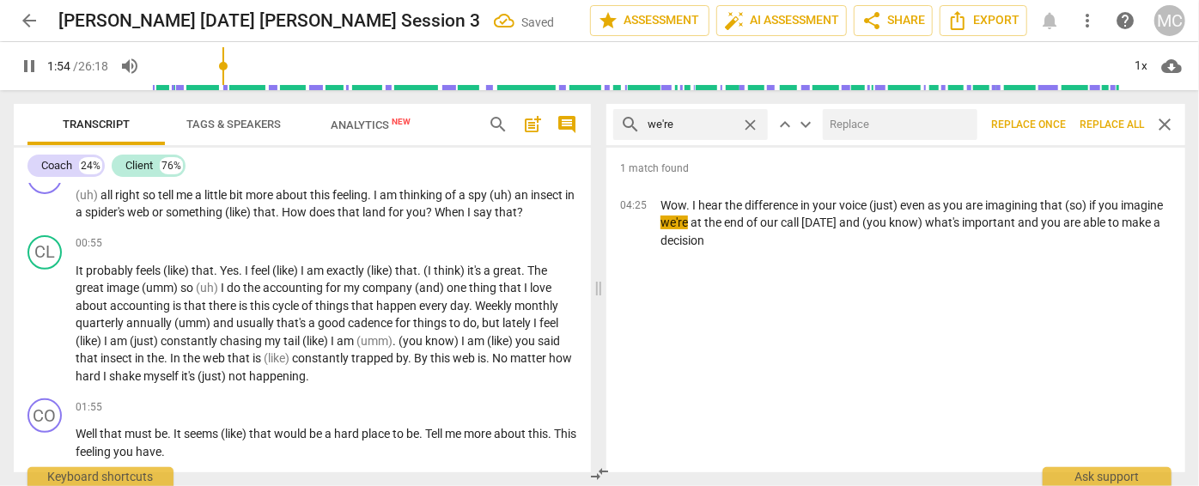
click at [929, 126] on input "text" at bounding box center [897, 124] width 148 height 27
click at [1108, 119] on span "Replace all" at bounding box center [1112, 125] width 64 height 15
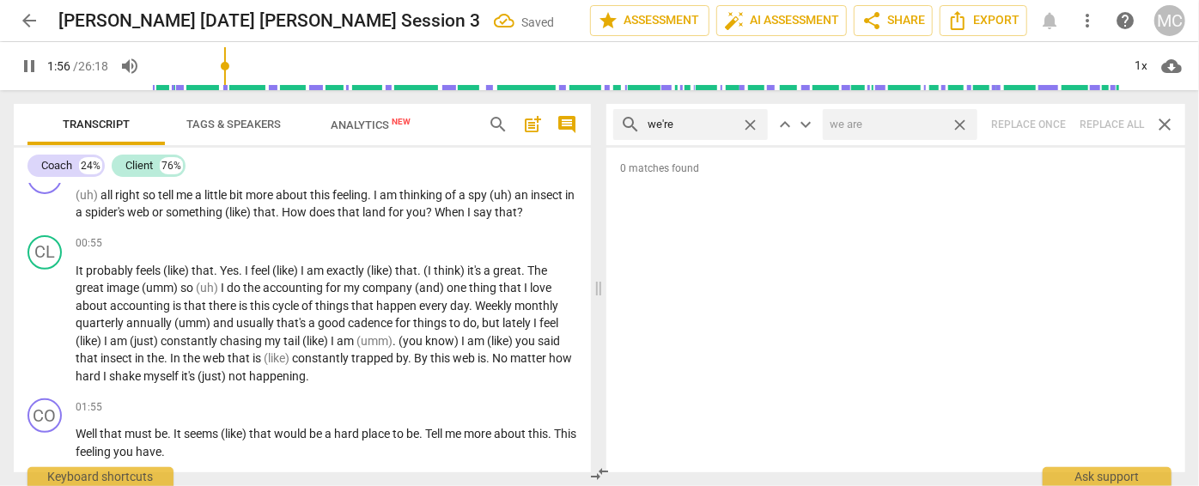
click at [962, 119] on span "close" at bounding box center [960, 125] width 18 height 18
click at [749, 121] on span "close" at bounding box center [750, 125] width 18 height 18
click at [707, 130] on input "text" at bounding box center [704, 124] width 113 height 27
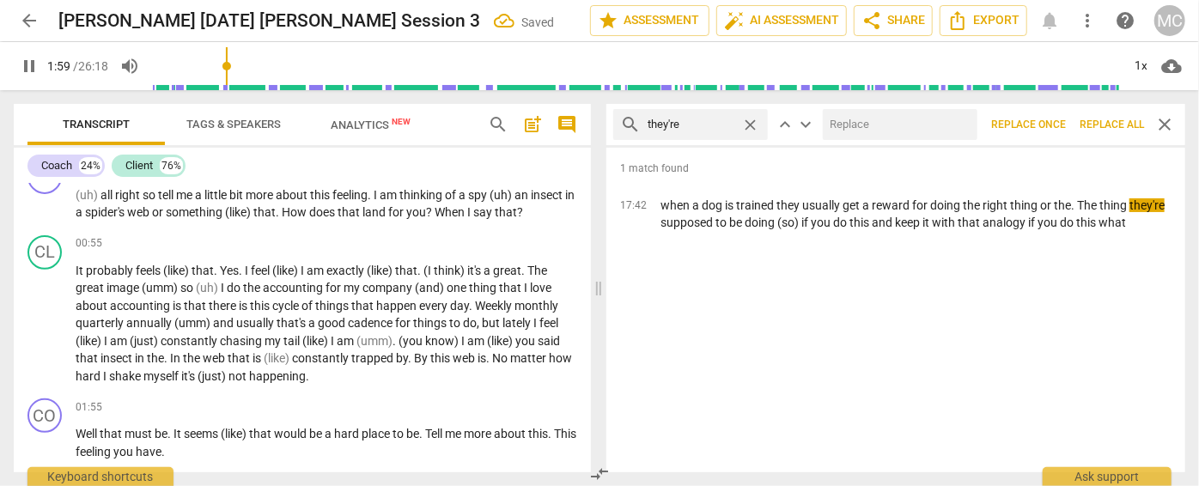
click at [872, 127] on input "text" at bounding box center [897, 124] width 148 height 27
click at [1101, 119] on span "Replace all" at bounding box center [1112, 125] width 64 height 15
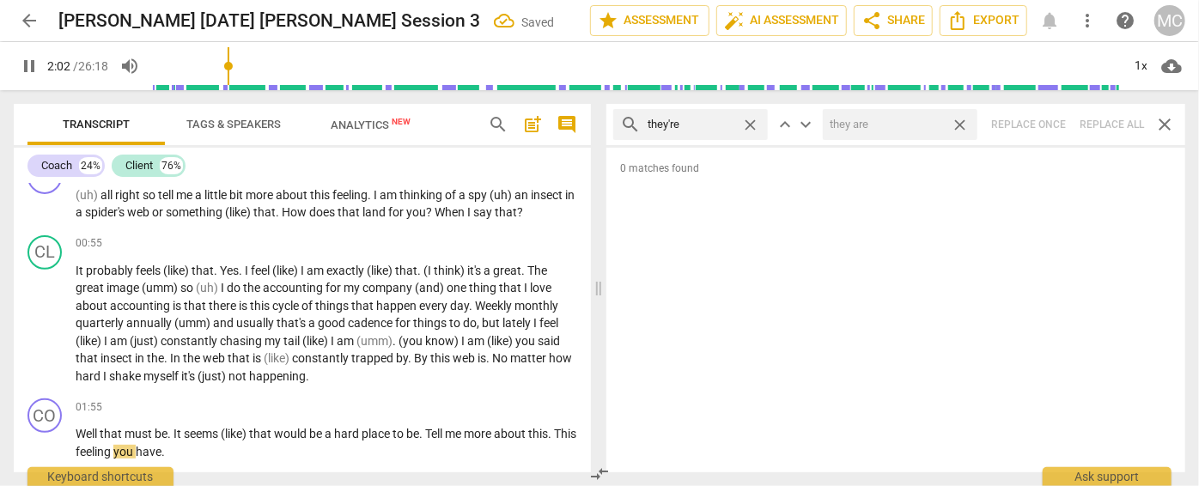
click at [960, 123] on span "close" at bounding box center [960, 125] width 18 height 18
click at [748, 123] on span "close" at bounding box center [750, 125] width 18 height 18
click at [716, 127] on input "text" at bounding box center [704, 124] width 113 height 27
click at [1104, 120] on div "search aren't close keyboard_arrow_up keyboard_arrow_down Replace once Replace …" at bounding box center [895, 124] width 579 height 41
click at [753, 120] on span "close" at bounding box center [750, 125] width 18 height 18
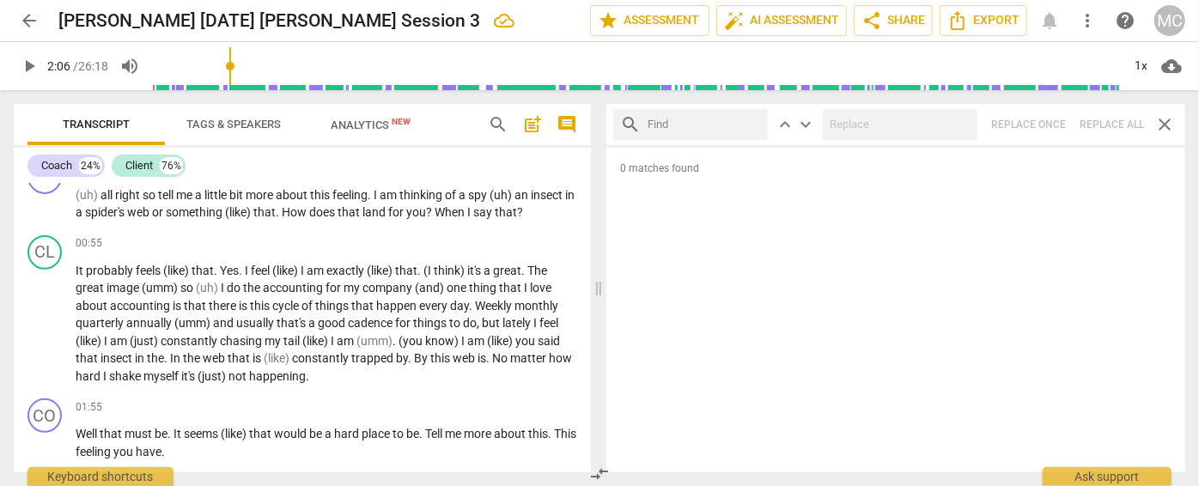
click at [728, 119] on input "text" at bounding box center [704, 124] width 113 height 27
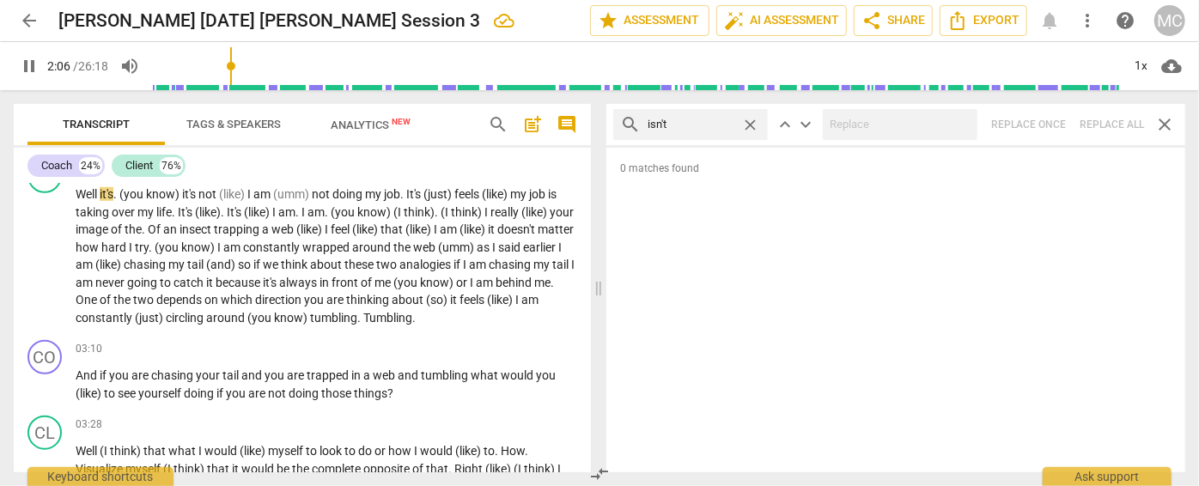
click at [1108, 119] on div "search isn't close keyboard_arrow_up keyboard_arrow_down Replace once Replace a…" at bounding box center [895, 124] width 579 height 41
click at [751, 119] on span "close" at bounding box center [750, 125] width 18 height 18
click at [687, 131] on input "text" at bounding box center [704, 124] width 113 height 27
click at [1106, 119] on div "search wasn't close keyboard_arrow_up keyboard_arrow_down Replace once Replace …" at bounding box center [895, 124] width 579 height 41
click at [755, 120] on span "close" at bounding box center [750, 125] width 18 height 18
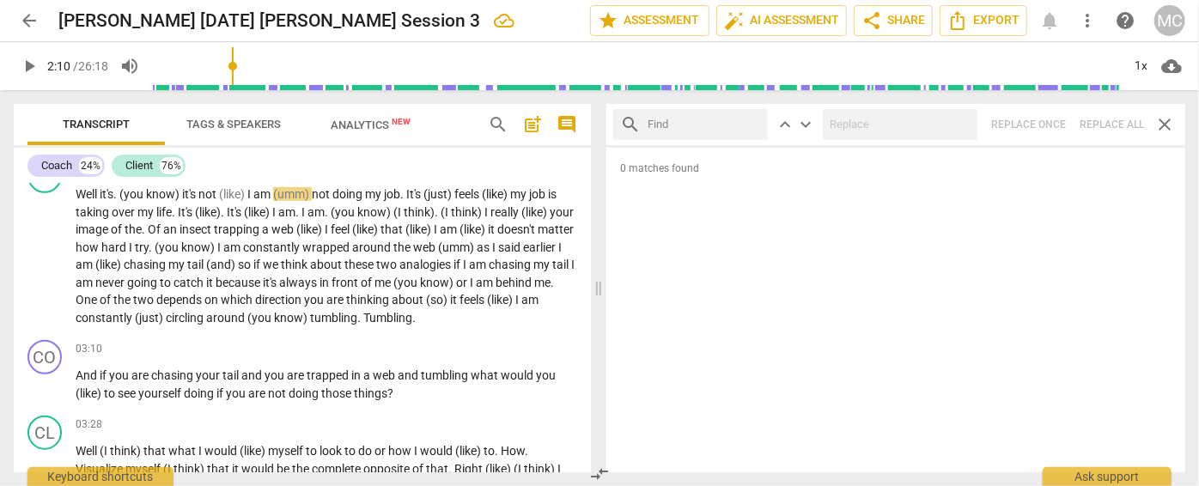
click at [739, 123] on input "text" at bounding box center [704, 124] width 113 height 27
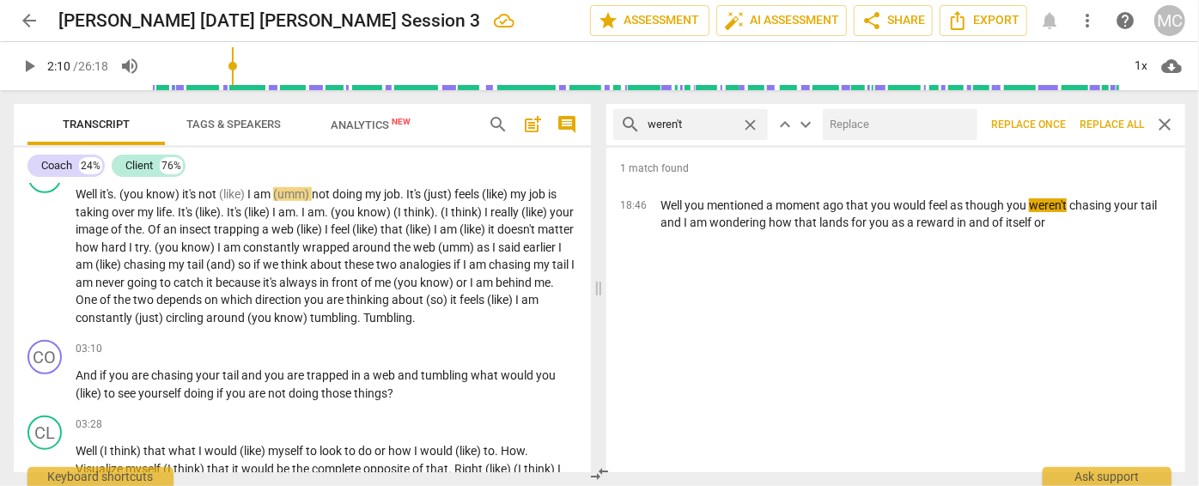
click at [861, 124] on input "text" at bounding box center [897, 124] width 148 height 27
click at [1111, 120] on span "Replace all" at bounding box center [1112, 125] width 64 height 15
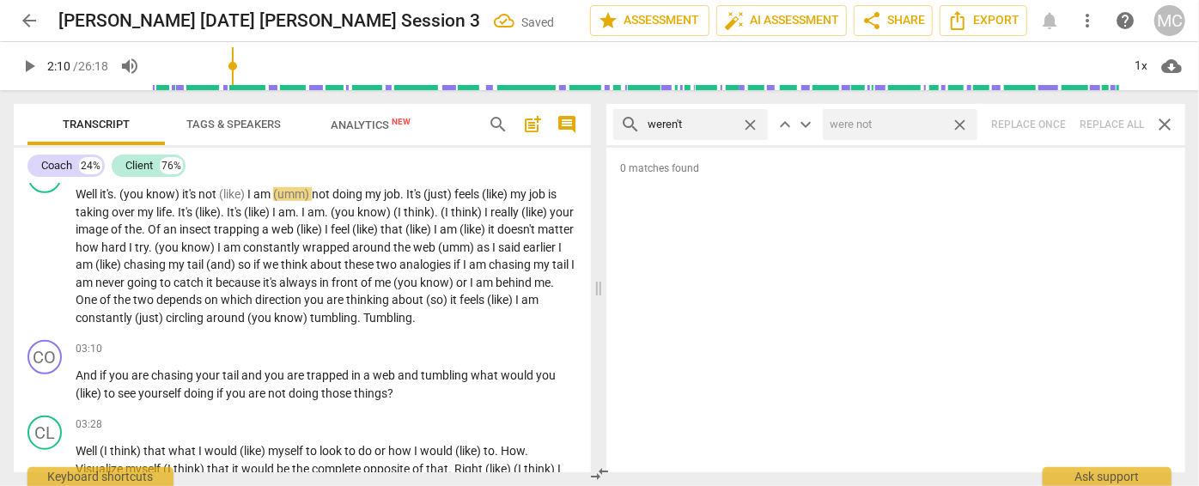
click at [961, 125] on span "close" at bounding box center [960, 125] width 18 height 18
click at [751, 125] on span "close" at bounding box center [750, 125] width 18 height 18
click at [704, 119] on input "text" at bounding box center [704, 124] width 113 height 27
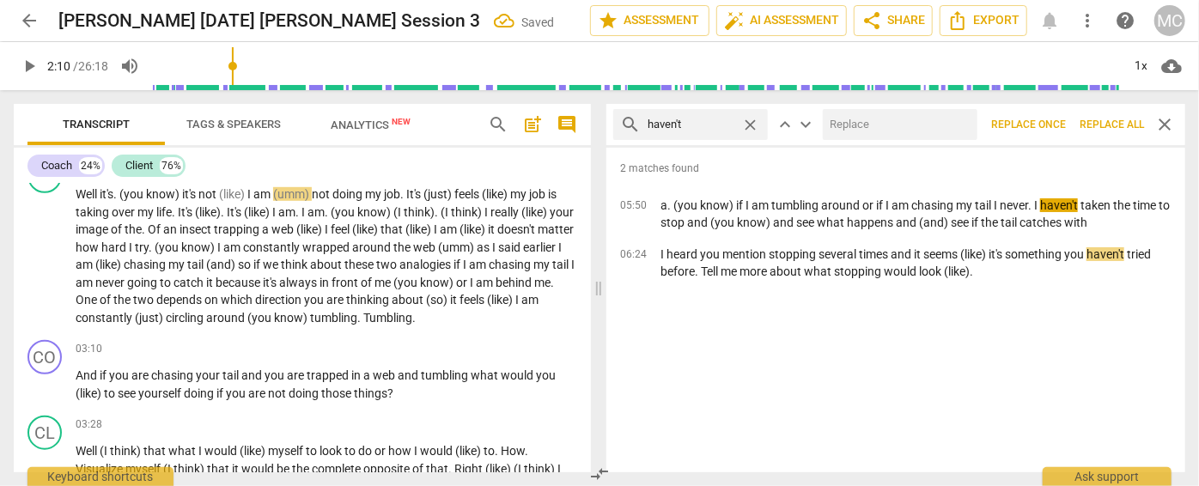
click at [887, 112] on input "text" at bounding box center [897, 124] width 148 height 27
click at [1106, 123] on span "Replace all" at bounding box center [1112, 125] width 64 height 15
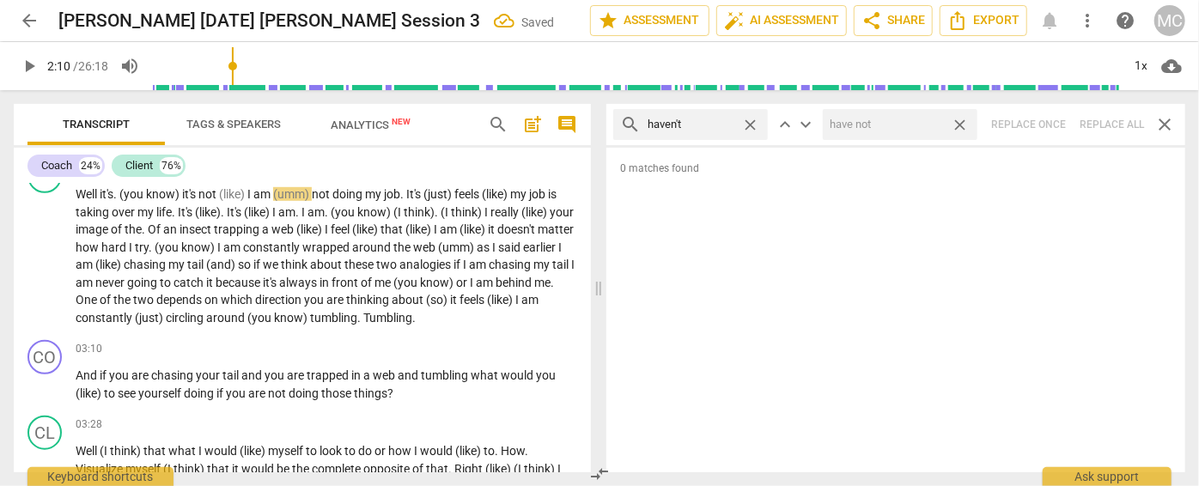
click at [960, 123] on span "close" at bounding box center [960, 125] width 18 height 18
click at [752, 121] on span "close" at bounding box center [750, 125] width 18 height 18
click at [728, 121] on input "text" at bounding box center [691, 124] width 87 height 27
click at [1100, 120] on div "search hasn't close keyboard_arrow_up keyboard_arrow_down Replace once Replace …" at bounding box center [895, 124] width 579 height 41
click at [751, 120] on span "close" at bounding box center [750, 125] width 18 height 18
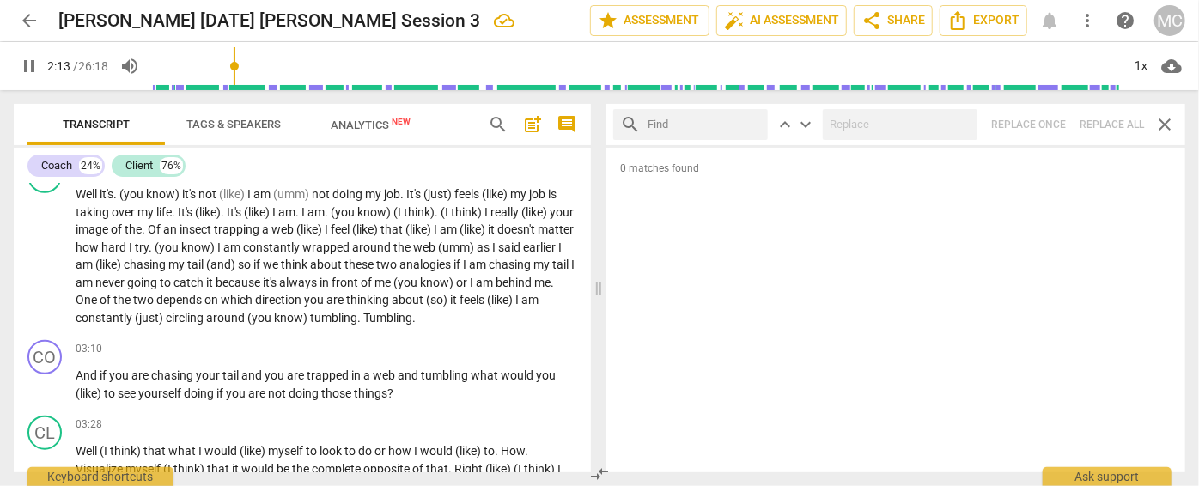
click at [701, 119] on input "text" at bounding box center [704, 124] width 113 height 27
click at [1103, 125] on div "search hadn't close keyboard_arrow_up keyboard_arrow_down Replace once Replace …" at bounding box center [895, 124] width 579 height 41
click at [751, 120] on span "close" at bounding box center [750, 125] width 18 height 18
click at [703, 125] on input "text" at bounding box center [691, 124] width 87 height 27
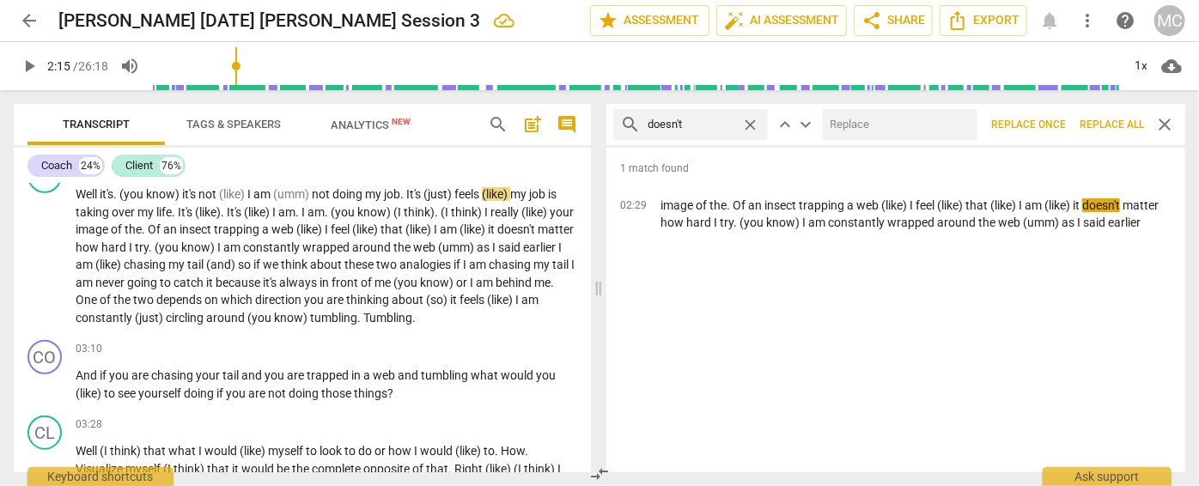
click at [903, 107] on div "search doesn't close keyboard_arrow_up keyboard_arrow_down Replace once Replace…" at bounding box center [895, 124] width 579 height 41
click at [896, 122] on input "text" at bounding box center [897, 124] width 148 height 27
click at [1100, 120] on span "Replace all" at bounding box center [1112, 125] width 64 height 15
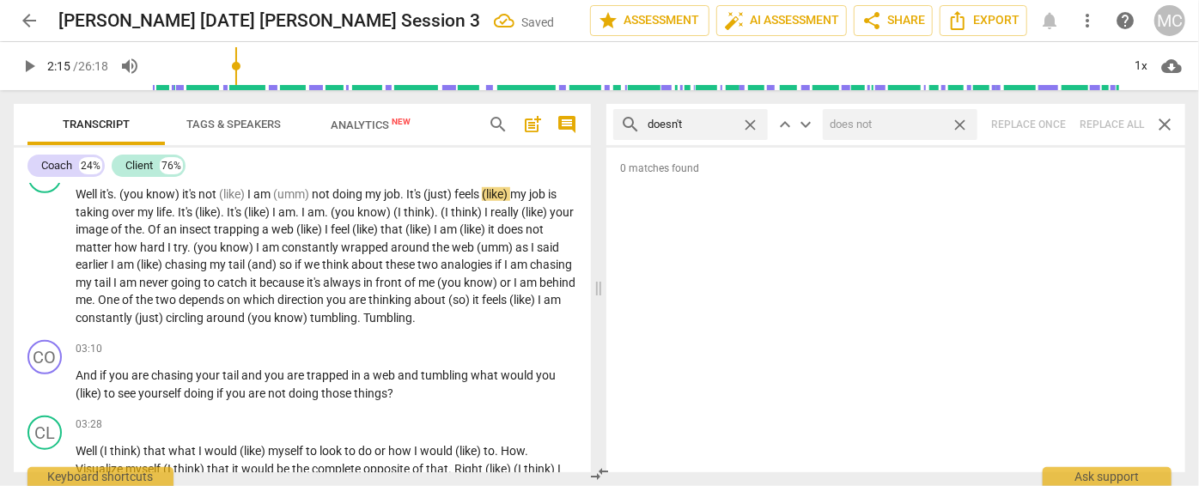
click at [964, 120] on span "close" at bounding box center [960, 125] width 18 height 18
drag, startPoint x: 750, startPoint y: 123, endPoint x: 737, endPoint y: 123, distance: 12.9
click at [750, 123] on span "close" at bounding box center [750, 125] width 18 height 18
click at [698, 125] on input "text" at bounding box center [704, 124] width 113 height 27
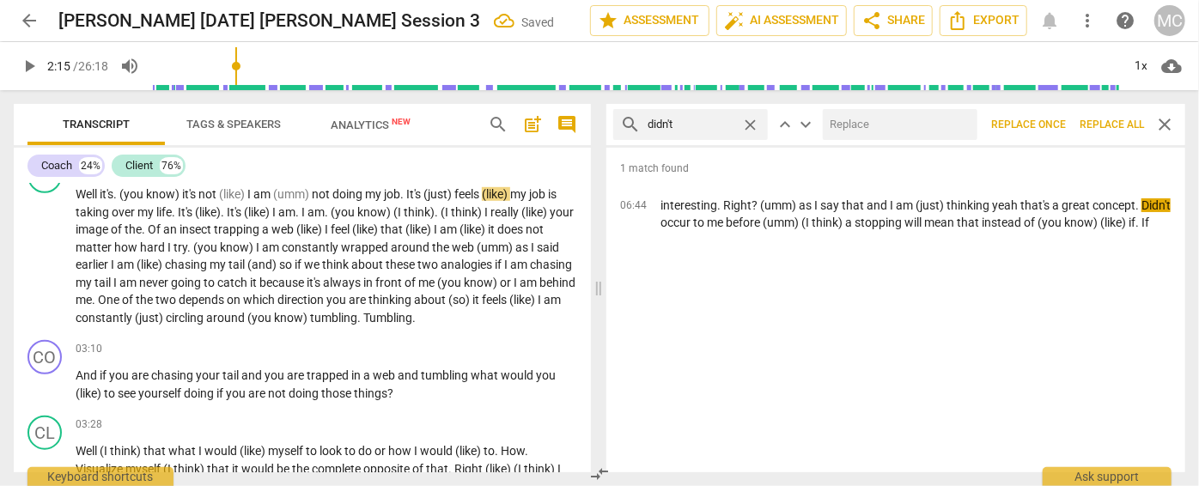
click at [909, 109] on div at bounding box center [900, 124] width 155 height 31
click at [898, 123] on input "text" at bounding box center [897, 124] width 148 height 27
click at [1117, 116] on button "Replace all" at bounding box center [1112, 124] width 78 height 31
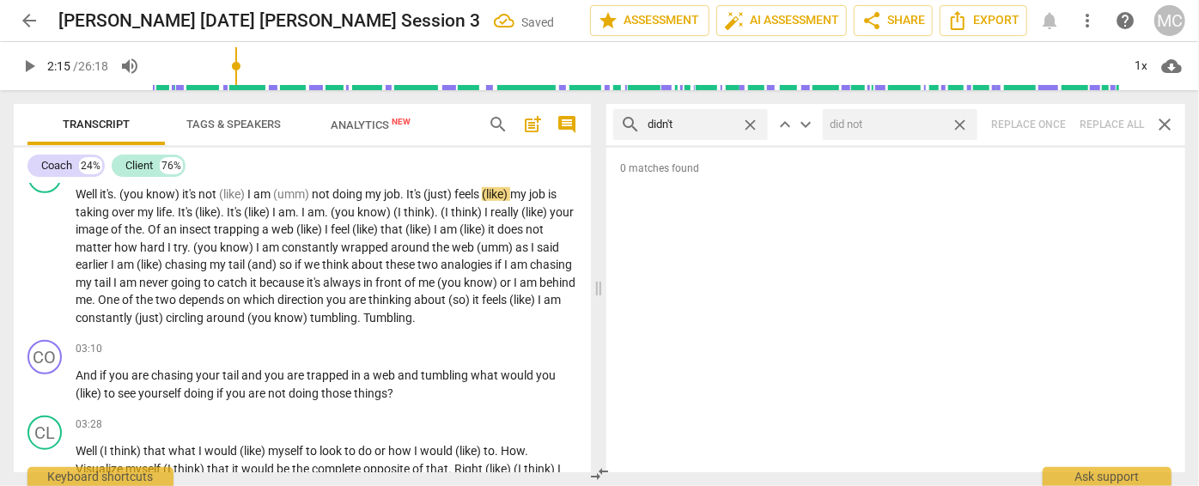
click at [966, 124] on span "close" at bounding box center [960, 125] width 18 height 18
click at [756, 119] on span "close" at bounding box center [750, 125] width 18 height 18
click at [705, 123] on input "text" at bounding box center [704, 124] width 113 height 27
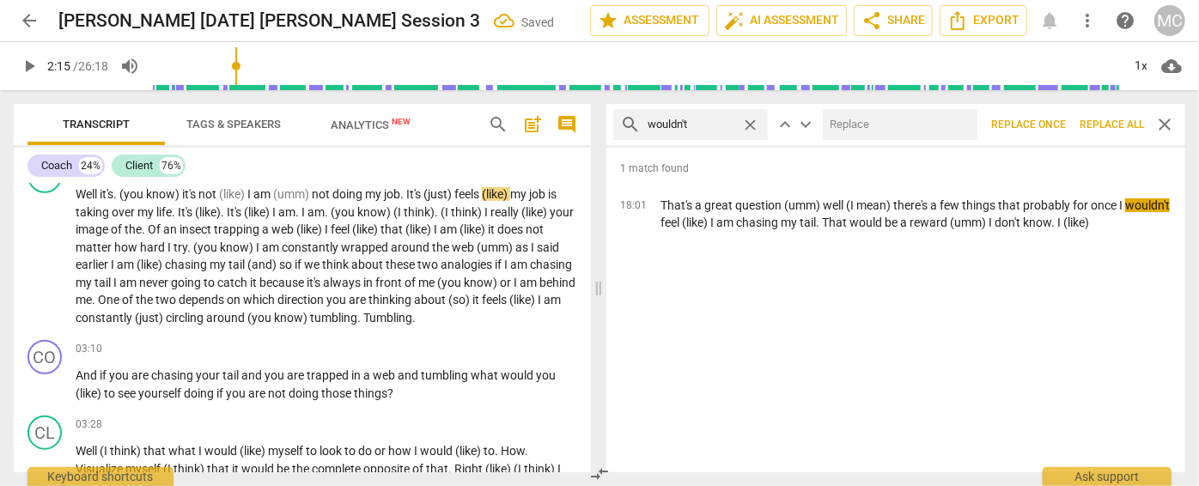
click at [888, 123] on input "text" at bounding box center [897, 124] width 148 height 27
click at [1101, 119] on span "Replace all" at bounding box center [1112, 125] width 64 height 15
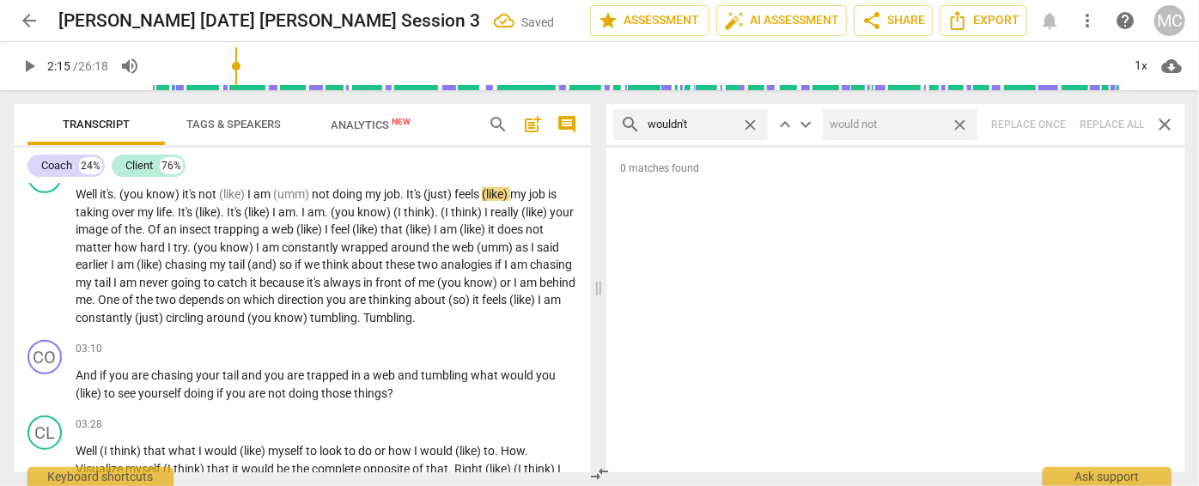
click at [959, 121] on span "close" at bounding box center [960, 125] width 18 height 18
click at [756, 121] on span "close" at bounding box center [750, 125] width 18 height 18
click at [722, 125] on input "text" at bounding box center [704, 124] width 113 height 27
click at [1106, 119] on div "search shouldn't close keyboard_arrow_up keyboard_arrow_down Replace once Repla…" at bounding box center [895, 124] width 579 height 41
click at [749, 122] on span "close" at bounding box center [750, 125] width 18 height 18
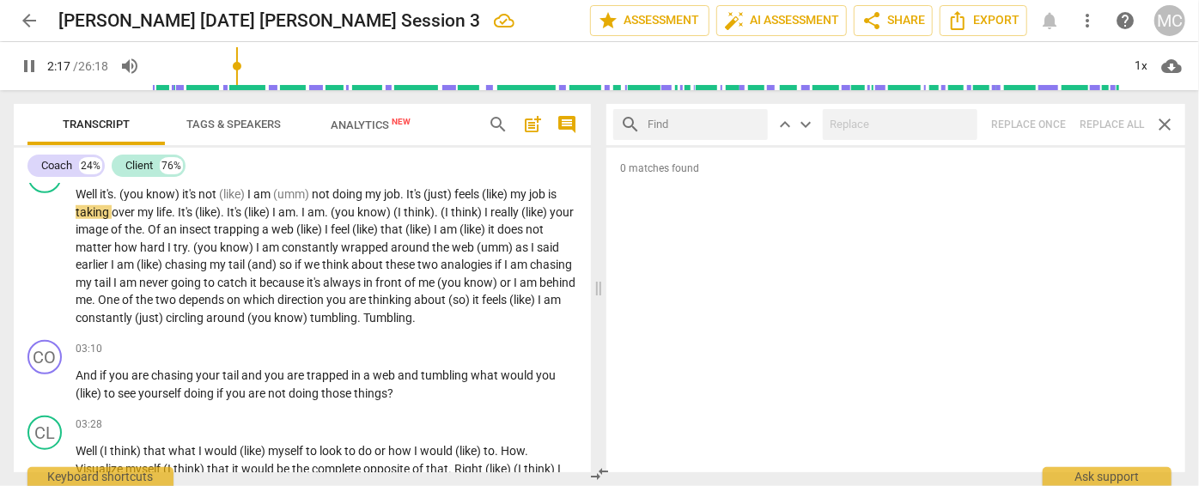
click at [716, 123] on input "text" at bounding box center [704, 124] width 113 height 27
click at [1099, 119] on div "search couldn't close keyboard_arrow_up keyboard_arrow_down Replace once Replac…" at bounding box center [895, 124] width 579 height 41
click at [751, 123] on span "close" at bounding box center [750, 125] width 18 height 18
click at [698, 121] on input "text" at bounding box center [704, 124] width 113 height 27
click at [1111, 113] on div "search won't close keyboard_arrow_up keyboard_arrow_down Replace once Replace a…" at bounding box center [895, 124] width 579 height 41
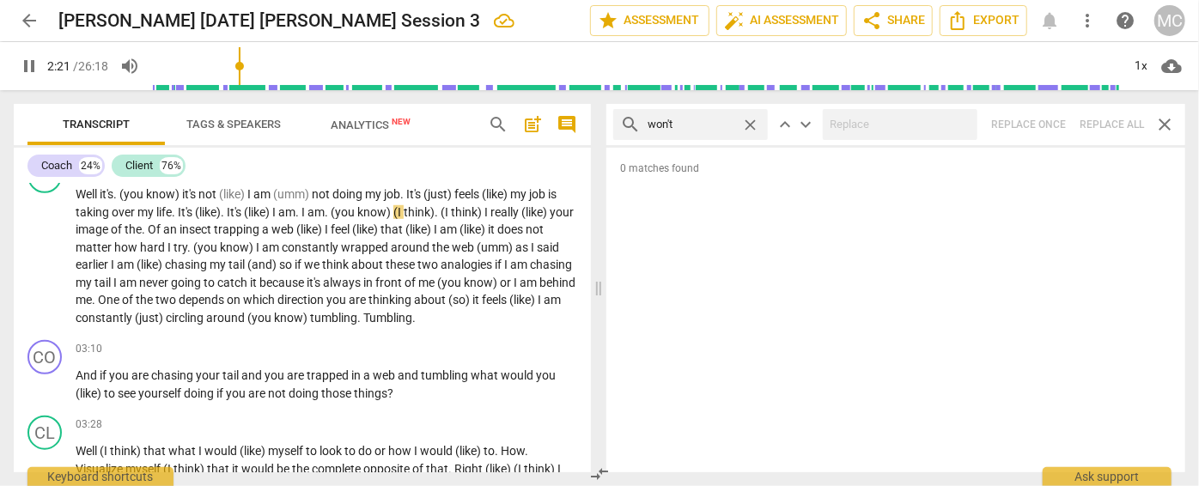
click at [754, 125] on span "close" at bounding box center [750, 125] width 18 height 18
click at [688, 125] on input "text" at bounding box center [704, 124] width 113 height 27
click at [1099, 118] on div "search I've close keyboard_arrow_up keyboard_arrow_down Replace once Replace al…" at bounding box center [895, 124] width 579 height 41
click at [751, 123] on span "close" at bounding box center [750, 125] width 18 height 18
click at [717, 123] on input "text" at bounding box center [704, 124] width 113 height 27
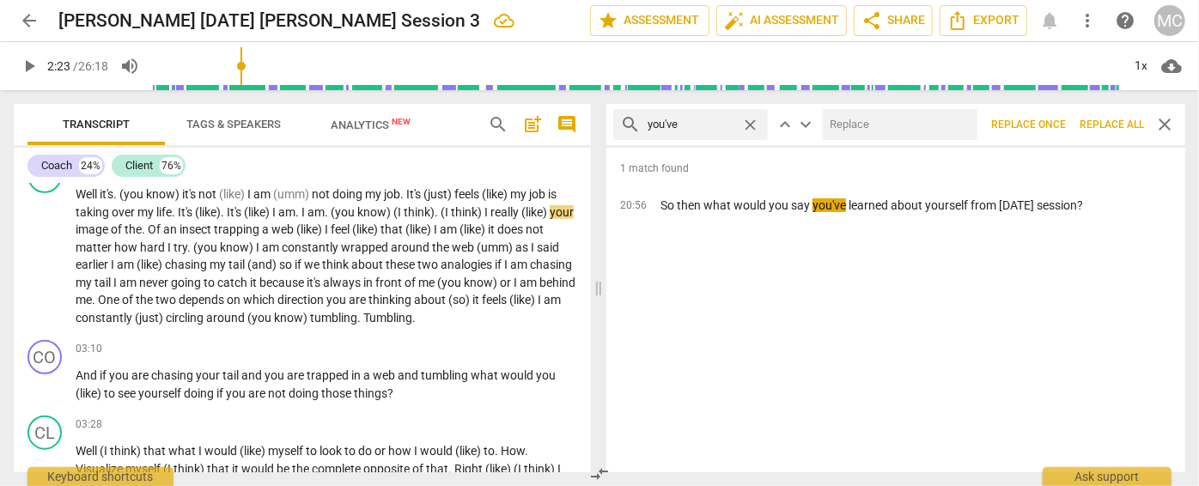
click at [909, 136] on input "text" at bounding box center [897, 124] width 148 height 27
click at [1105, 118] on span "Replace all" at bounding box center [1112, 125] width 64 height 15
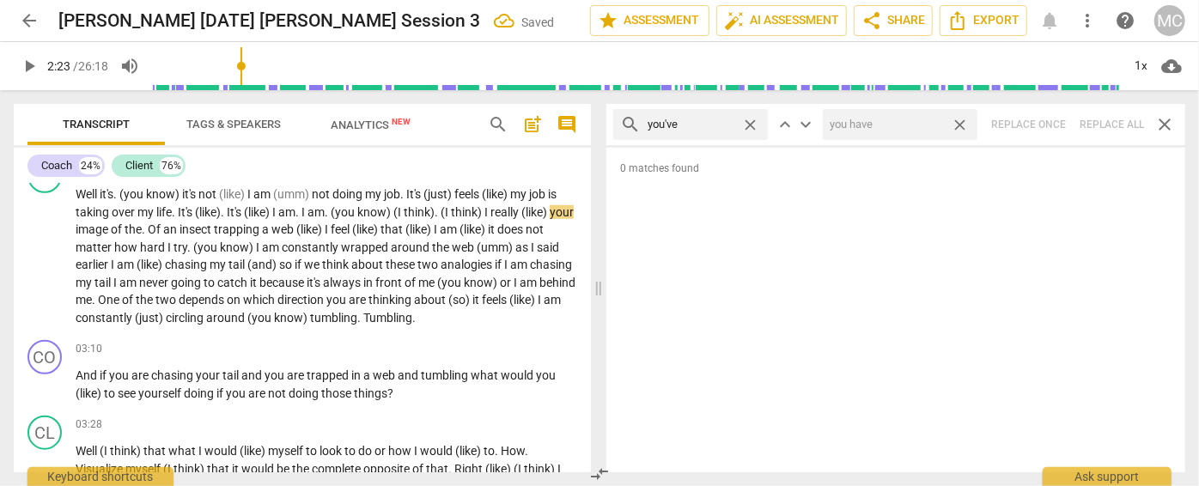
click at [964, 119] on span "close" at bounding box center [960, 125] width 18 height 18
click at [751, 121] on span "close" at bounding box center [750, 125] width 18 height 18
click at [698, 131] on input "text" at bounding box center [704, 124] width 113 height 27
click at [1101, 125] on div "search we've close keyboard_arrow_up keyboard_arrow_down Replace once Replace a…" at bounding box center [895, 124] width 579 height 41
click at [751, 122] on span "close" at bounding box center [750, 125] width 18 height 18
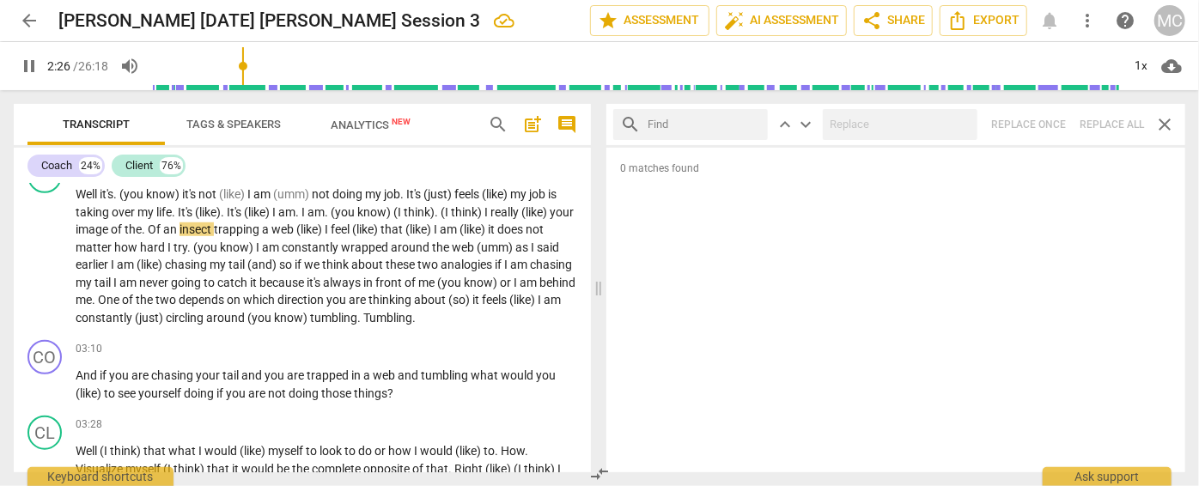
click at [671, 125] on input "text" at bounding box center [704, 124] width 113 height 27
click at [1102, 123] on div "search they've close keyboard_arrow_up keyboard_arrow_down Replace once Replace…" at bounding box center [895, 124] width 579 height 41
drag, startPoint x: 746, startPoint y: 123, endPoint x: 701, endPoint y: 126, distance: 45.7
click at [746, 123] on span "close" at bounding box center [750, 125] width 18 height 18
click at [694, 127] on input "text" at bounding box center [704, 124] width 113 height 27
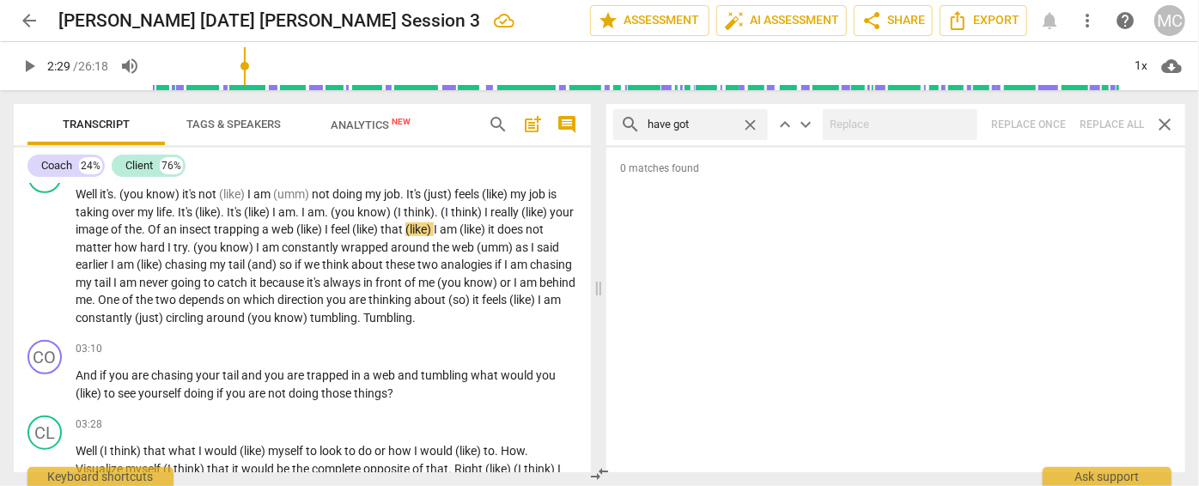
click at [1115, 114] on div "search have got close keyboard_arrow_up keyboard_arrow_down Replace once Replac…" at bounding box center [895, 124] width 579 height 41
click at [752, 122] on span "close" at bounding box center [750, 125] width 18 height 18
drag, startPoint x: 723, startPoint y: 123, endPoint x: 734, endPoint y: 113, distance: 14.0
click at [723, 123] on input "text" at bounding box center [704, 124] width 113 height 27
click at [1094, 122] on div "search he's close keyboard_arrow_up keyboard_arrow_down Replace once Replace al…" at bounding box center [895, 124] width 579 height 41
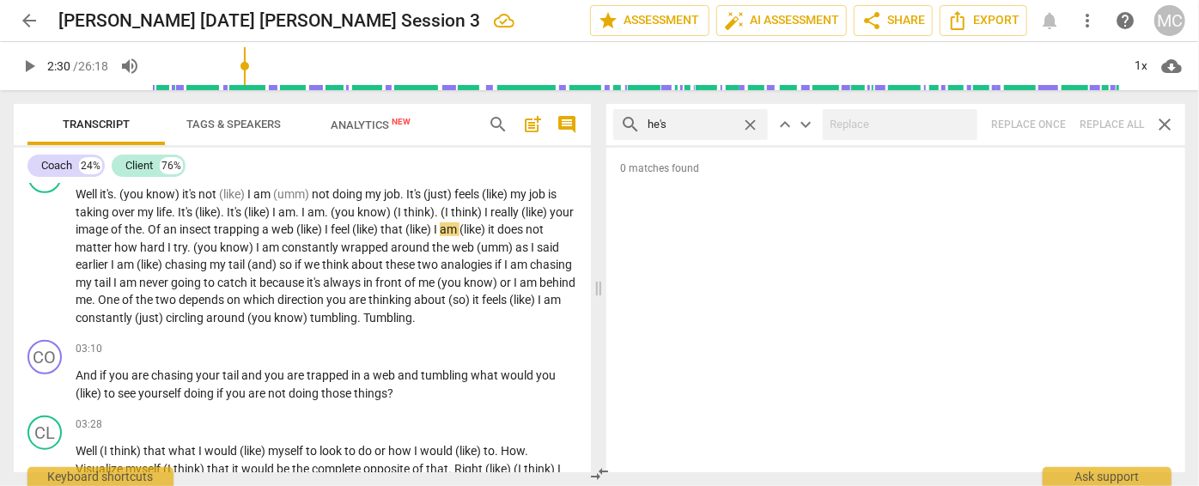
click at [753, 119] on span "close" at bounding box center [750, 125] width 18 height 18
click at [726, 122] on input "text" at bounding box center [704, 124] width 113 height 27
click at [1105, 117] on div "search she's close keyboard_arrow_up keyboard_arrow_down Replace once Replace a…" at bounding box center [895, 124] width 579 height 41
click at [748, 123] on span "close" at bounding box center [750, 125] width 18 height 18
click at [722, 122] on input "text" at bounding box center [704, 124] width 113 height 27
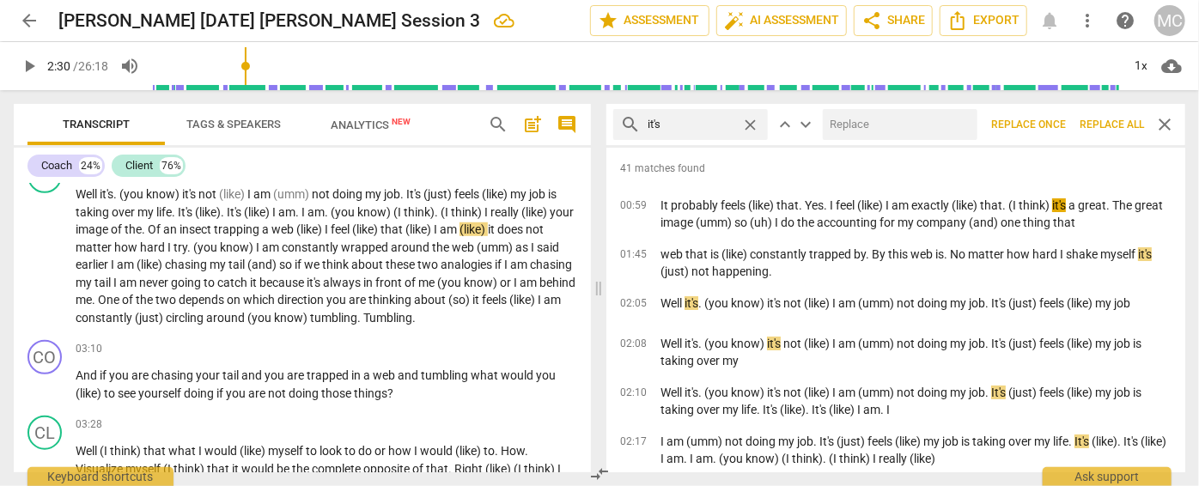
click at [855, 113] on input "text" at bounding box center [897, 124] width 148 height 27
click at [1097, 125] on span "Replace all" at bounding box center [1112, 125] width 64 height 15
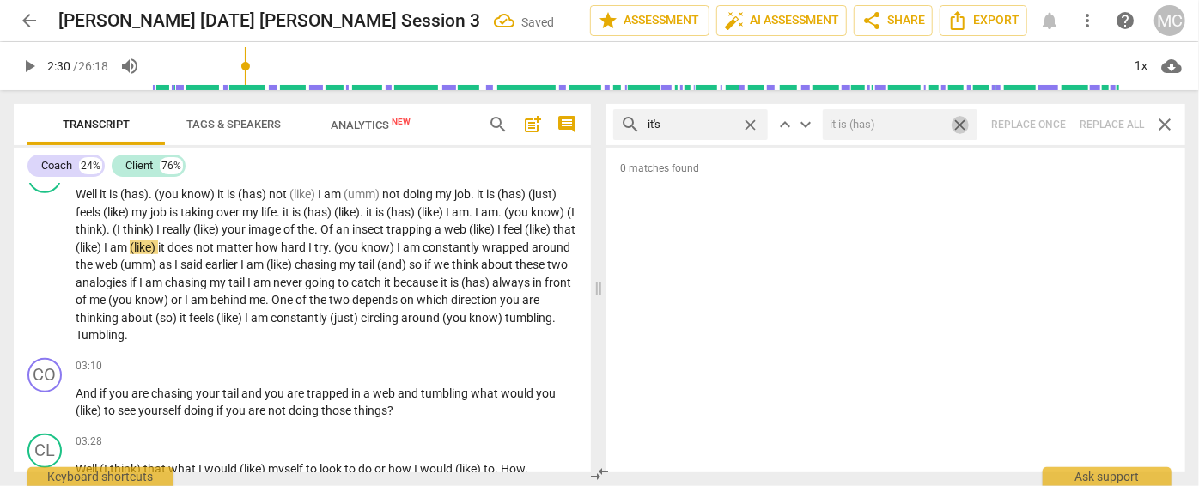
click at [963, 123] on span "close" at bounding box center [960, 125] width 18 height 18
click at [750, 119] on span "close" at bounding box center [750, 125] width 18 height 18
click at [708, 123] on input "text" at bounding box center [704, 124] width 113 height 27
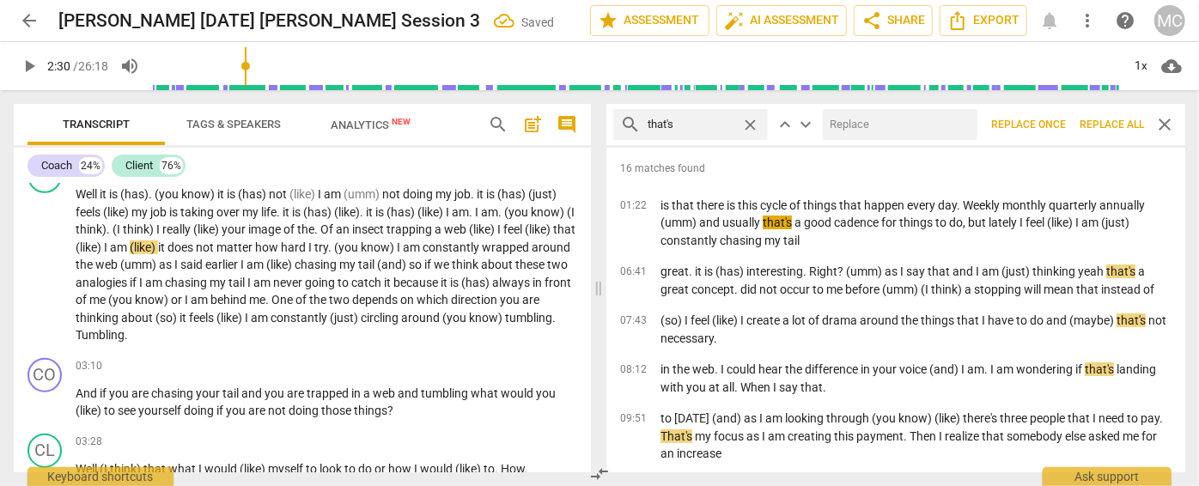
click at [870, 123] on input "text" at bounding box center [897, 124] width 148 height 27
click at [1122, 122] on span "Replace all" at bounding box center [1112, 125] width 64 height 15
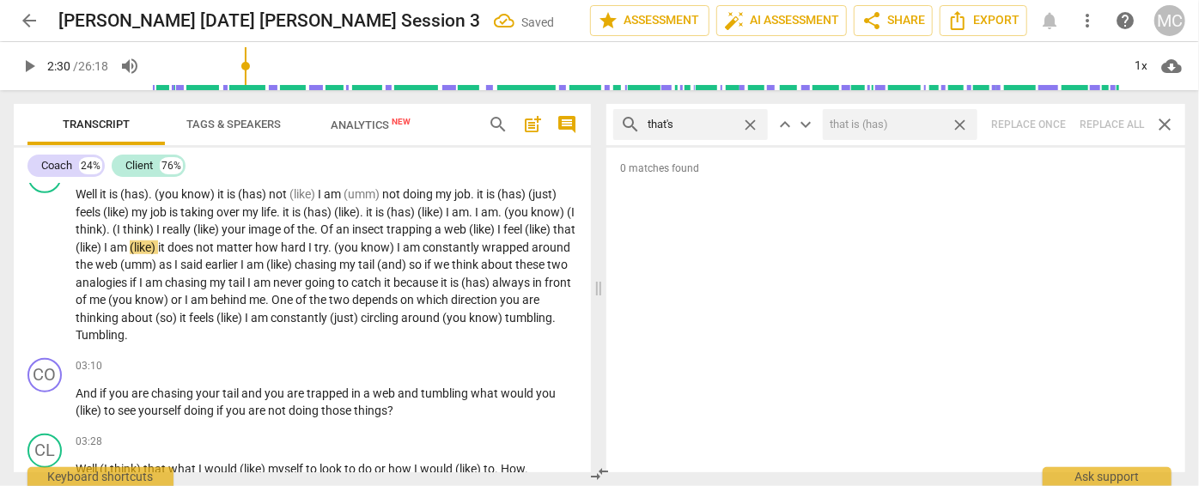
click at [962, 119] on span "close" at bounding box center [960, 125] width 18 height 18
click at [747, 120] on span "close" at bounding box center [750, 125] width 18 height 18
click at [712, 123] on input "text" at bounding box center [704, 124] width 113 height 27
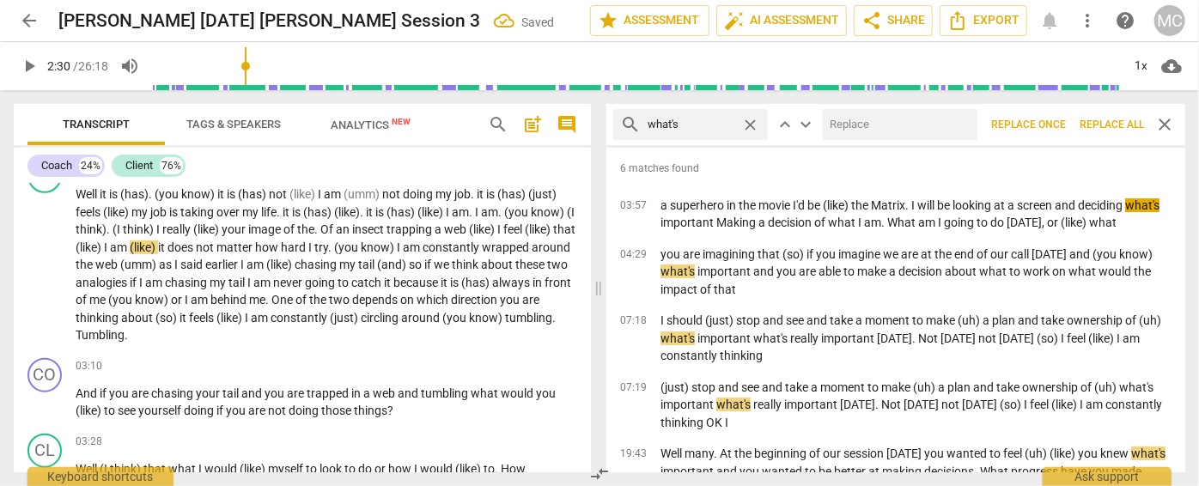
click at [879, 130] on input "text" at bounding box center [897, 124] width 148 height 27
click at [1126, 120] on span "Replace all" at bounding box center [1112, 125] width 64 height 15
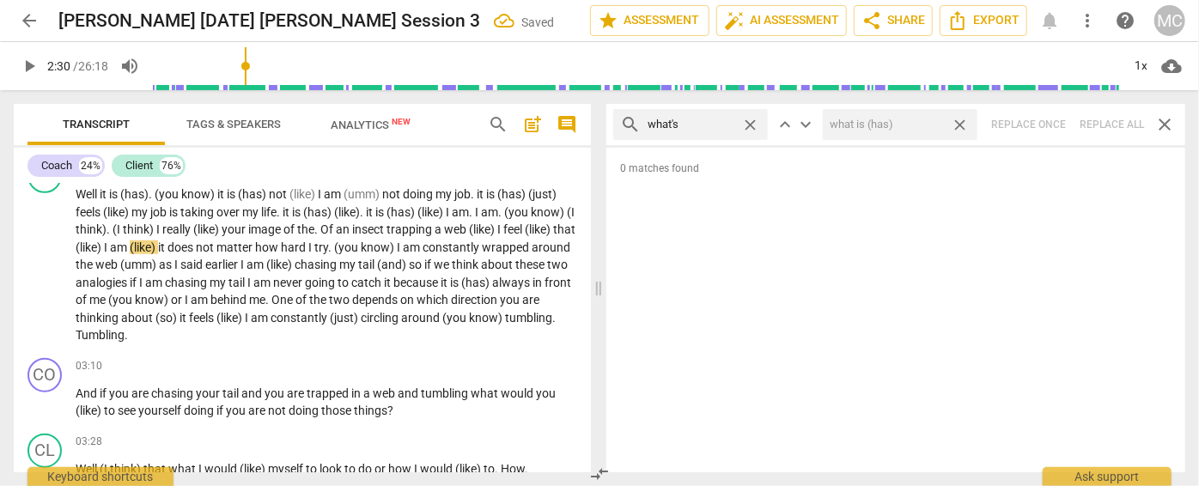
drag, startPoint x: 959, startPoint y: 120, endPoint x: 831, endPoint y: 123, distance: 127.2
click at [959, 120] on span "close" at bounding box center [960, 125] width 18 height 18
click at [749, 123] on span "close" at bounding box center [750, 125] width 18 height 18
click at [723, 122] on input "text" at bounding box center [704, 124] width 113 height 27
click at [1104, 122] on div "search where's close keyboard_arrow_up keyboard_arrow_down Replace once Replace…" at bounding box center [895, 124] width 579 height 41
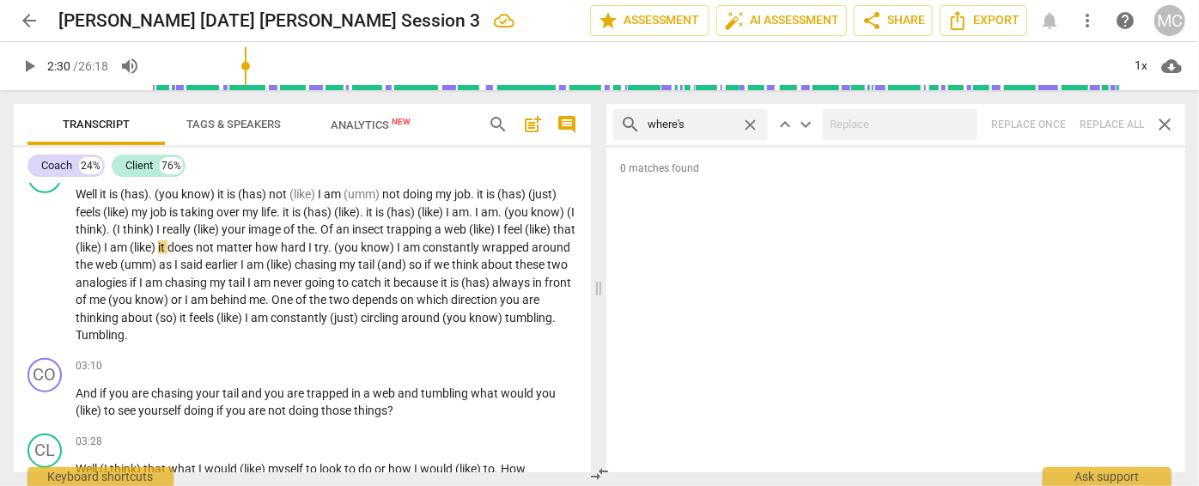
click at [751, 122] on span "close" at bounding box center [750, 125] width 18 height 18
click at [709, 125] on input "text" at bounding box center [704, 124] width 113 height 27
click at [1113, 123] on div "search who's close keyboard_arrow_up keyboard_arrow_down Replace once Replace a…" at bounding box center [895, 124] width 579 height 41
click at [752, 119] on span "close" at bounding box center [750, 125] width 18 height 18
click at [712, 122] on input "text" at bounding box center [704, 124] width 113 height 27
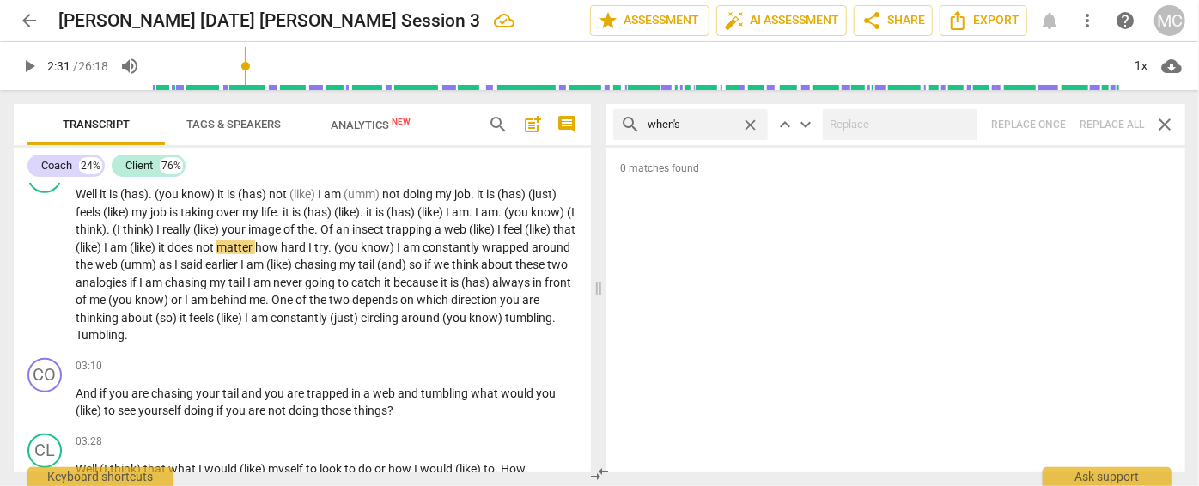
click at [1101, 130] on div "search when's close keyboard_arrow_up keyboard_arrow_down Replace once Replace …" at bounding box center [895, 124] width 579 height 41
drag, startPoint x: 751, startPoint y: 119, endPoint x: 742, endPoint y: 120, distance: 8.6
click at [751, 119] on span "close" at bounding box center [750, 125] width 18 height 18
click at [709, 121] on input "text" at bounding box center [704, 124] width 113 height 27
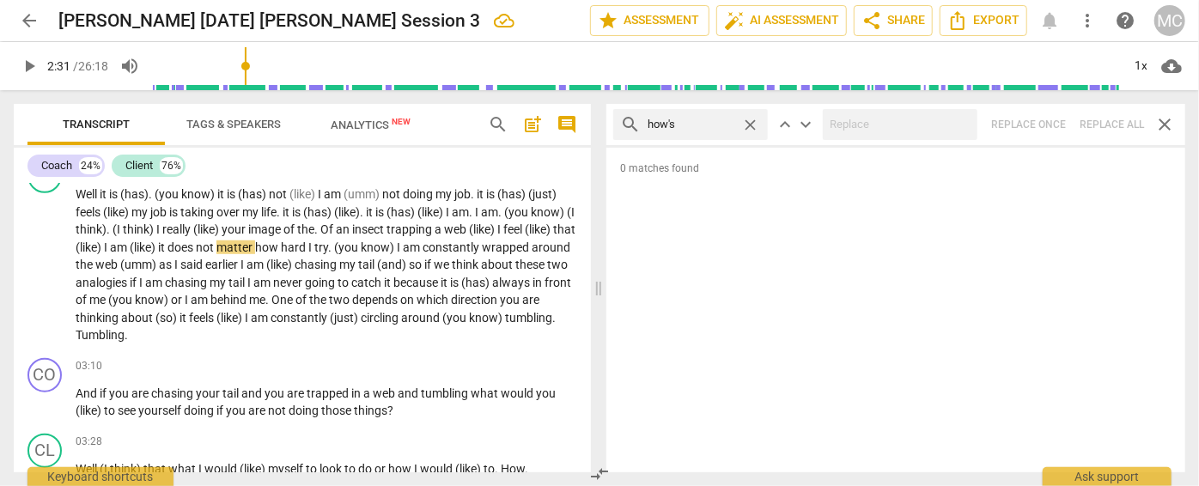
click at [1105, 119] on div "search how's close keyboard_arrow_up keyboard_arrow_down Replace once Replace a…" at bounding box center [895, 124] width 579 height 41
click at [754, 124] on span "close" at bounding box center [750, 125] width 18 height 18
click at [721, 123] on input "text" at bounding box center [704, 124] width 113 height 27
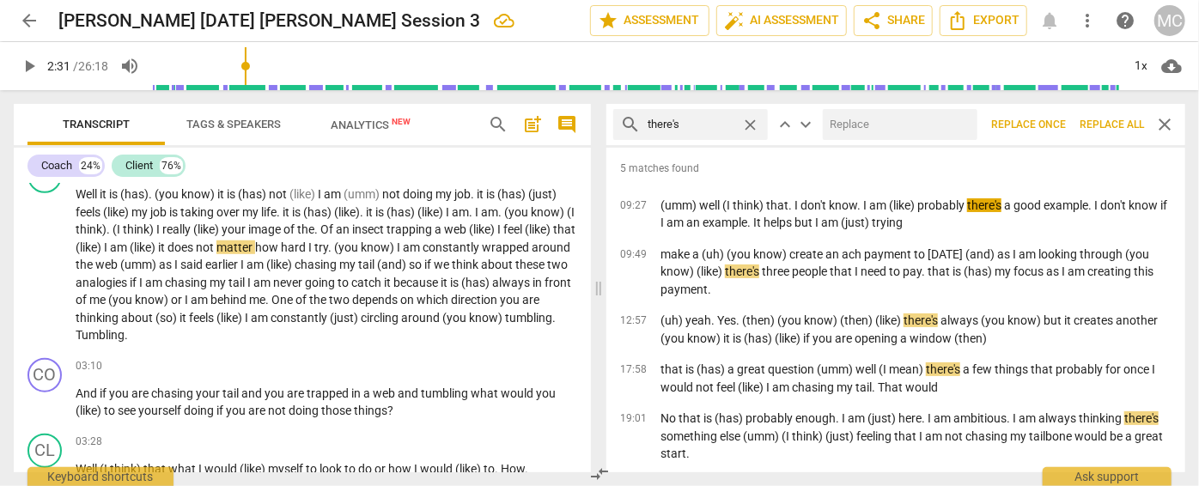
click at [900, 123] on input "text" at bounding box center [897, 124] width 148 height 27
click at [1102, 119] on span "Replace all" at bounding box center [1112, 125] width 64 height 15
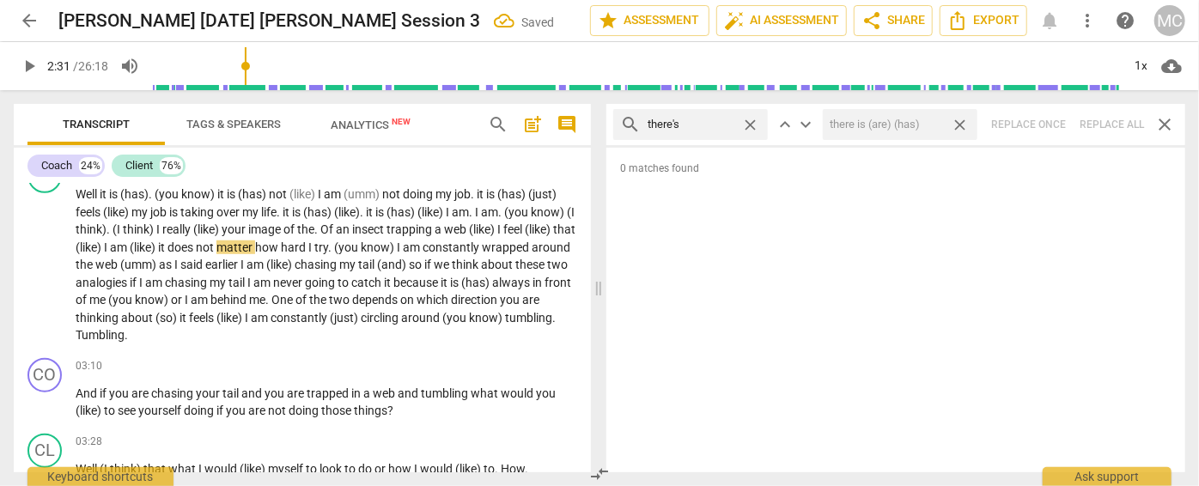
click at [965, 125] on span "close" at bounding box center [960, 125] width 18 height 18
click at [754, 124] on span "close" at bounding box center [750, 125] width 18 height 18
click at [712, 125] on input "text" at bounding box center [704, 124] width 113 height 27
click at [1104, 125] on div "search here's close keyboard_arrow_up keyboard_arrow_down Replace once Replace …" at bounding box center [895, 124] width 579 height 41
drag, startPoint x: 746, startPoint y: 120, endPoint x: 734, endPoint y: 122, distance: 13.0
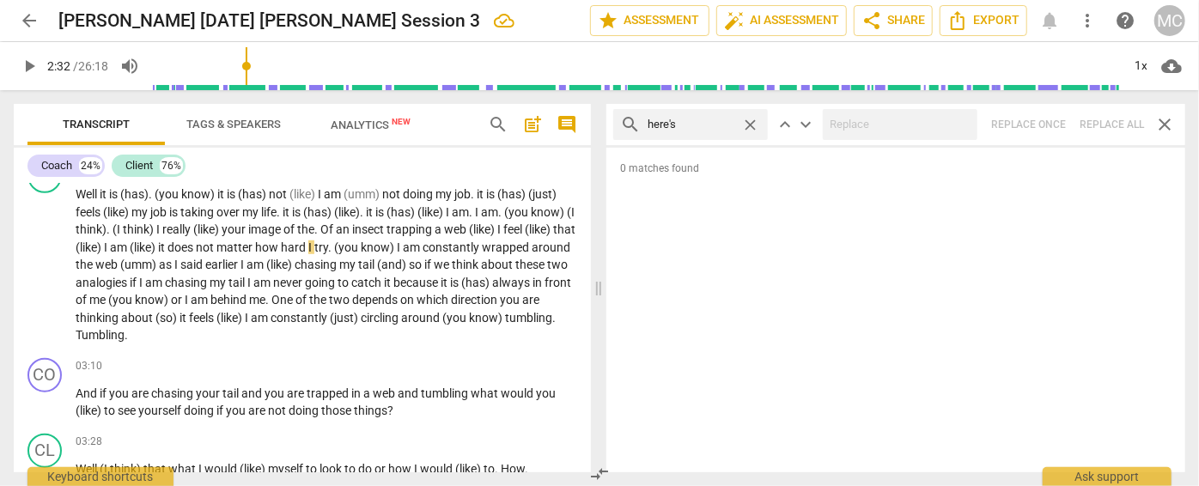
click at [746, 121] on span "close" at bounding box center [750, 125] width 18 height 18
click at [691, 124] on input "text" at bounding box center [704, 124] width 113 height 27
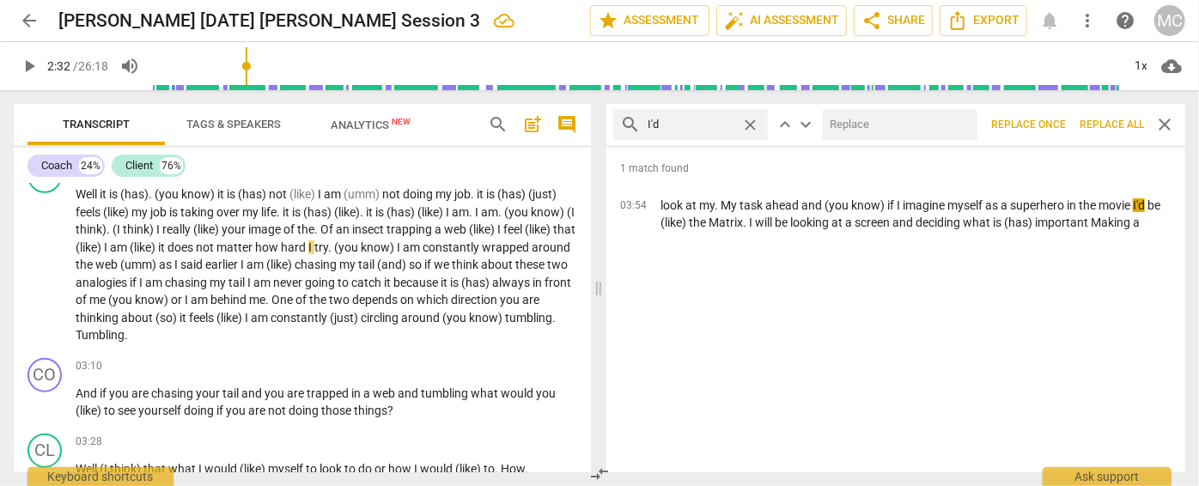
click at [862, 131] on input "text" at bounding box center [897, 124] width 148 height 27
click at [1103, 122] on span "Replace all" at bounding box center [1112, 125] width 64 height 15
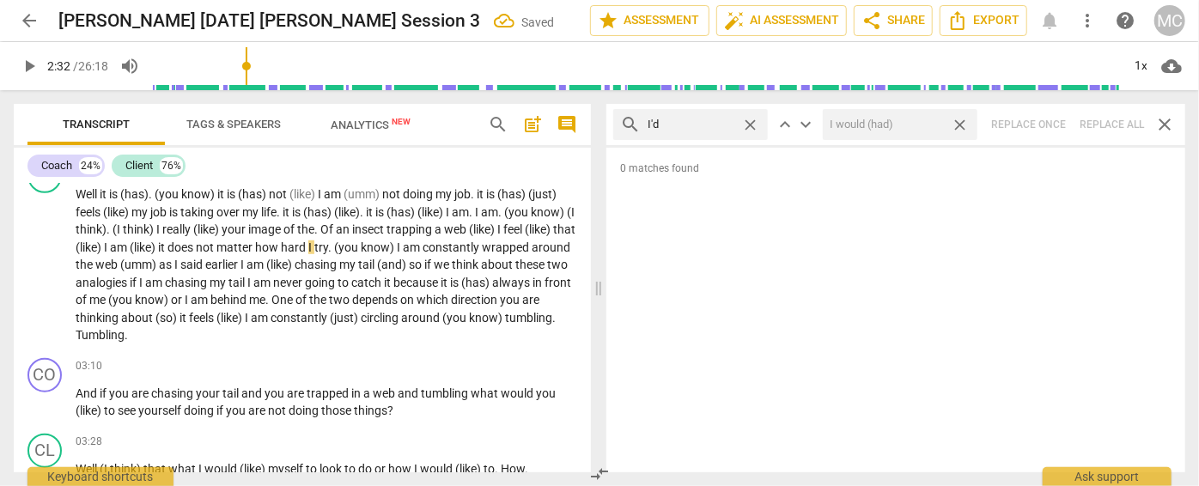
click at [964, 120] on span "close" at bounding box center [960, 125] width 18 height 18
click at [752, 123] on span "close" at bounding box center [750, 125] width 18 height 18
click at [709, 125] on input "text" at bounding box center [704, 124] width 113 height 27
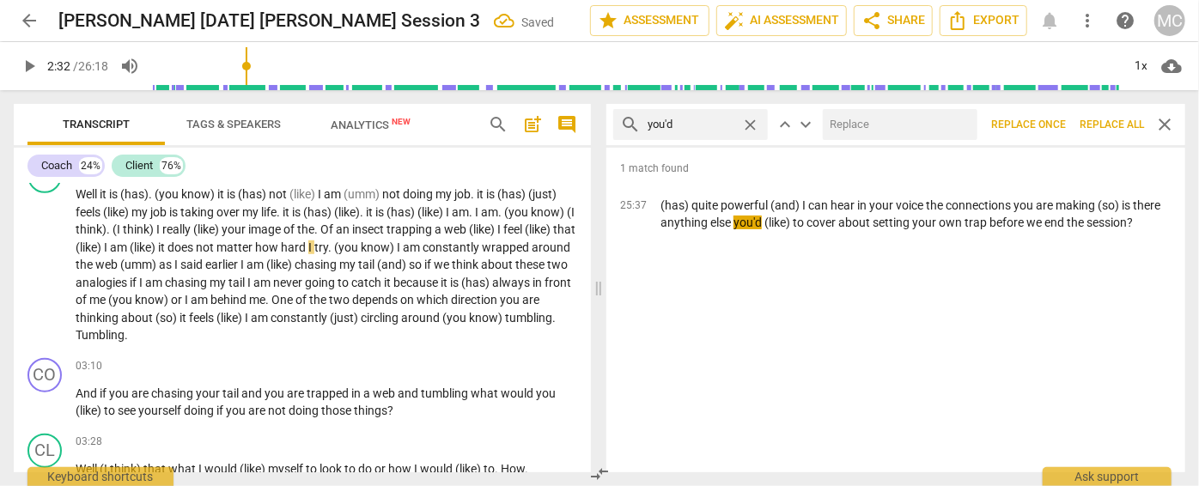
drag, startPoint x: 959, startPoint y: 137, endPoint x: 946, endPoint y: 135, distance: 13.1
click at [948, 136] on input "text" at bounding box center [897, 124] width 148 height 27
click at [1105, 119] on span "Replace all" at bounding box center [1112, 125] width 64 height 15
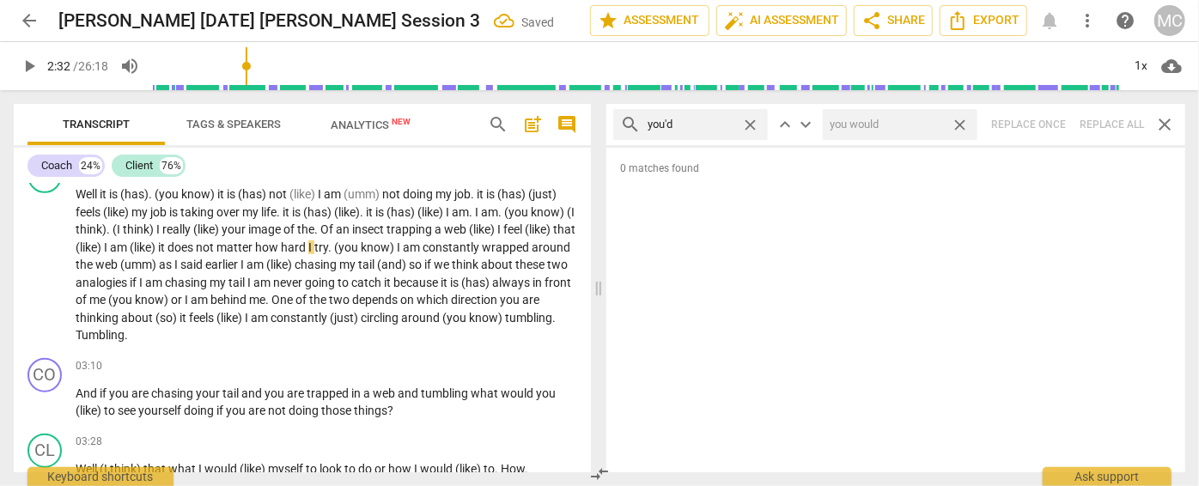
click at [963, 125] on span "close" at bounding box center [960, 125] width 18 height 18
click at [751, 125] on span "close" at bounding box center [750, 125] width 18 height 18
click at [689, 123] on input "text" at bounding box center [704, 124] width 113 height 27
click at [1104, 124] on div "search he'd close keyboard_arrow_up keyboard_arrow_down Replace once Replace al…" at bounding box center [895, 124] width 579 height 41
click at [749, 119] on span "close" at bounding box center [750, 125] width 18 height 18
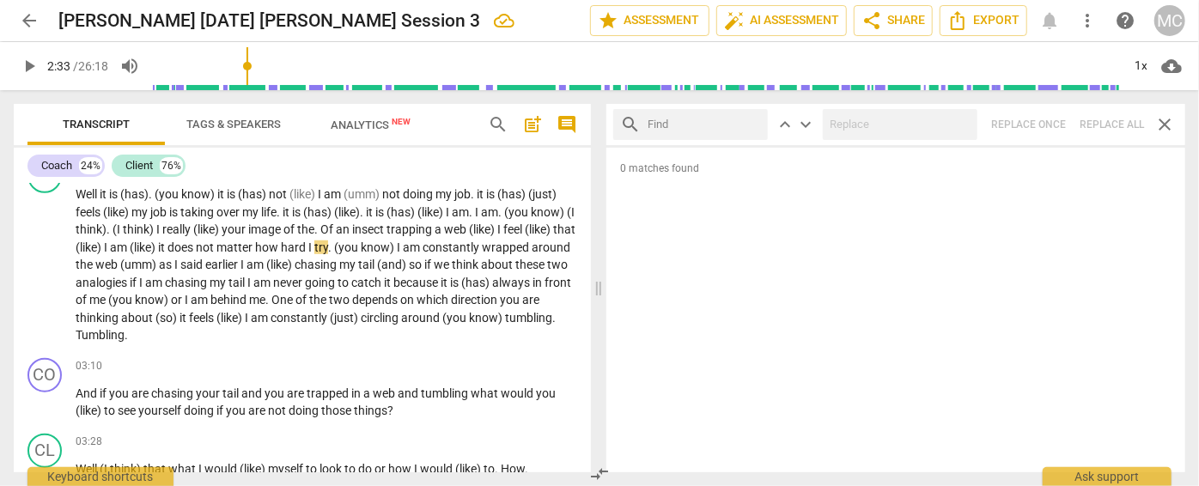
click at [698, 123] on input "text" at bounding box center [704, 124] width 113 height 27
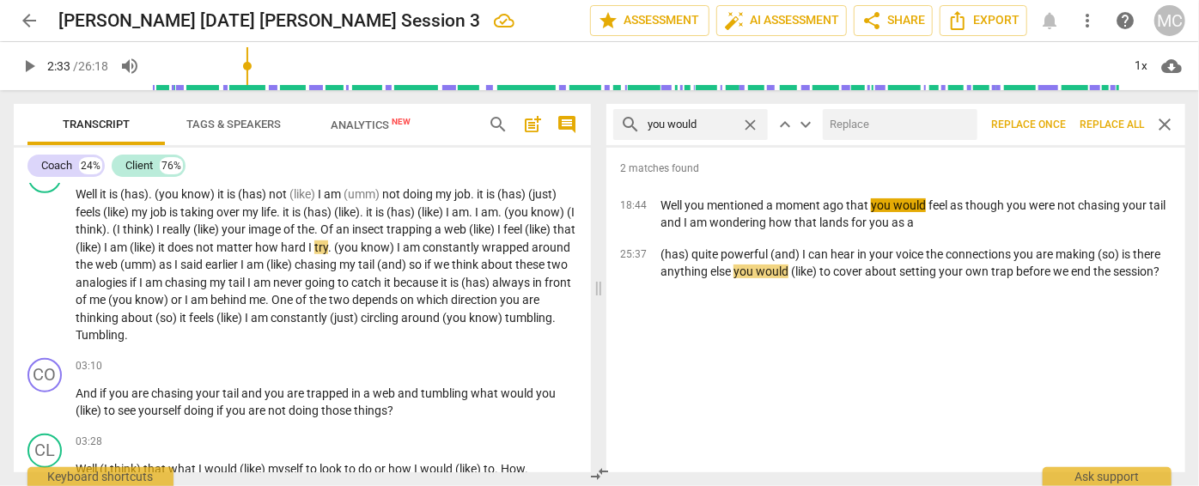
click at [854, 128] on input "text" at bounding box center [897, 124] width 148 height 27
click at [1107, 120] on span "Replace all" at bounding box center [1112, 125] width 64 height 15
click at [958, 119] on span "close" at bounding box center [960, 125] width 18 height 18
click at [746, 122] on span "close" at bounding box center [750, 125] width 18 height 18
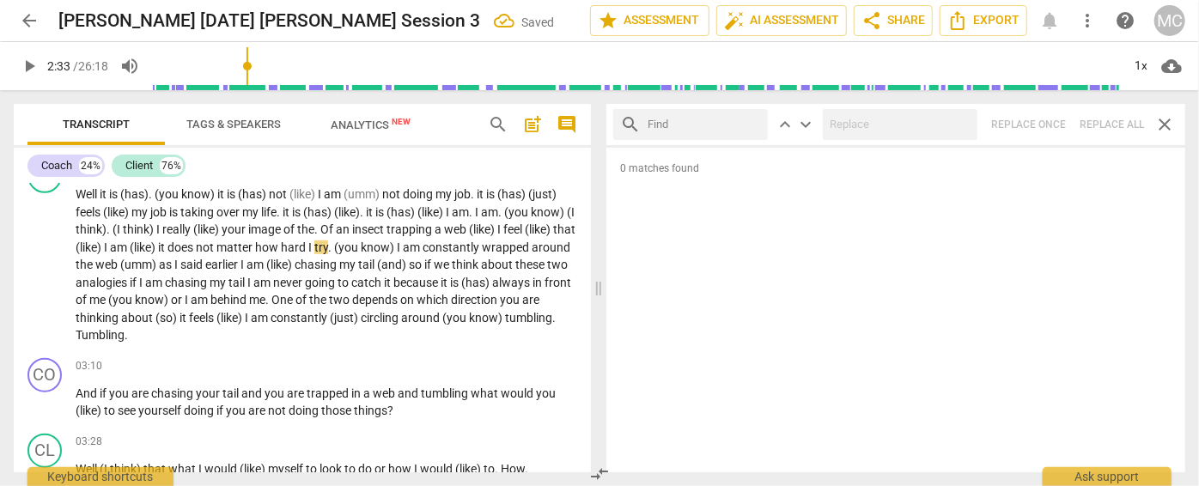
click at [707, 122] on input "text" at bounding box center [704, 124] width 113 height 27
click at [1103, 113] on div "search she'd close keyboard_arrow_up keyboard_arrow_down Replace once Replace a…" at bounding box center [895, 124] width 579 height 41
click at [752, 124] on span "close" at bounding box center [750, 125] width 18 height 18
click at [717, 126] on input "text" at bounding box center [704, 124] width 113 height 27
click at [1113, 131] on div "search it'd close keyboard_arrow_up keyboard_arrow_down Replace once Replace al…" at bounding box center [895, 124] width 579 height 41
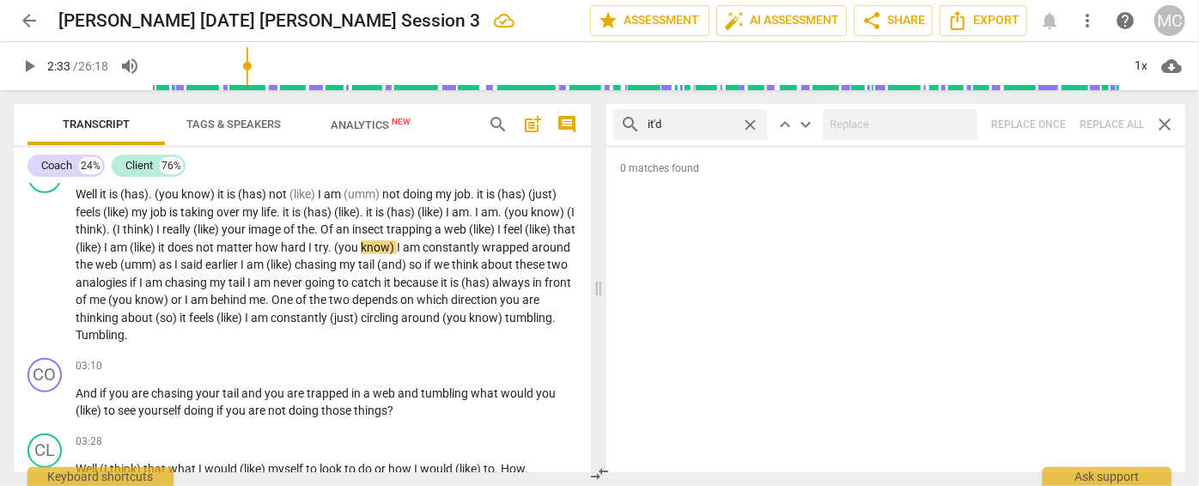
click at [749, 121] on span "close" at bounding box center [750, 125] width 18 height 18
click at [696, 121] on input "text" at bounding box center [704, 124] width 113 height 27
drag, startPoint x: 1149, startPoint y: 131, endPoint x: 1123, endPoint y: 138, distance: 27.5
click at [1106, 127] on div "search we'd close keyboard_arrow_up keyboard_arrow_down Replace once Replace al…" at bounding box center [895, 124] width 579 height 41
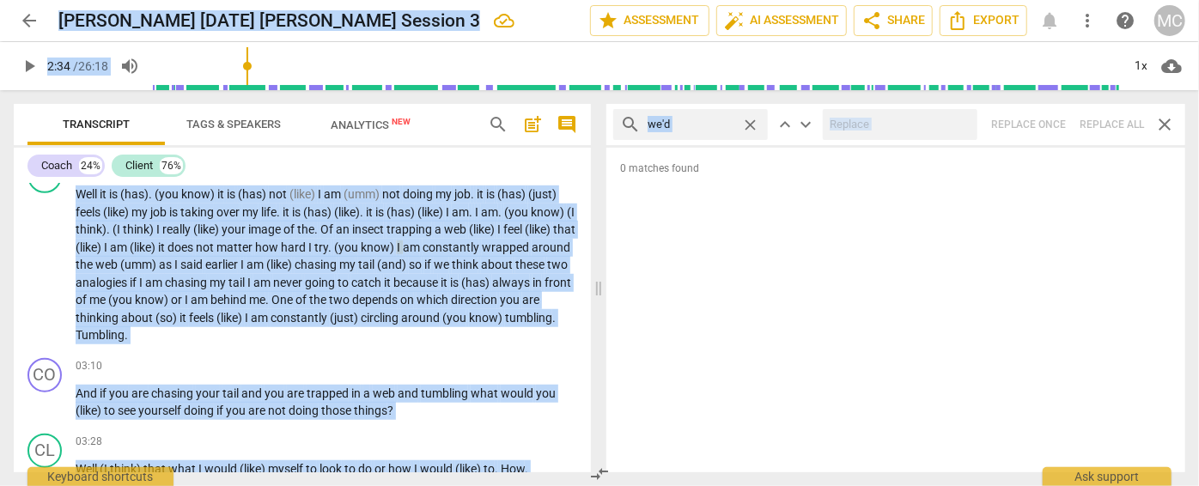
click at [749, 121] on span "close" at bounding box center [750, 125] width 18 height 18
click at [701, 125] on input "text" at bounding box center [704, 124] width 113 height 27
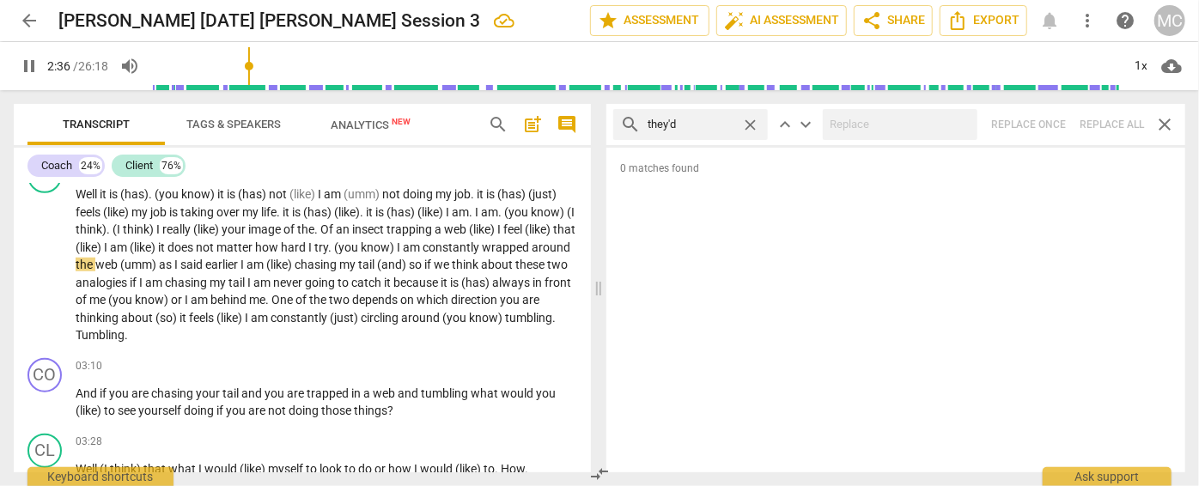
click at [1106, 125] on div "search they'd close keyboard_arrow_up keyboard_arrow_down Replace once Replace …" at bounding box center [895, 124] width 579 height 41
click at [751, 124] on span "close" at bounding box center [750, 125] width 18 height 18
click at [24, 65] on span "pause" at bounding box center [29, 66] width 21 height 21
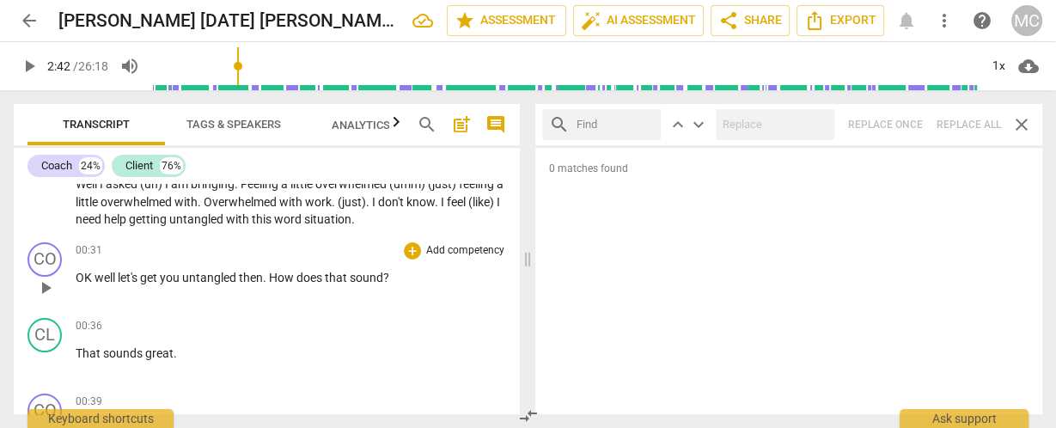
scroll to position [137, 0]
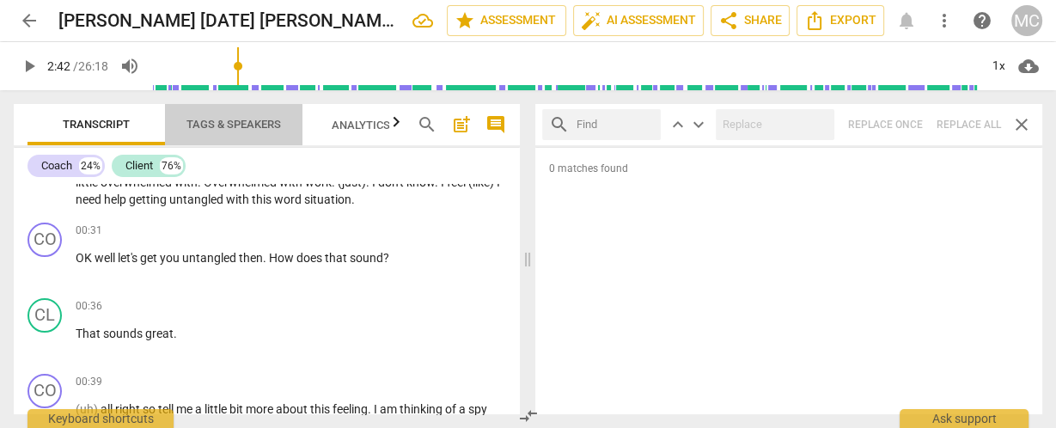
click at [229, 113] on span "Tags & Speakers" at bounding box center [234, 124] width 136 height 23
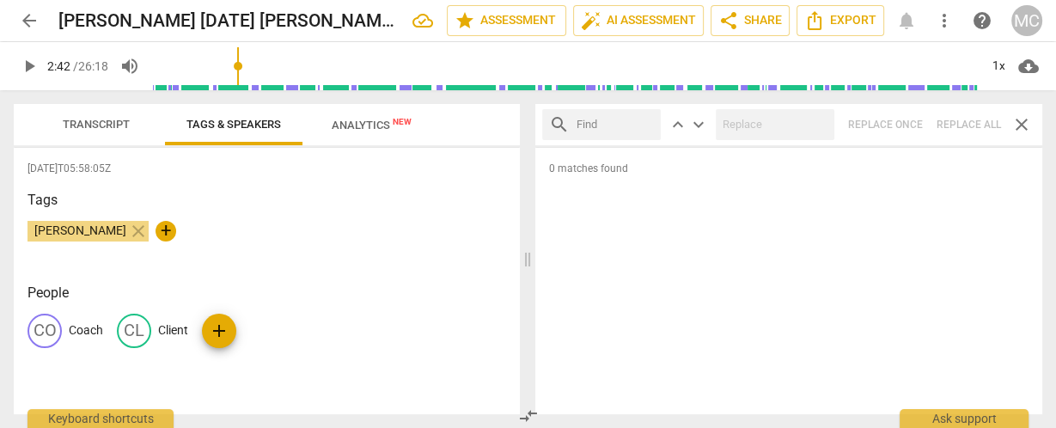
click at [79, 325] on p "Coach" at bounding box center [86, 330] width 34 height 18
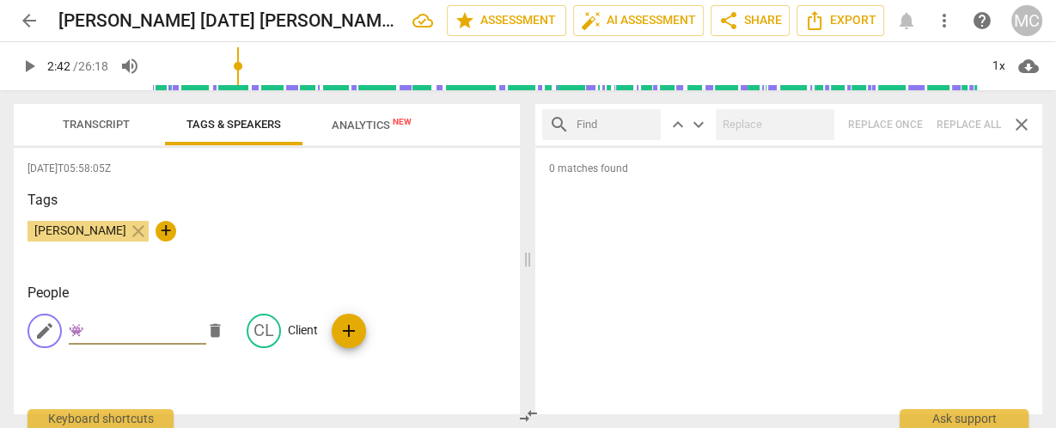
click at [362, 194] on h3 "Tags" at bounding box center [266, 200] width 478 height 21
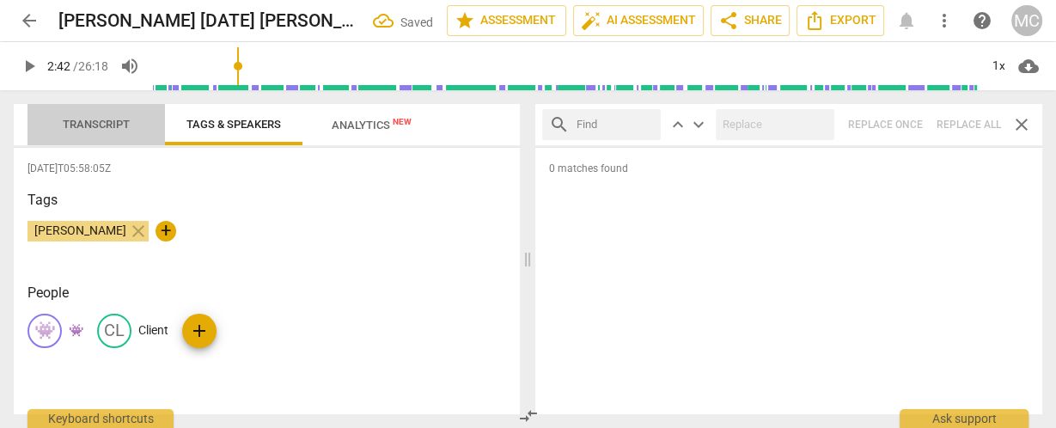
click at [83, 115] on span "Transcript" at bounding box center [96, 124] width 108 height 23
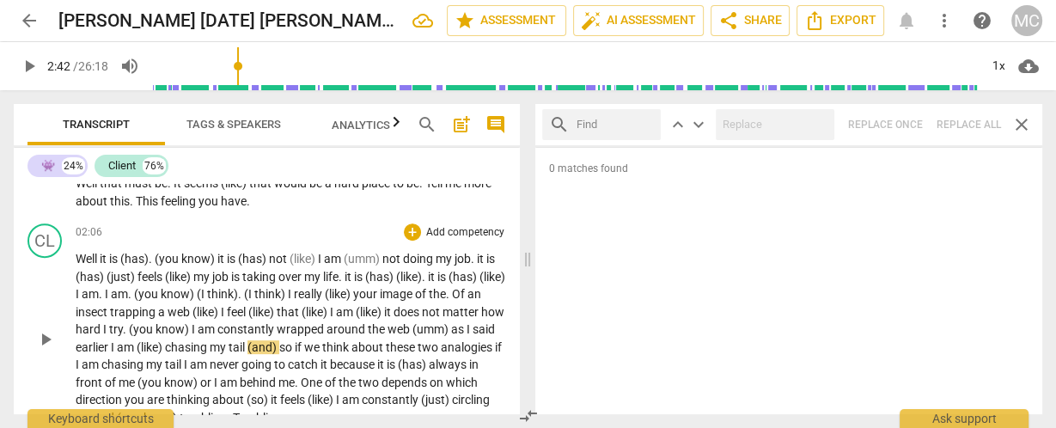
scroll to position [618, 0]
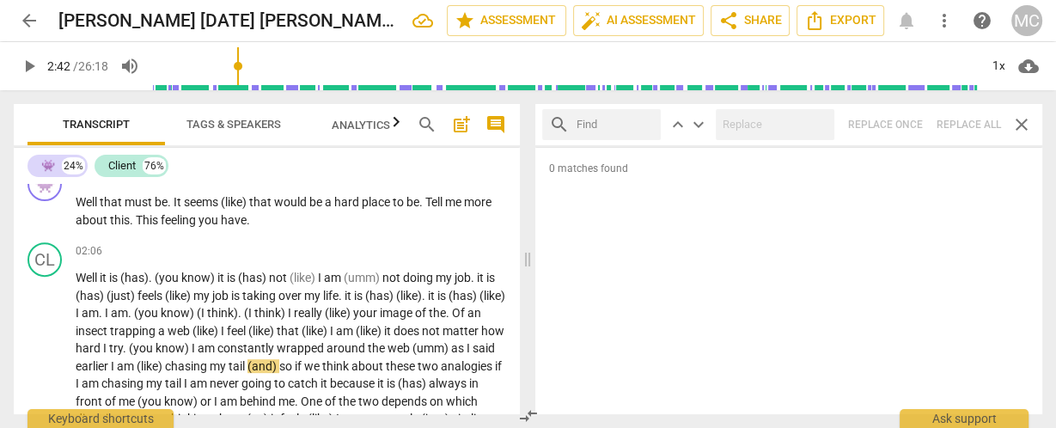
click at [21, 17] on span "arrow_back" at bounding box center [29, 20] width 21 height 21
